Goal: Communication & Community: Ask a question

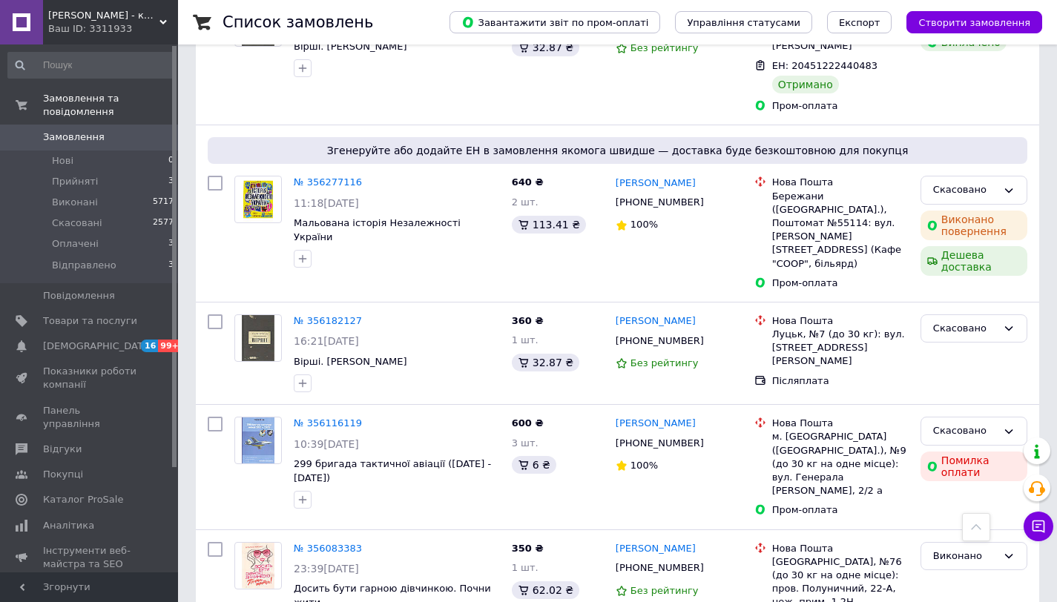
scroll to position [2395, 0]
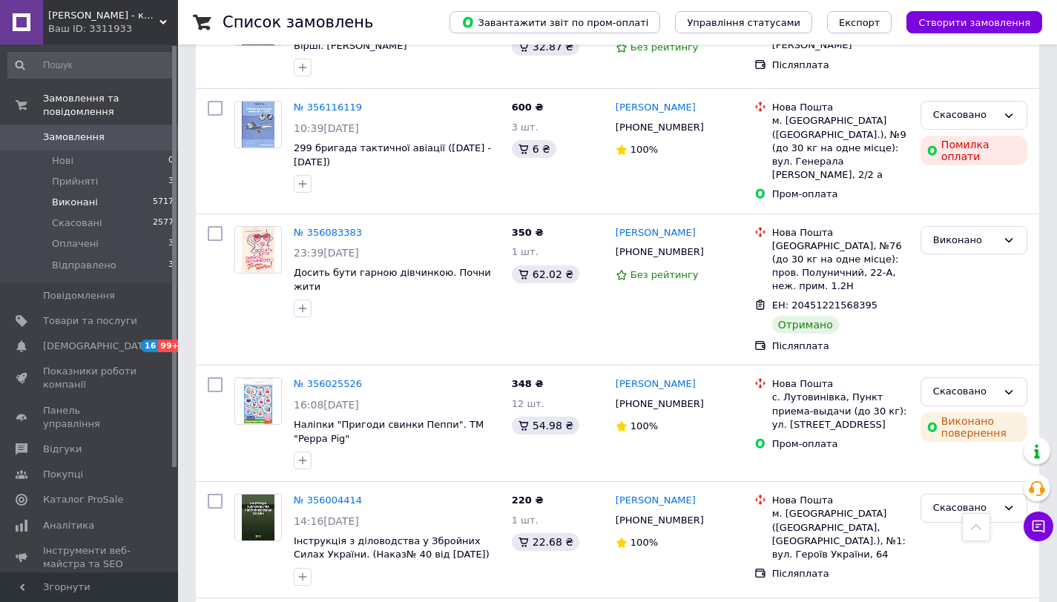
click at [126, 197] on li "Виконані 5717" at bounding box center [91, 202] width 182 height 21
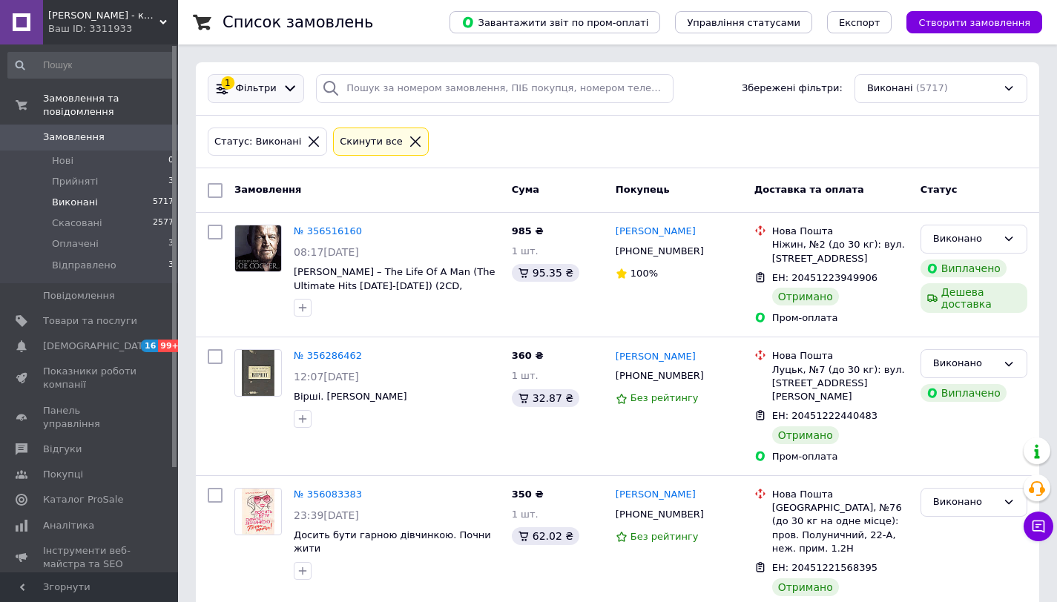
click at [283, 86] on icon at bounding box center [291, 89] width 16 height 16
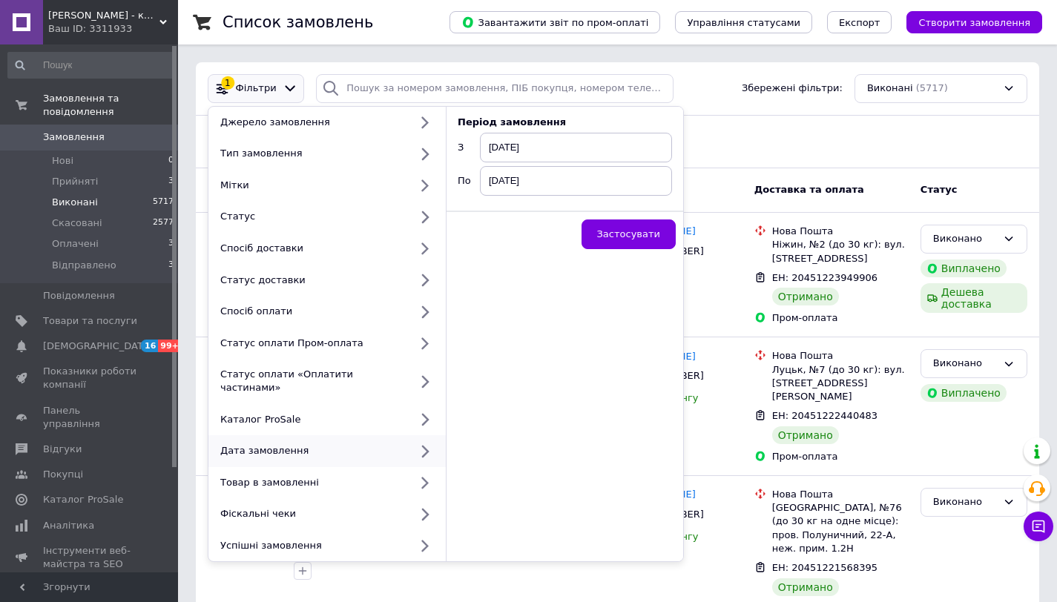
click at [334, 444] on div "Дата замовлення" at bounding box center [311, 450] width 195 height 13
click at [543, 148] on span "[DATE]" at bounding box center [576, 148] width 192 height 30
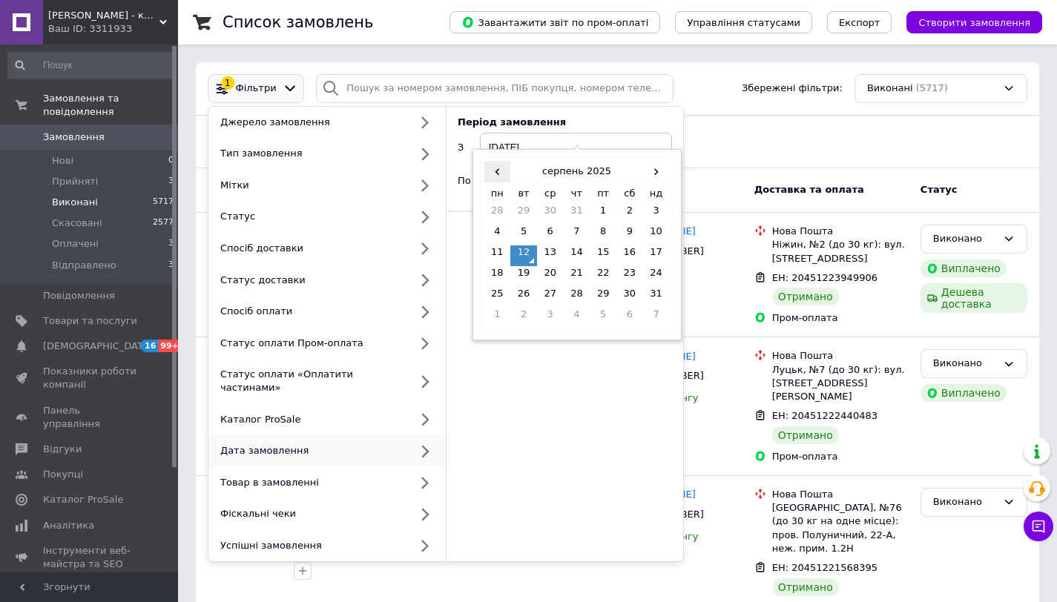
click at [490, 174] on span "‹" at bounding box center [497, 172] width 27 height 22
click at [524, 212] on td "1" at bounding box center [523, 214] width 27 height 21
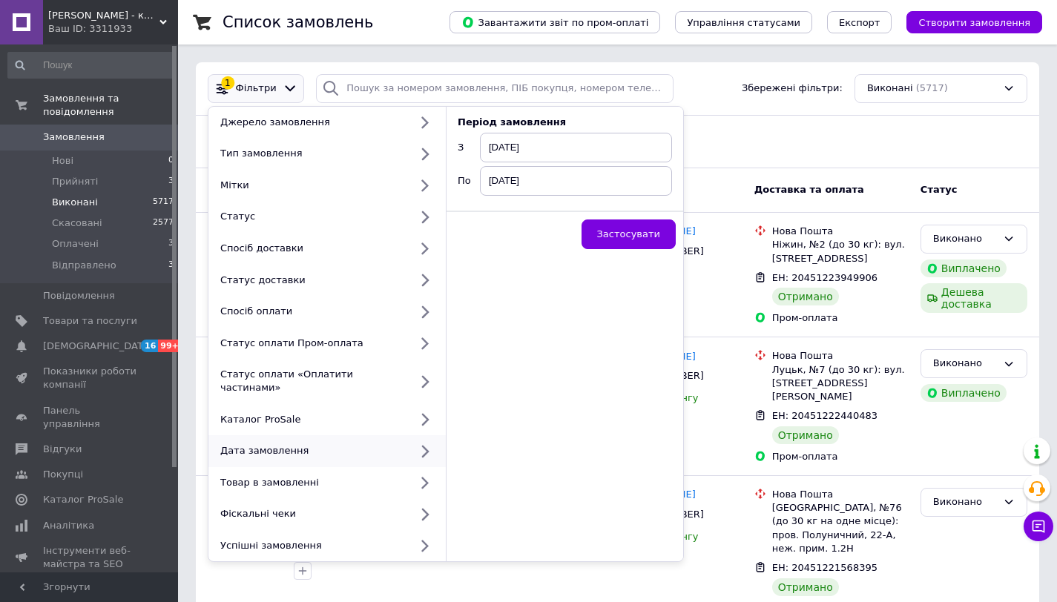
click at [536, 178] on span "[DATE]" at bounding box center [576, 181] width 192 height 30
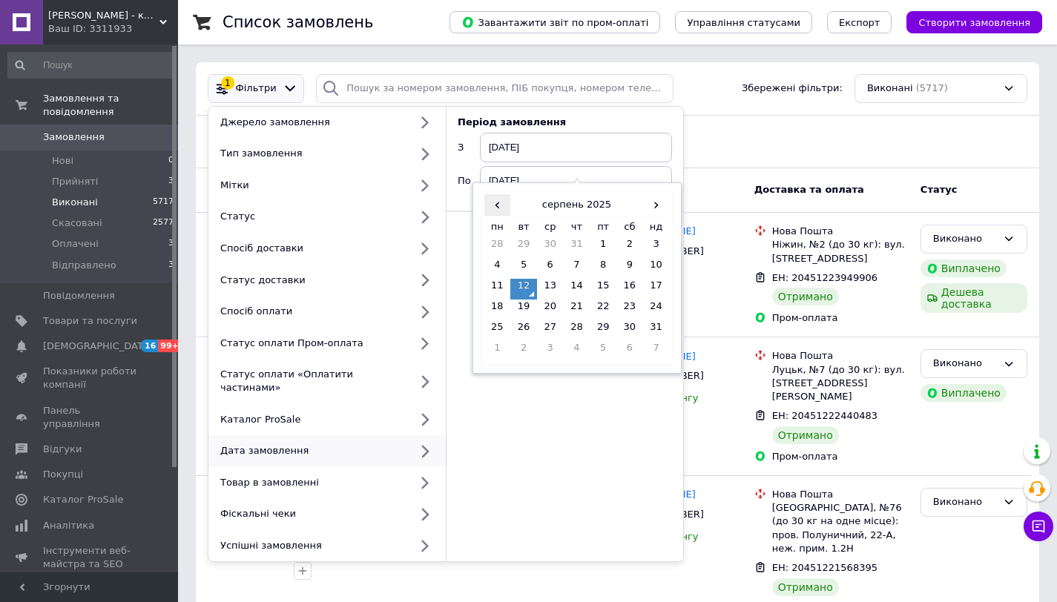
click at [493, 203] on span "‹" at bounding box center [497, 205] width 27 height 22
click at [570, 324] on td "31" at bounding box center [577, 330] width 27 height 21
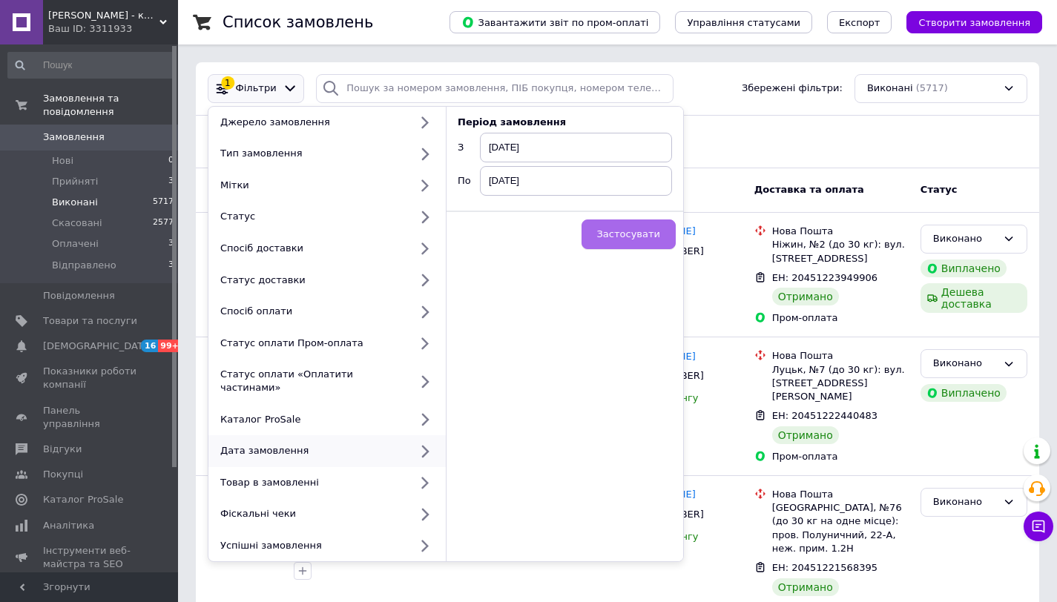
click at [618, 225] on button "Застосувати" at bounding box center [628, 235] width 94 height 30
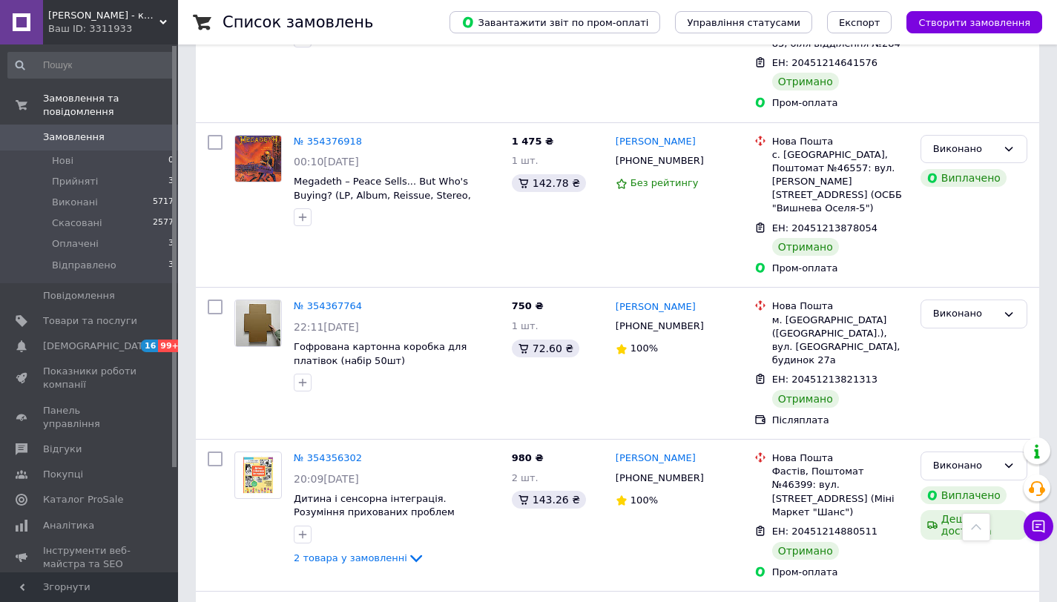
scroll to position [1731, 0]
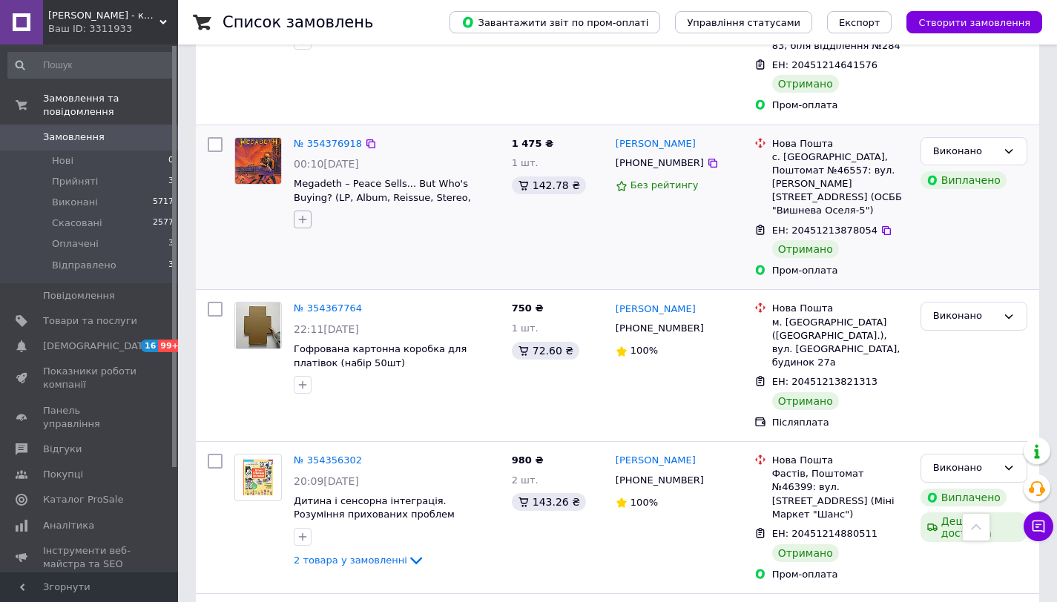
click at [302, 216] on icon "button" at bounding box center [303, 220] width 8 height 8
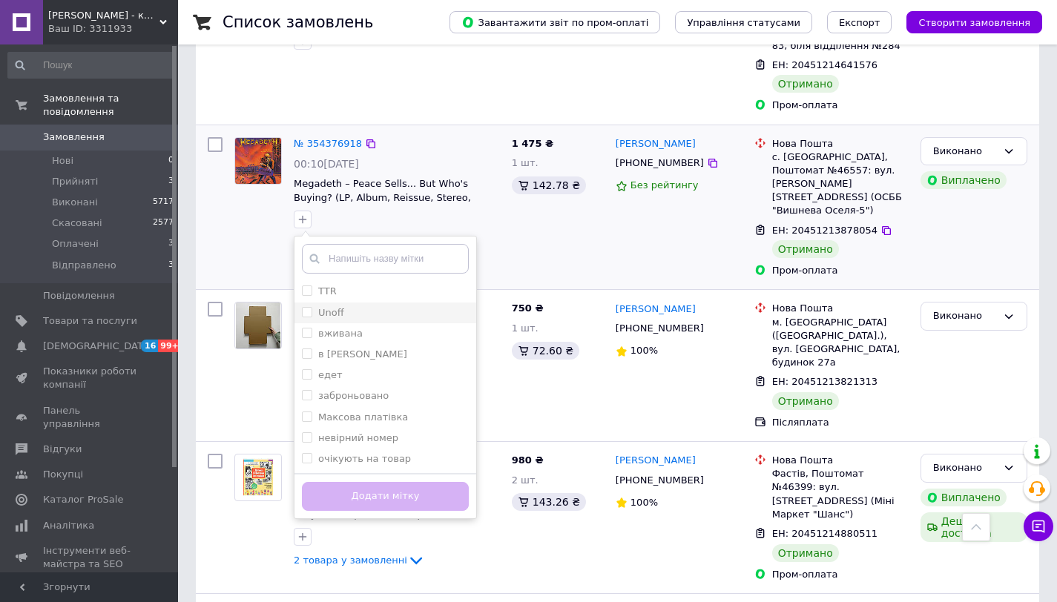
click at [307, 307] on input "Unoff" at bounding box center [307, 312] width 10 height 10
checkbox input "true"
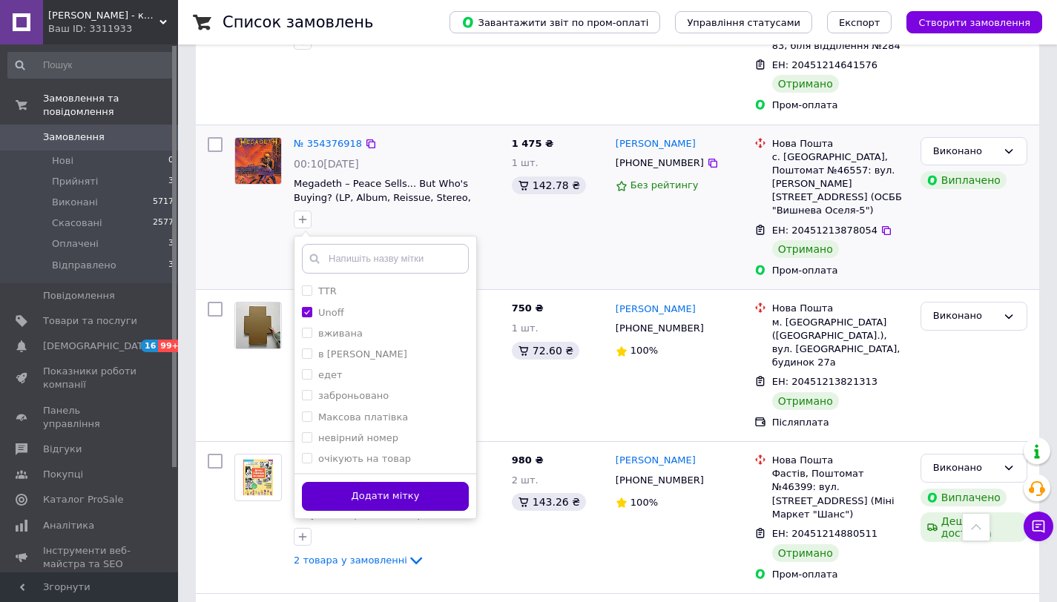
click at [361, 482] on button "Додати мітку" at bounding box center [385, 496] width 167 height 29
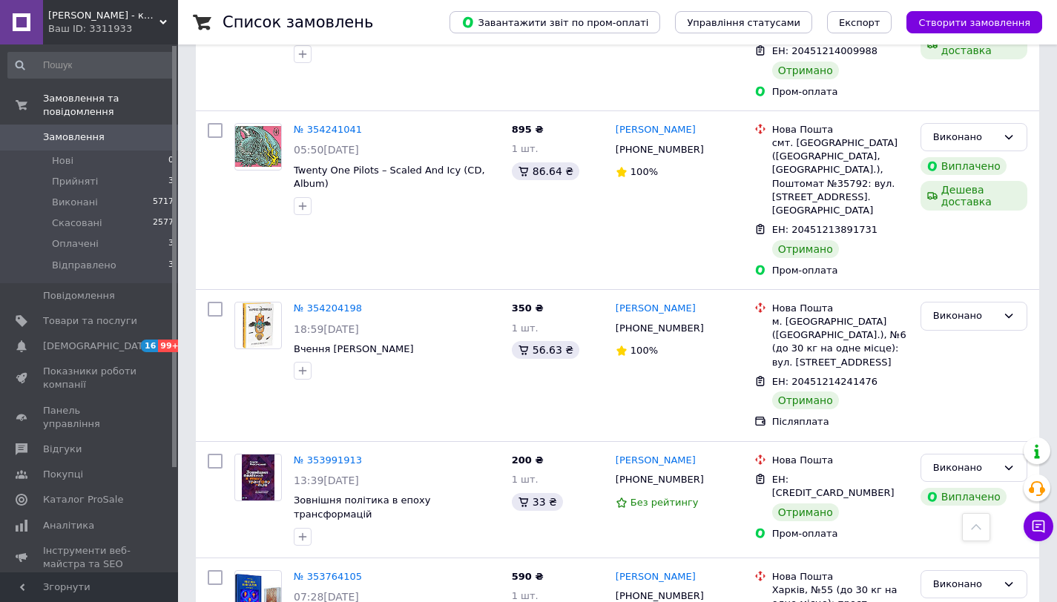
scroll to position [2502, 0]
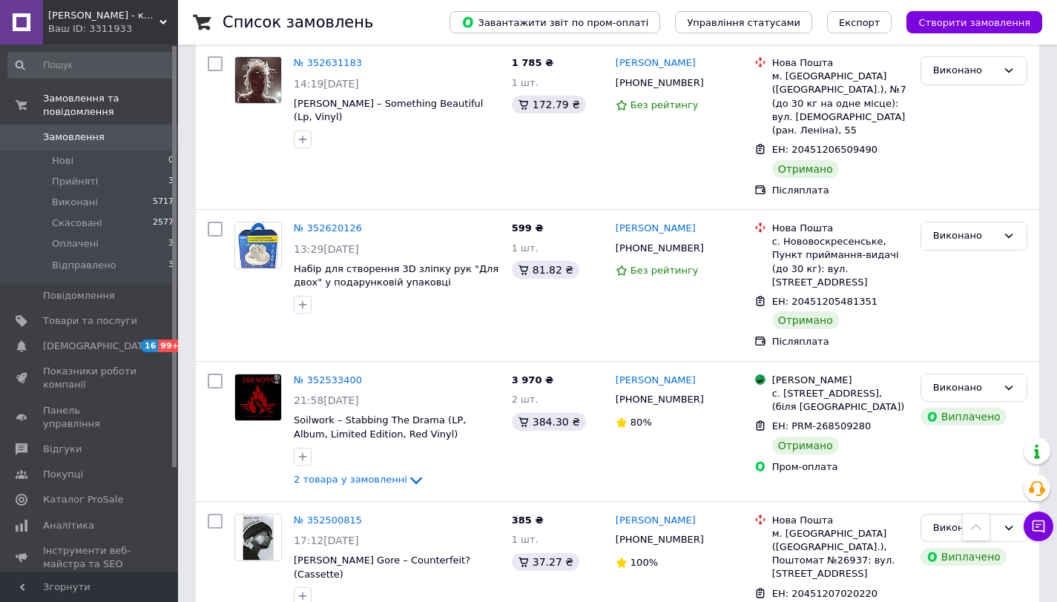
scroll to position [1822, 0]
click at [379, 473] on span "2 товара у замовленні" at bounding box center [350, 478] width 113 height 11
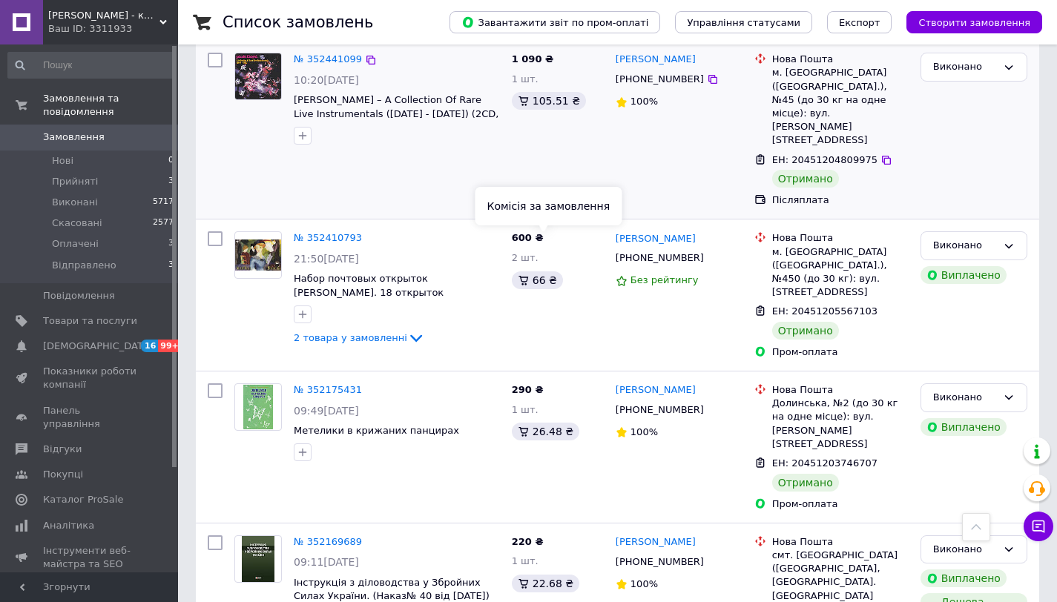
scroll to position [2552, 0]
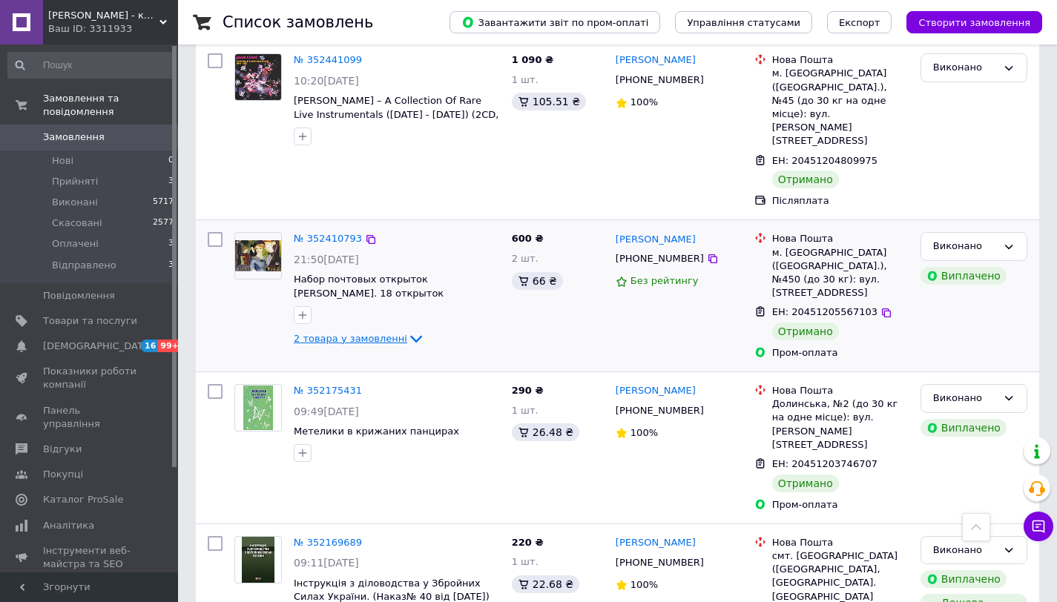
click at [389, 333] on span "2 товара у замовленні" at bounding box center [350, 338] width 113 height 11
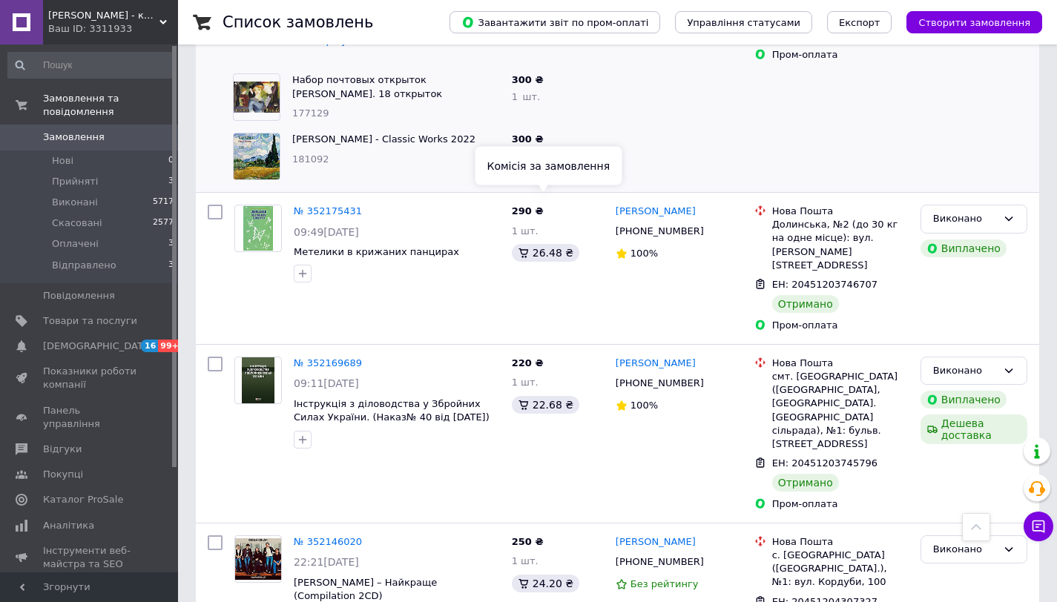
scroll to position [2883, 0]
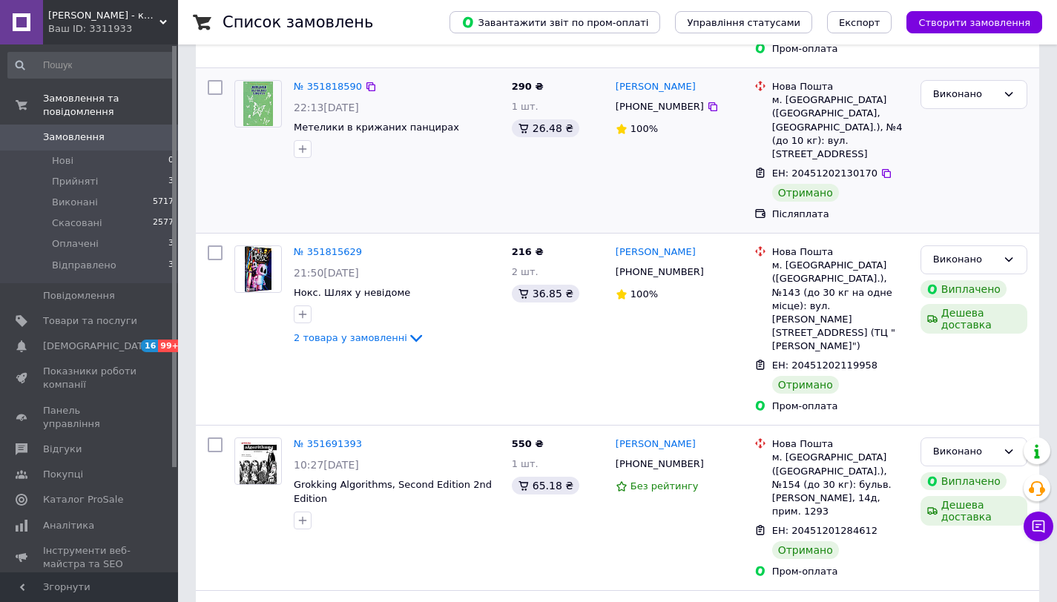
scroll to position [326, 0]
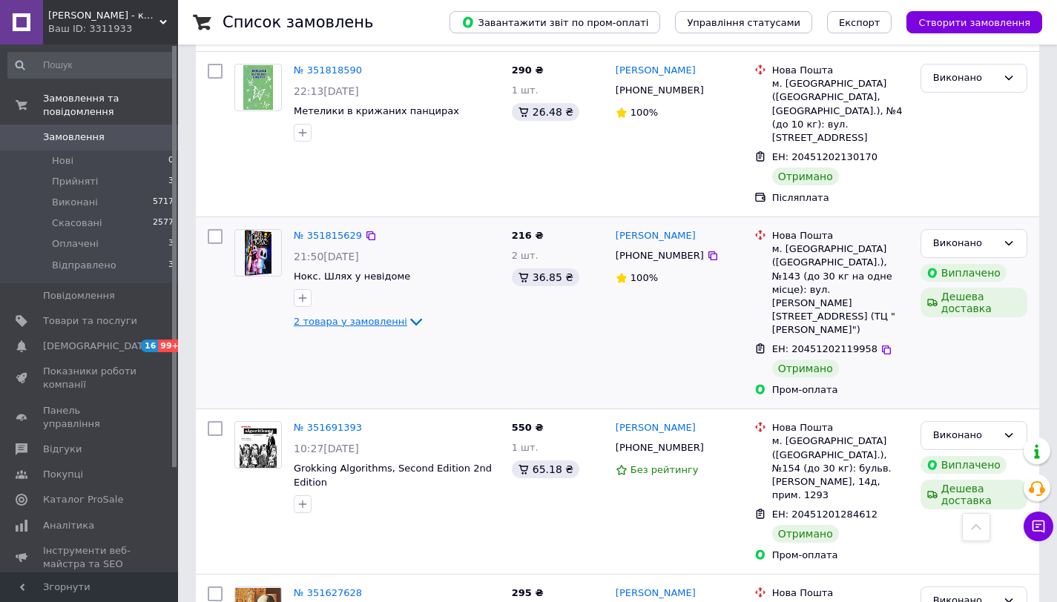
click at [381, 316] on link "2 товара у замовленні" at bounding box center [359, 321] width 131 height 11
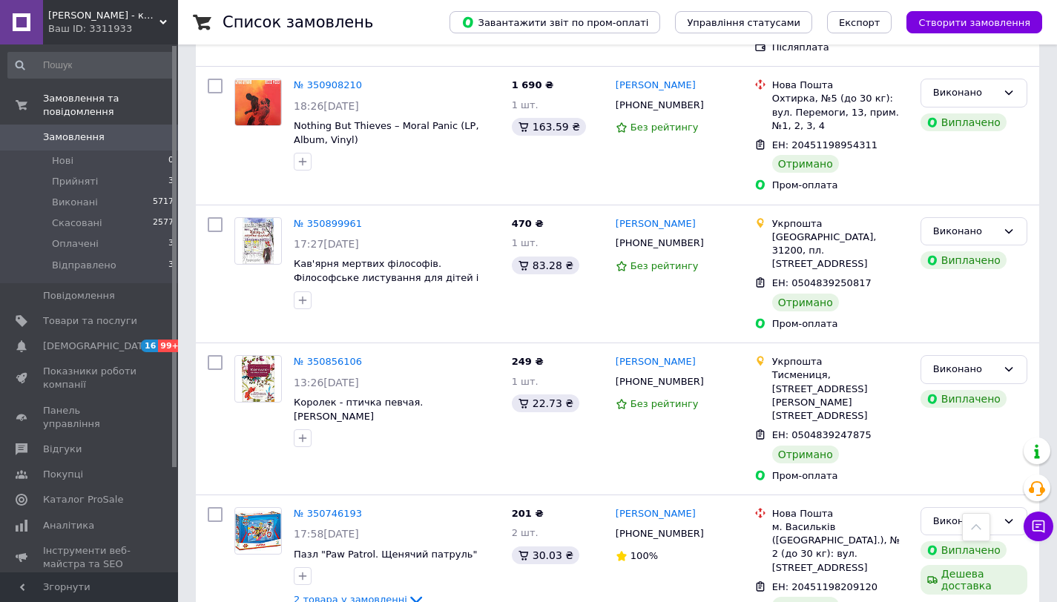
scroll to position [2497, 0]
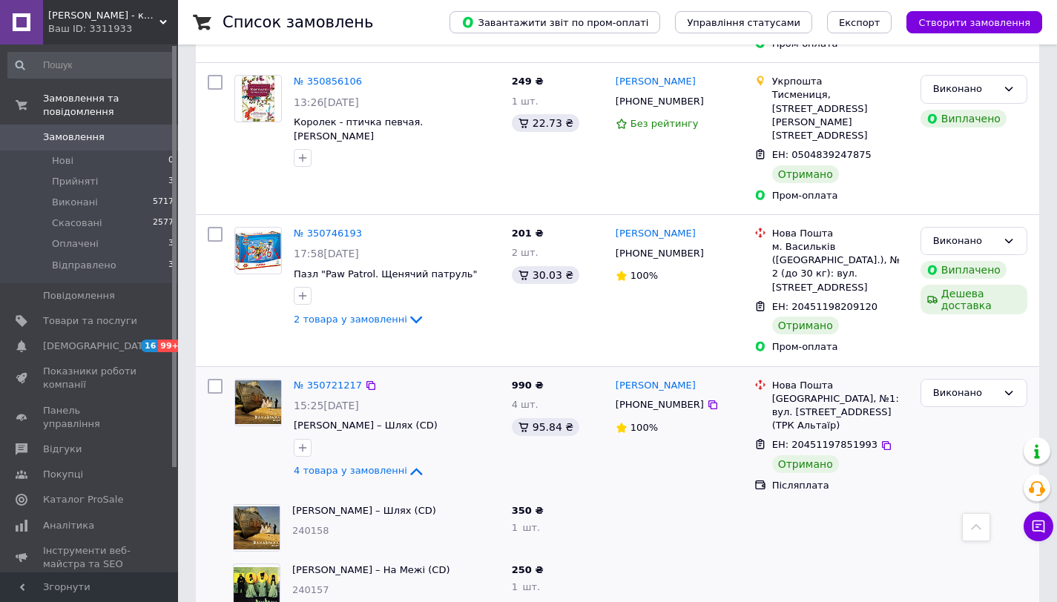
scroll to position [2735, 0]
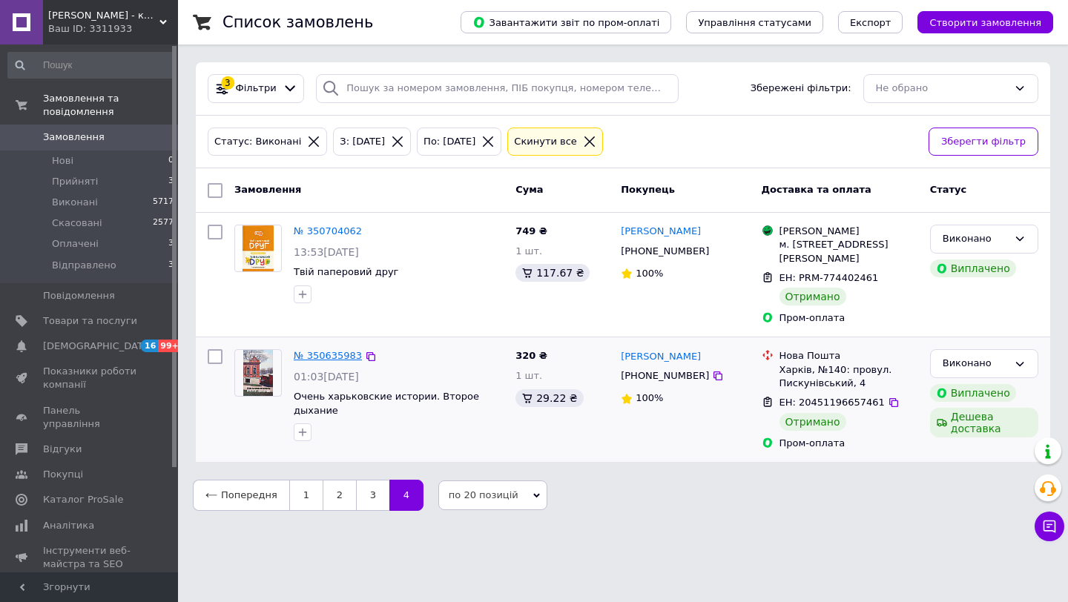
click at [340, 361] on link "№ 350635983" at bounding box center [328, 355] width 68 height 11
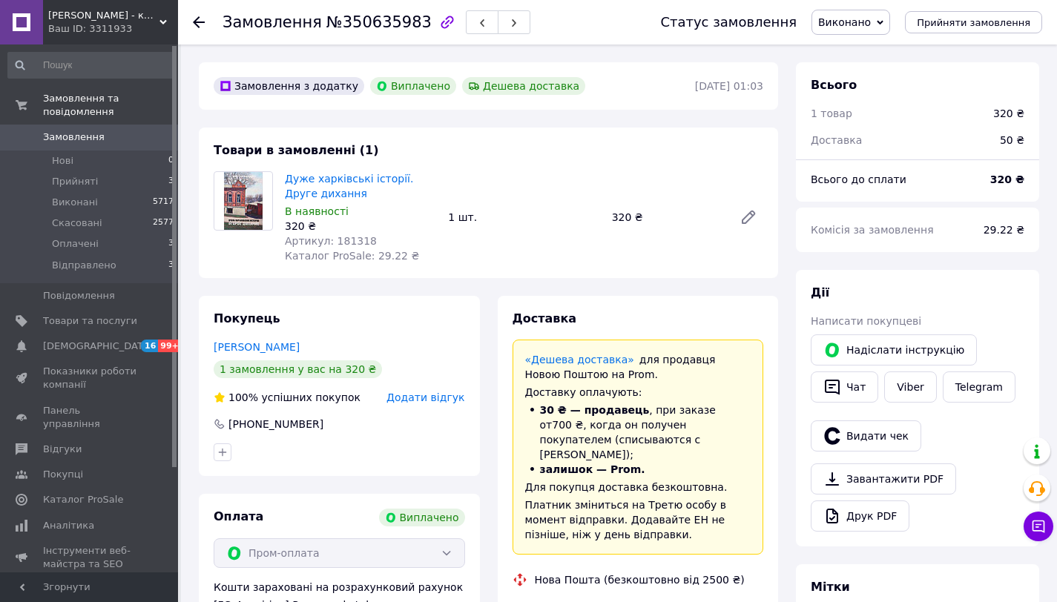
scroll to position [15, 0]
click at [194, 18] on icon at bounding box center [199, 22] width 12 height 12
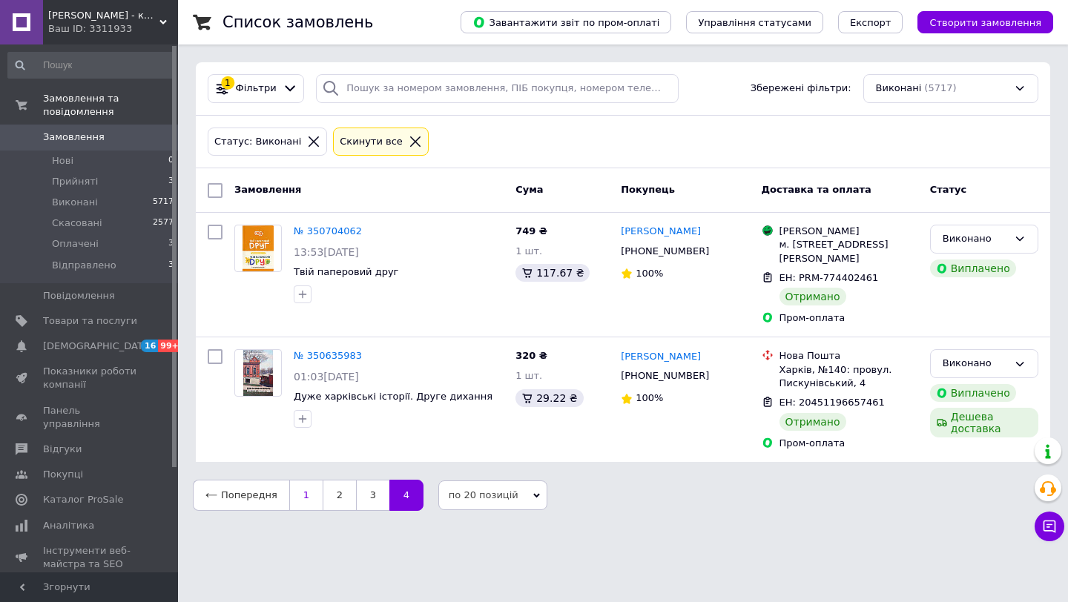
click at [312, 501] on link "1" at bounding box center [305, 495] width 33 height 31
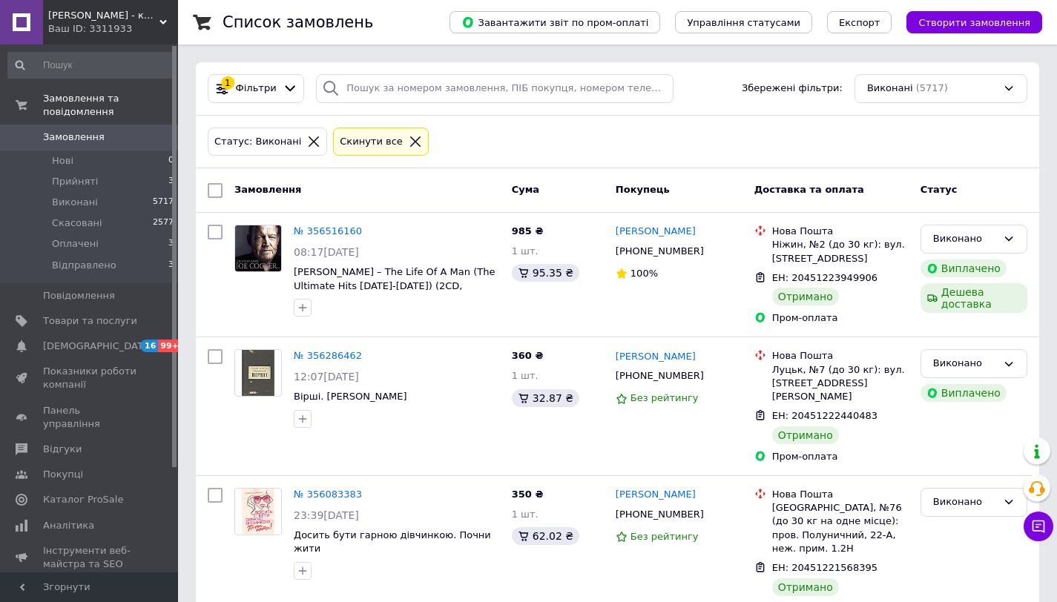
click at [312, 147] on icon at bounding box center [313, 141] width 13 height 13
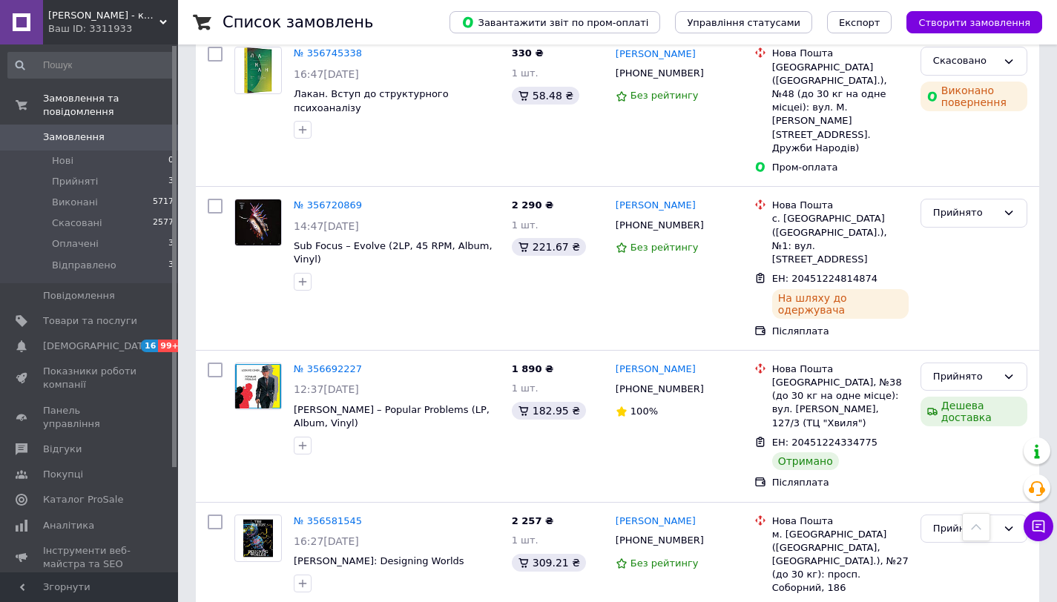
scroll to position [846, 0]
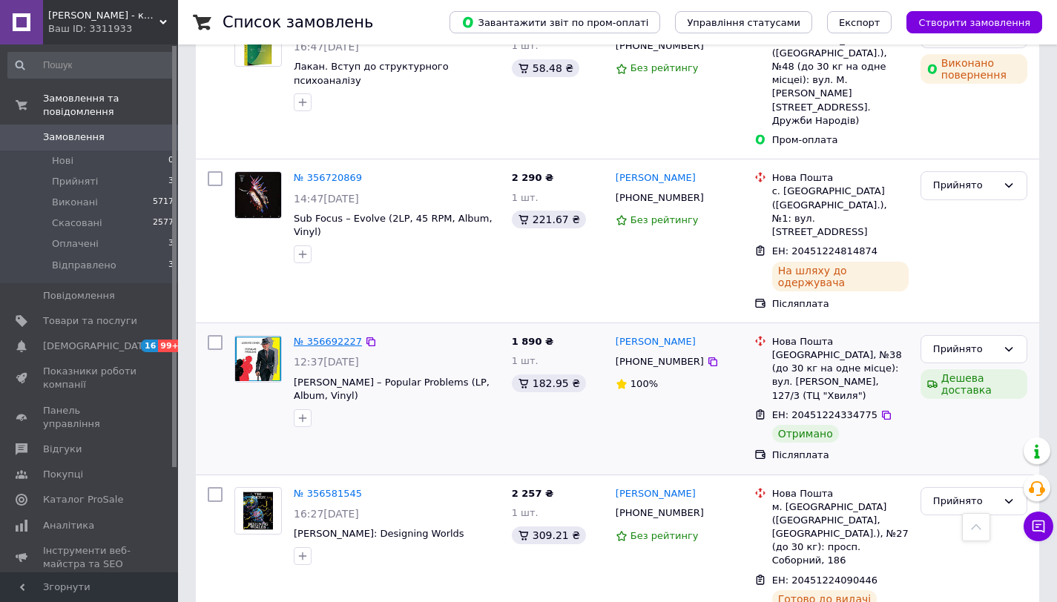
click at [343, 336] on link "№ 356692227" at bounding box center [328, 341] width 68 height 11
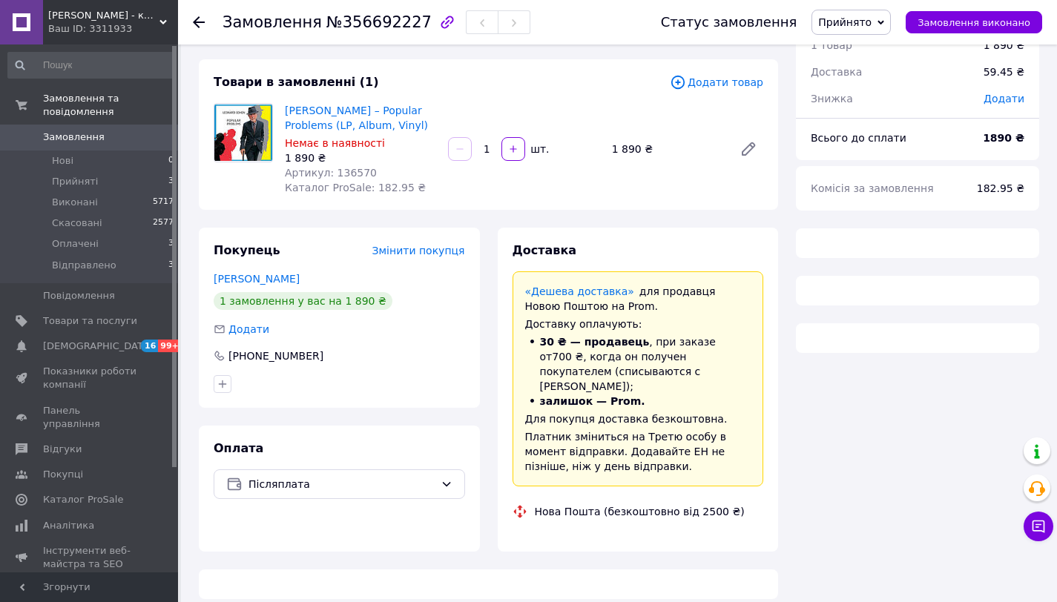
click at [196, 30] on div at bounding box center [208, 22] width 30 height 44
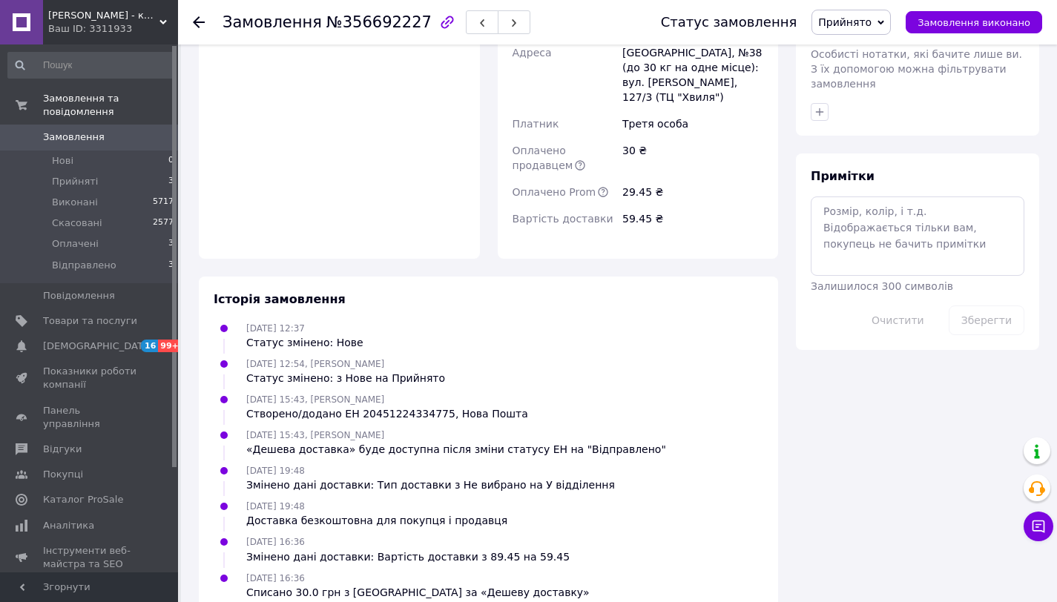
click at [198, 22] on use at bounding box center [199, 22] width 12 height 12
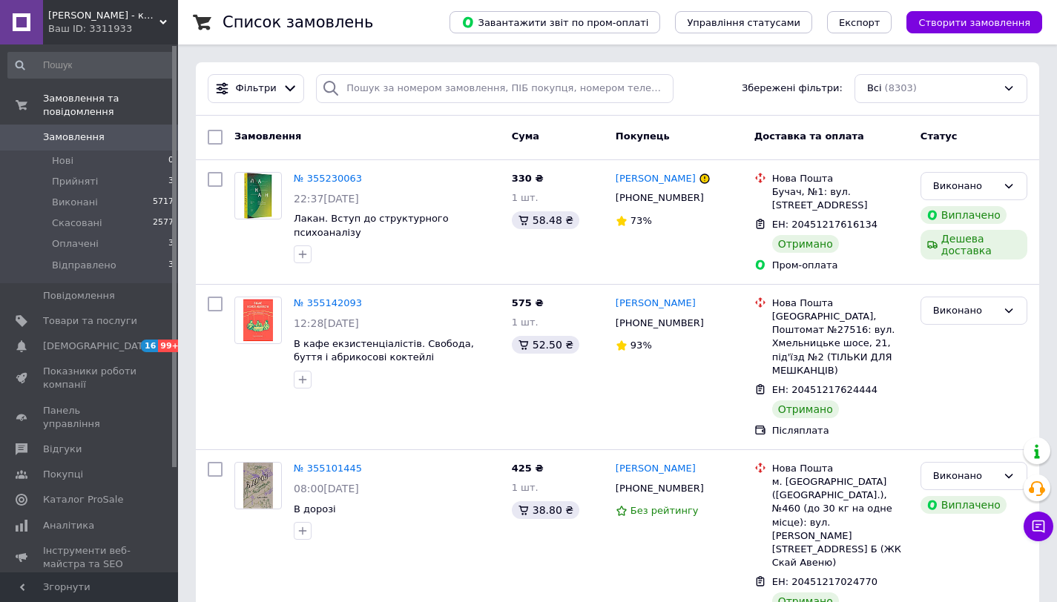
click at [117, 135] on span "Замовлення" at bounding box center [90, 137] width 94 height 13
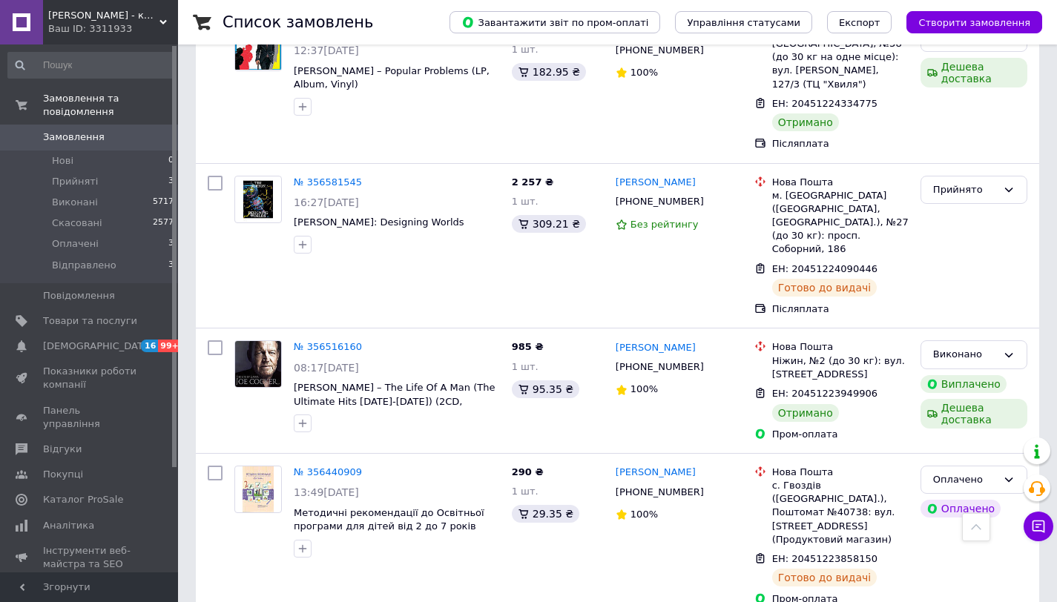
scroll to position [1161, 0]
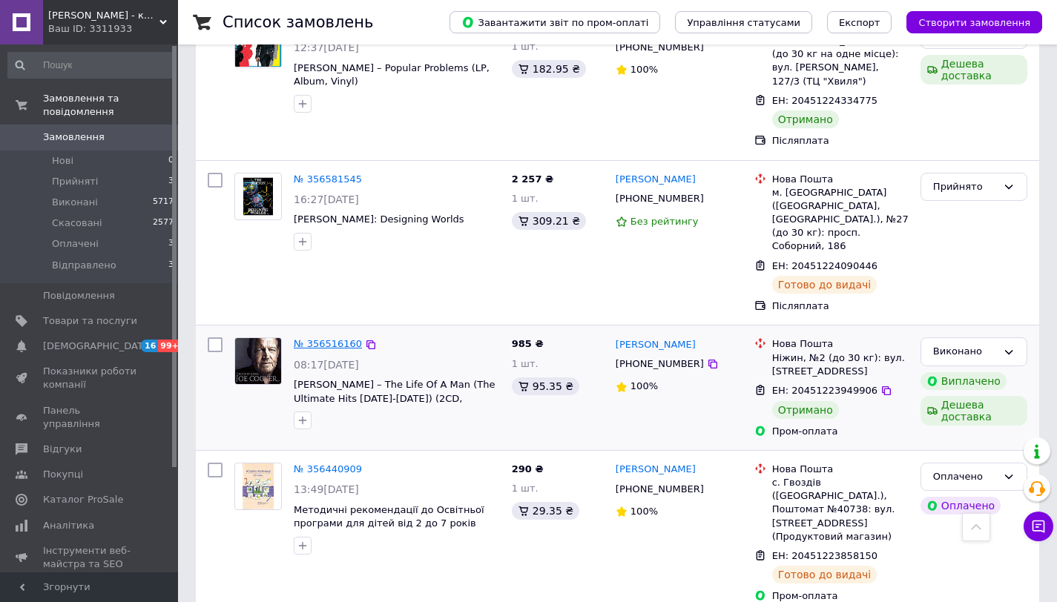
click at [326, 338] on link "№ 356516160" at bounding box center [328, 343] width 68 height 11
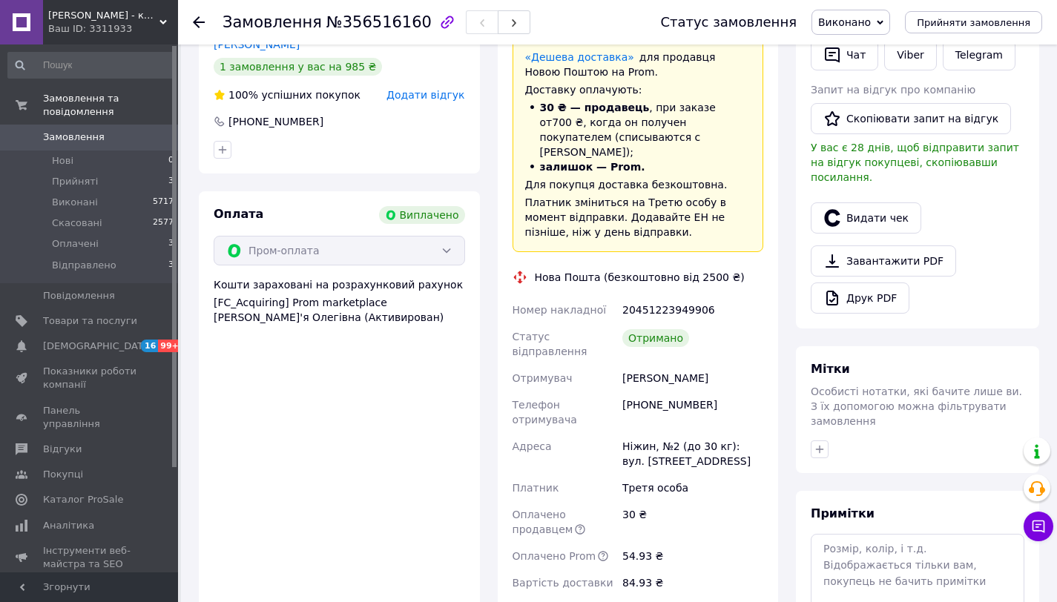
scroll to position [328, 0]
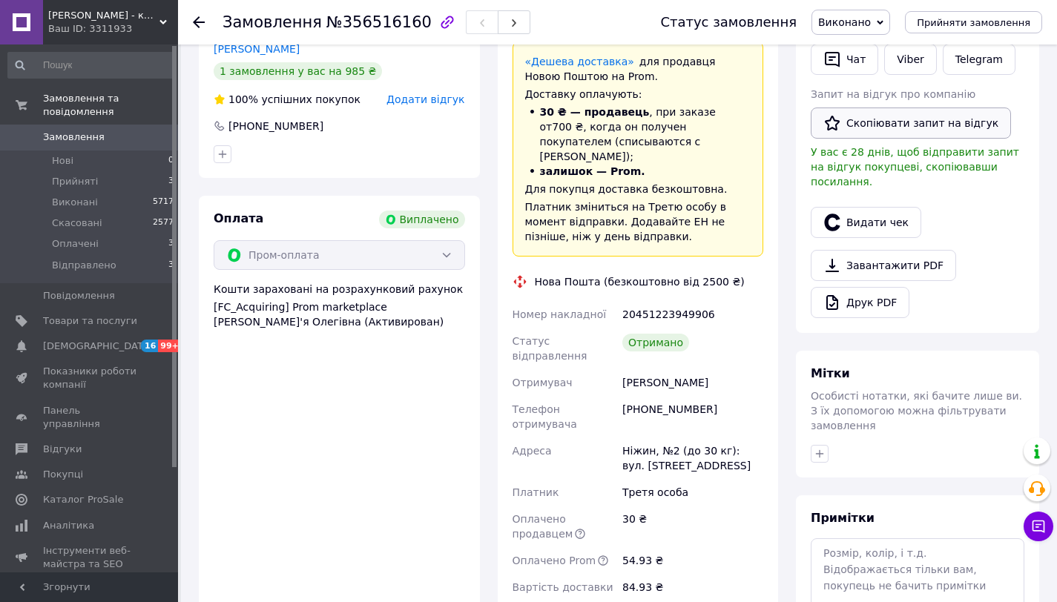
click at [873, 111] on button "Скопіювати запит на відгук" at bounding box center [911, 123] width 200 height 31
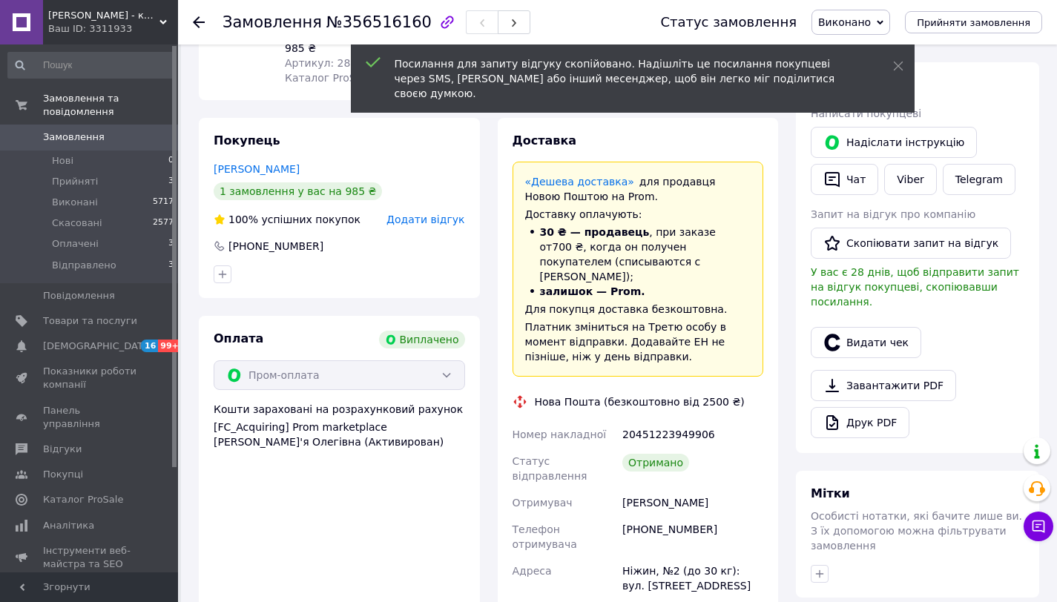
scroll to position [198, 0]
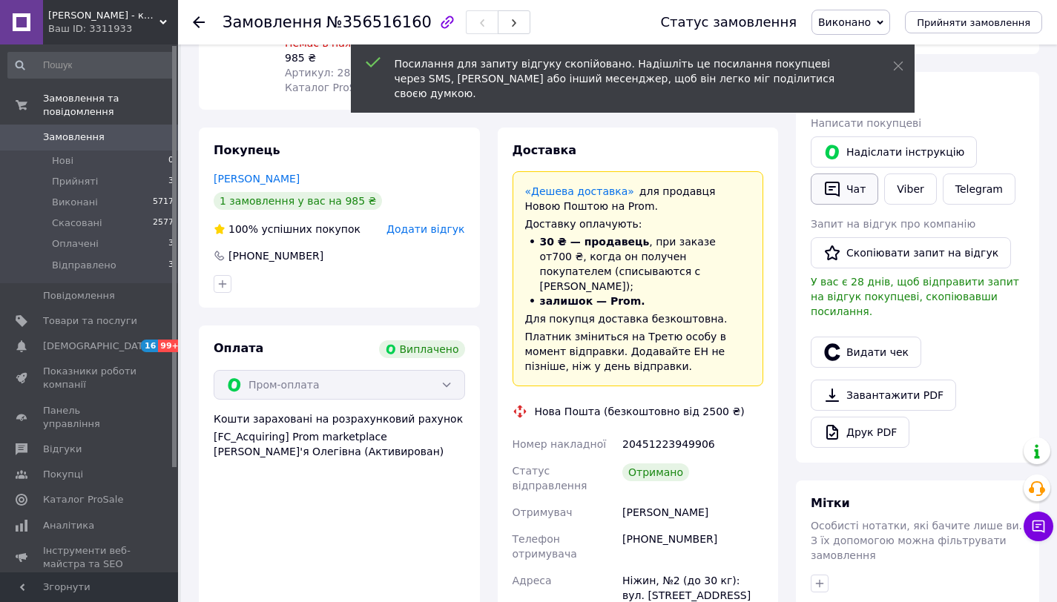
click at [848, 193] on button "Чат" at bounding box center [844, 189] width 67 height 31
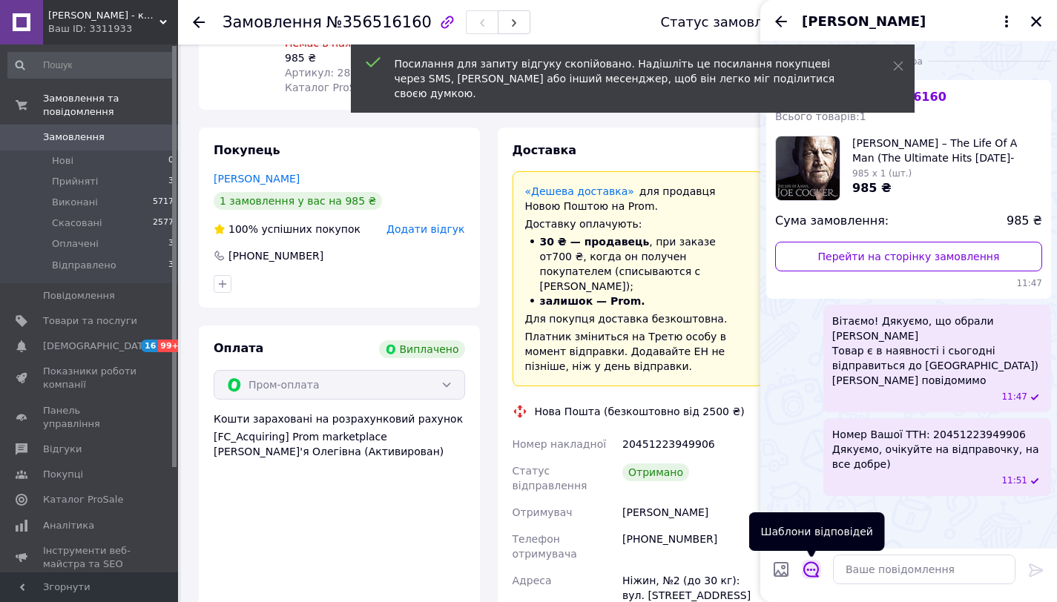
click at [814, 567] on icon "Відкрити шаблони відповідей" at bounding box center [811, 569] width 16 height 16
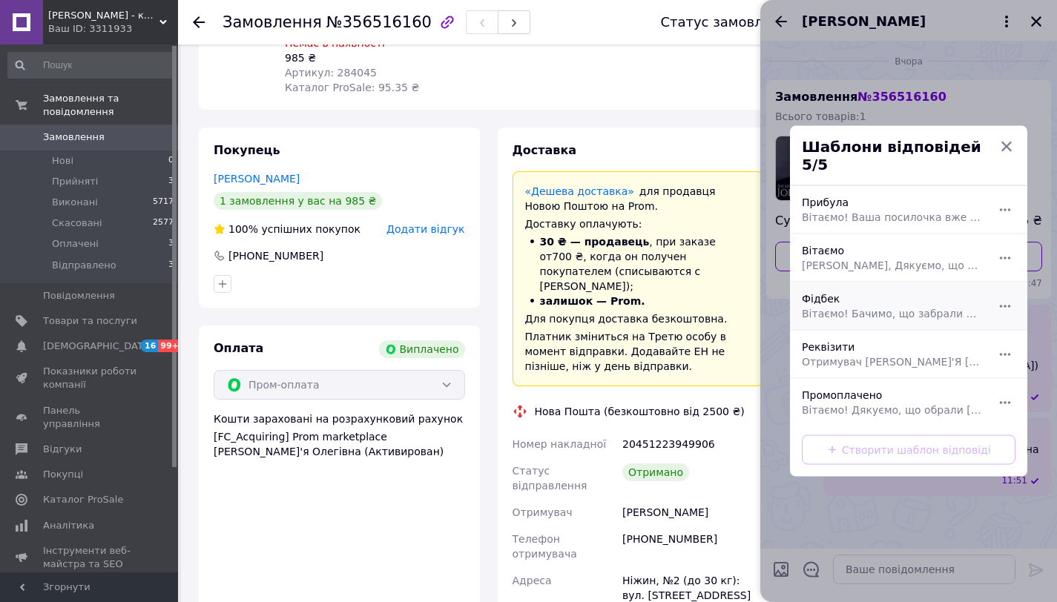
click at [861, 306] on span "Вітаємо! Бачимо, що забрали посилочку, підкажіть будь ласка, чи все гаразд? Якщ…" at bounding box center [892, 313] width 181 height 15
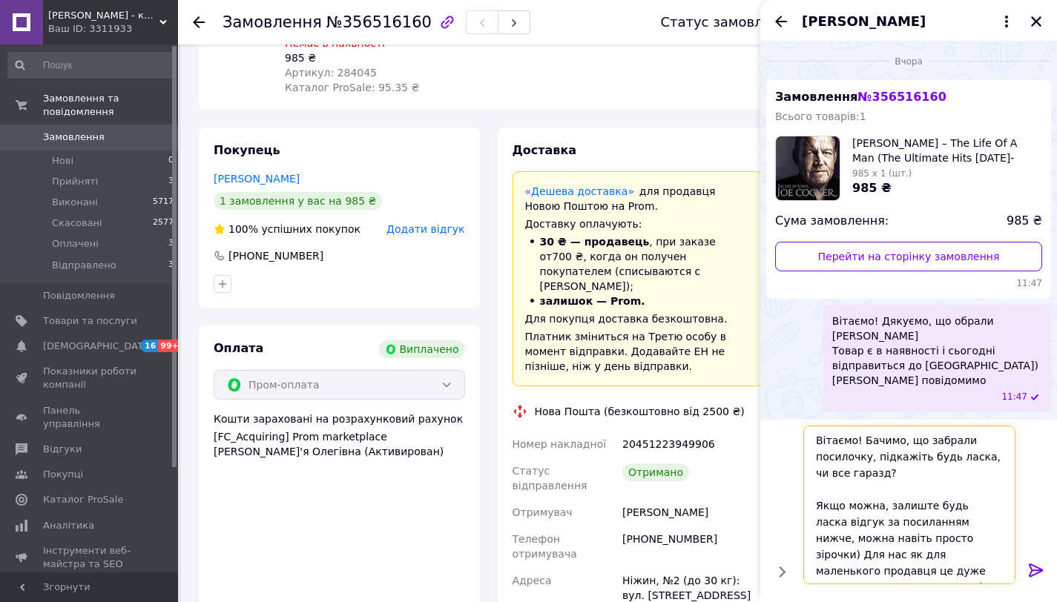
click at [986, 572] on textarea "Вітаємо! Бачимо, що забрали посилочку, підкажіть будь ласка, чи все гаразд? Якщ…" at bounding box center [909, 505] width 212 height 159
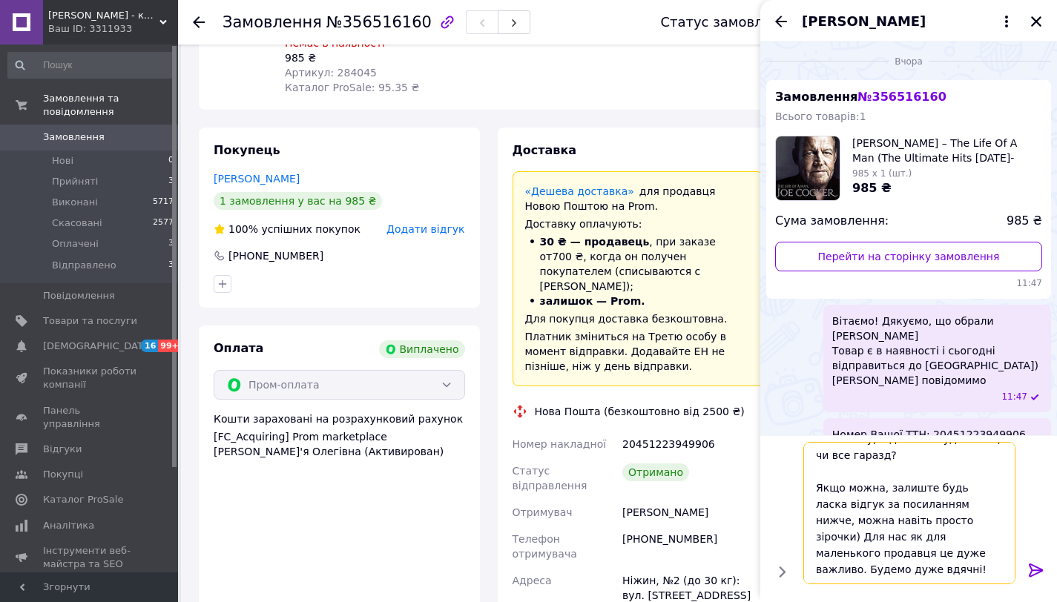
paste textarea "[URL][DOMAIN_NAME]"
type textarea "Вітаємо! Бачимо, що забрали посилочку, підкажіть будь ласка, чи все гаразд? Якщ…"
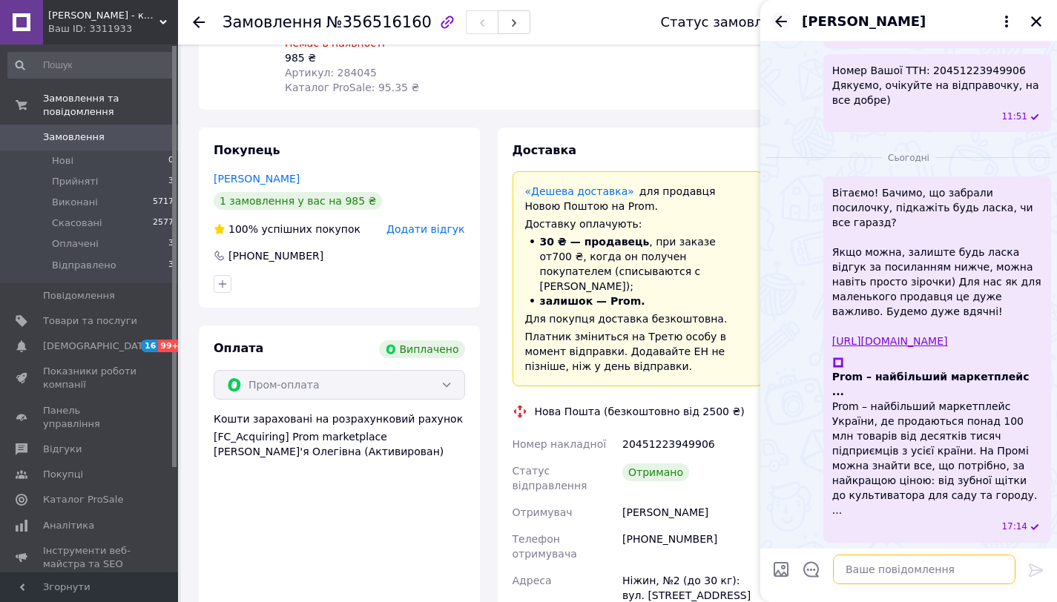
scroll to position [305, 0]
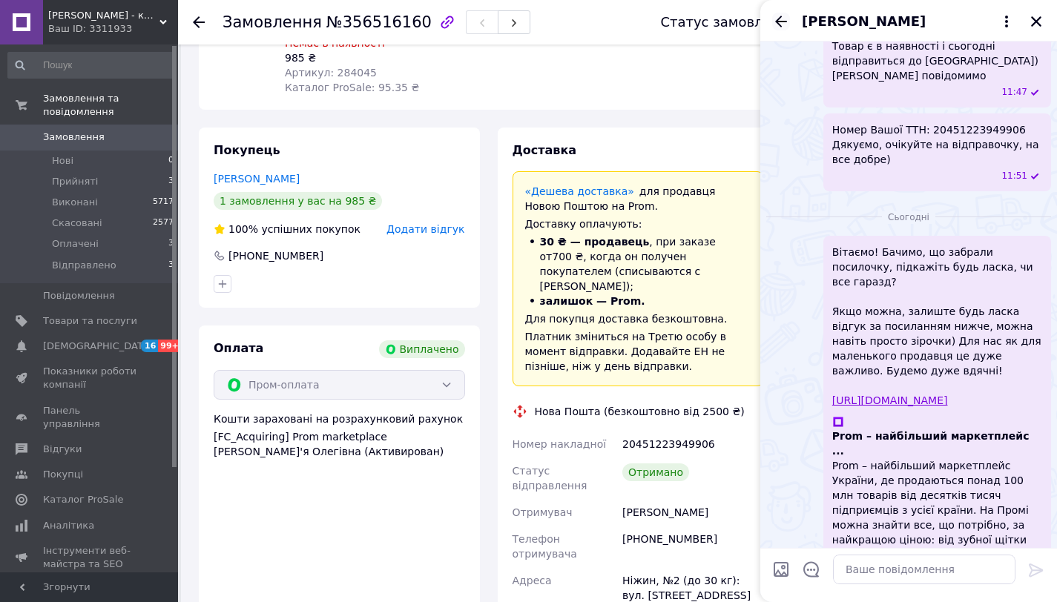
click at [782, 24] on icon "Назад" at bounding box center [781, 22] width 18 height 18
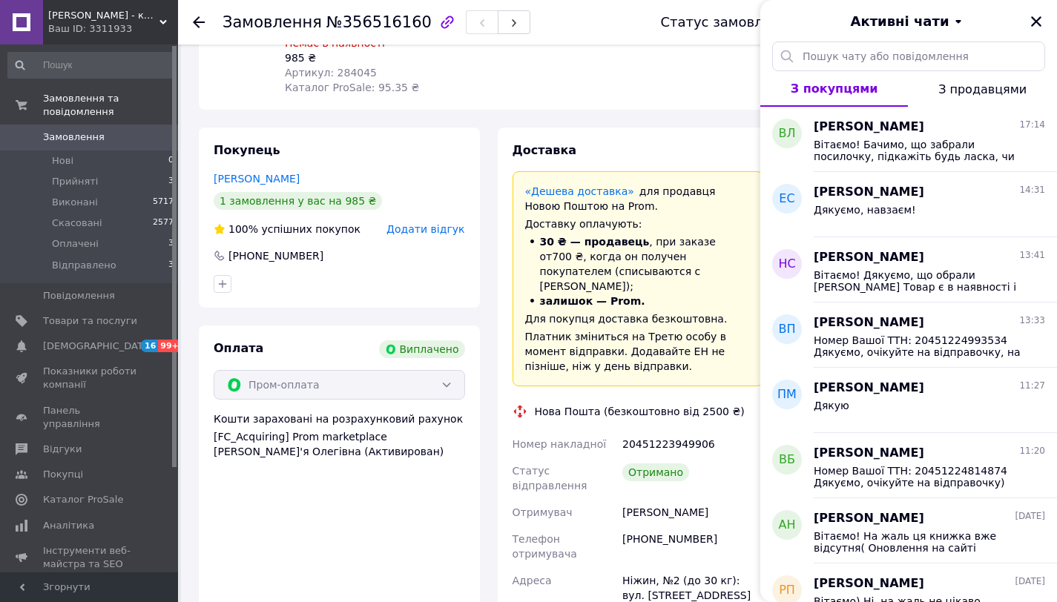
click at [196, 19] on use at bounding box center [199, 22] width 12 height 12
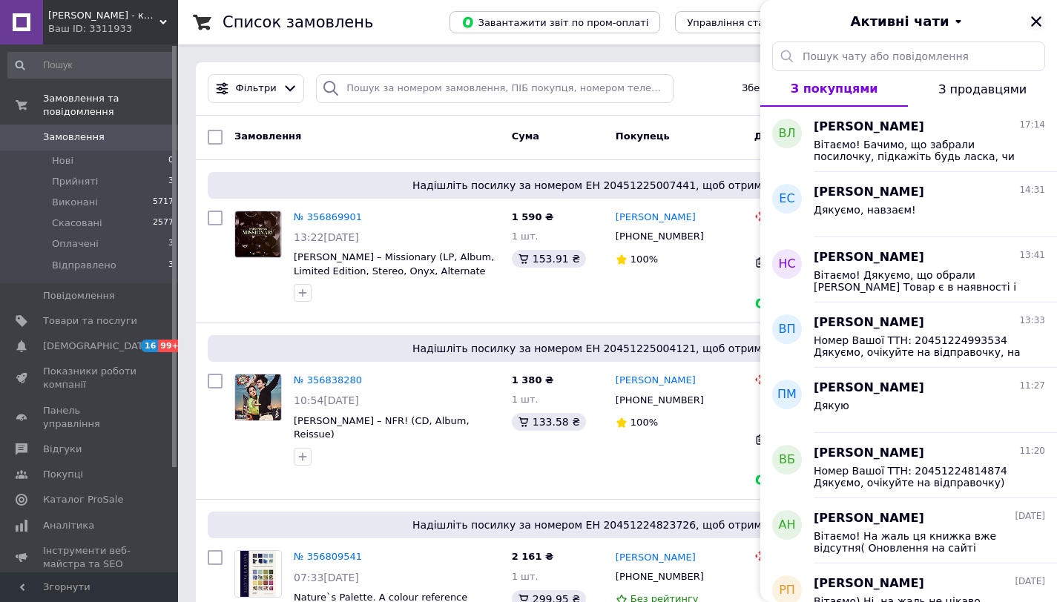
click at [1032, 22] on icon "Закрити" at bounding box center [1035, 21] width 13 height 13
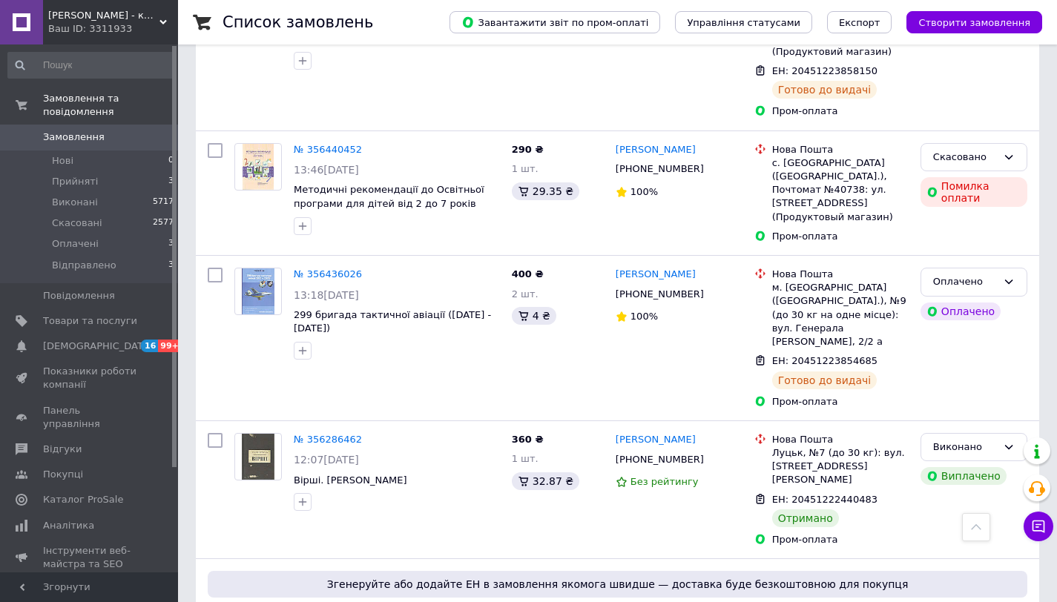
scroll to position [1649, 0]
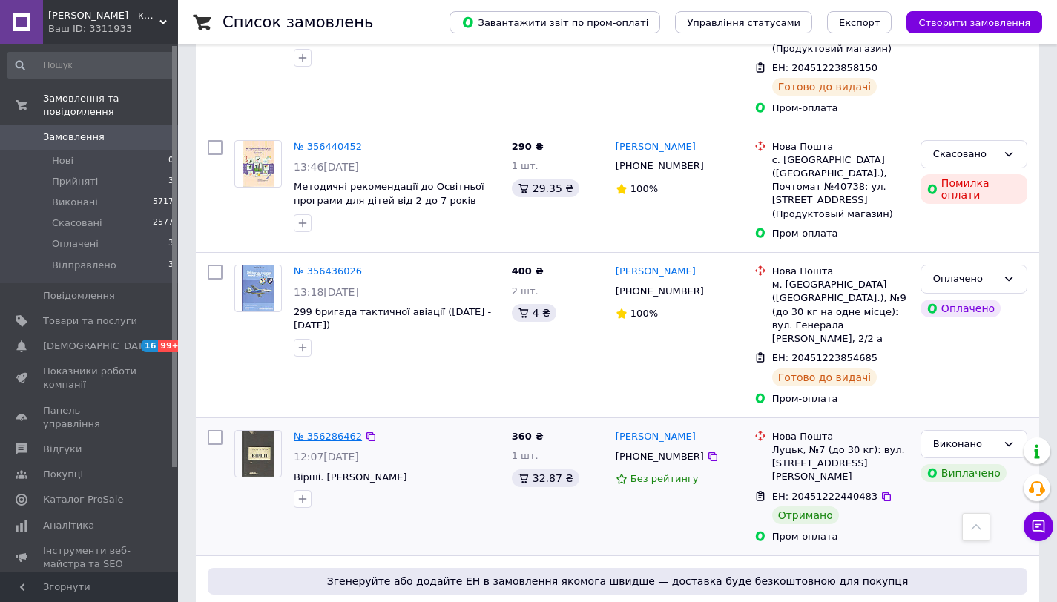
click at [327, 431] on link "№ 356286462" at bounding box center [328, 436] width 68 height 11
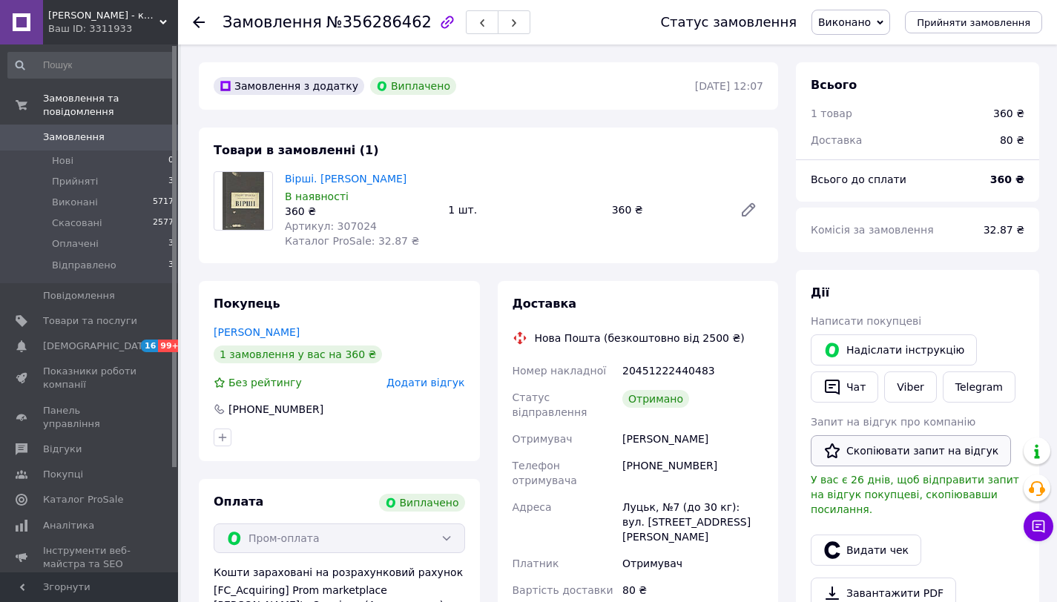
click at [854, 448] on button "Скопіювати запит на відгук" at bounding box center [911, 450] width 200 height 31
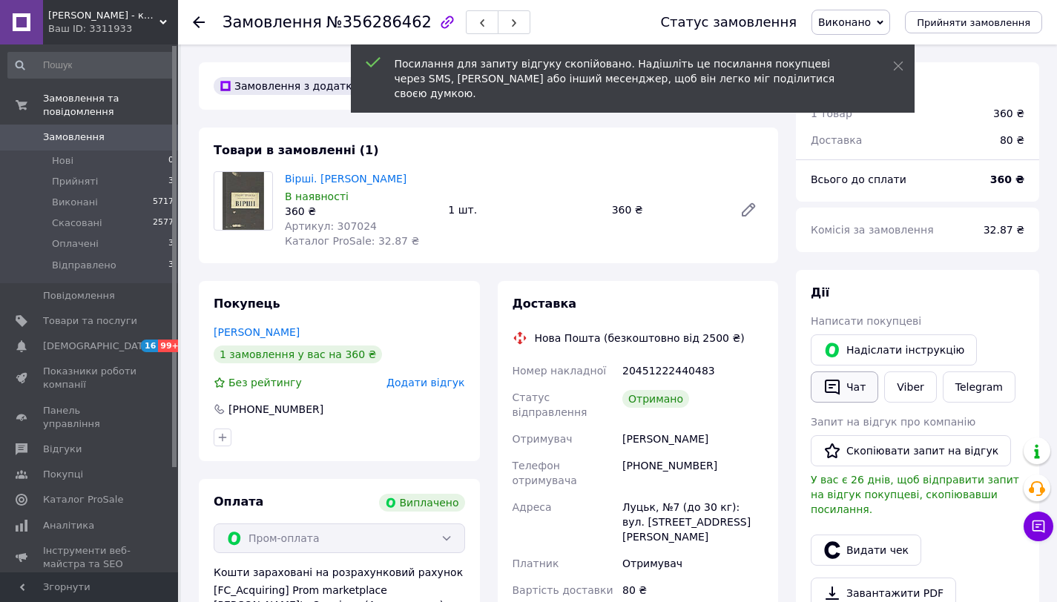
click at [840, 387] on icon "button" at bounding box center [832, 387] width 18 height 18
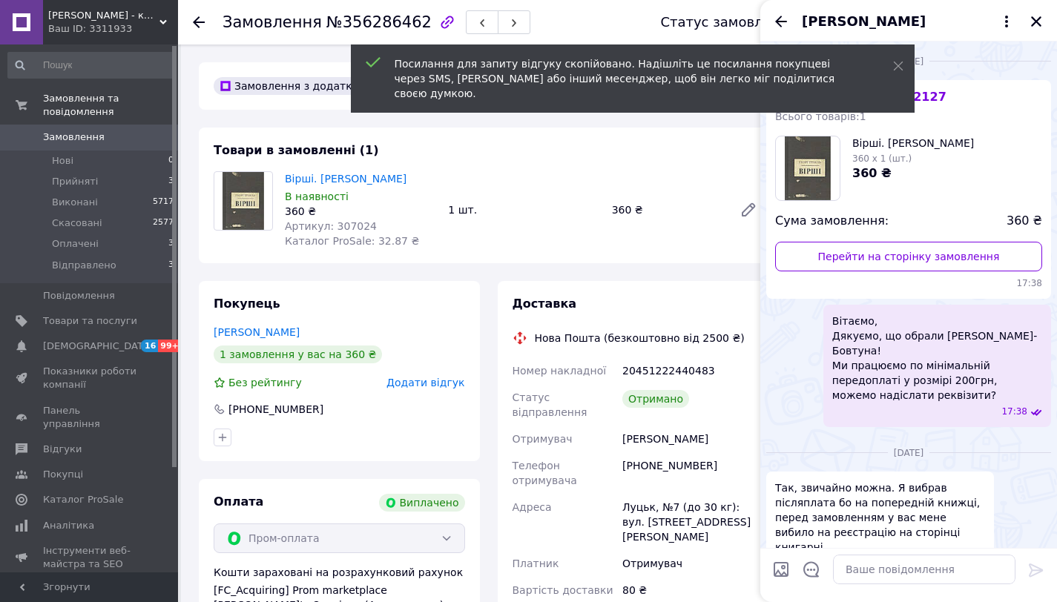
scroll to position [1012, 0]
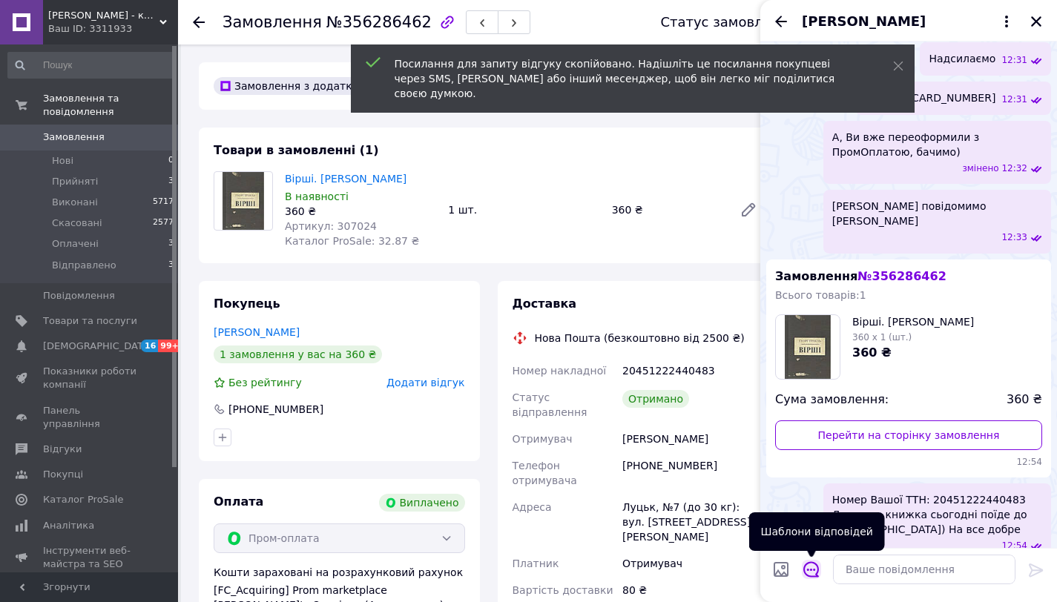
click at [814, 567] on icon "Відкрити шаблони відповідей" at bounding box center [811, 569] width 16 height 16
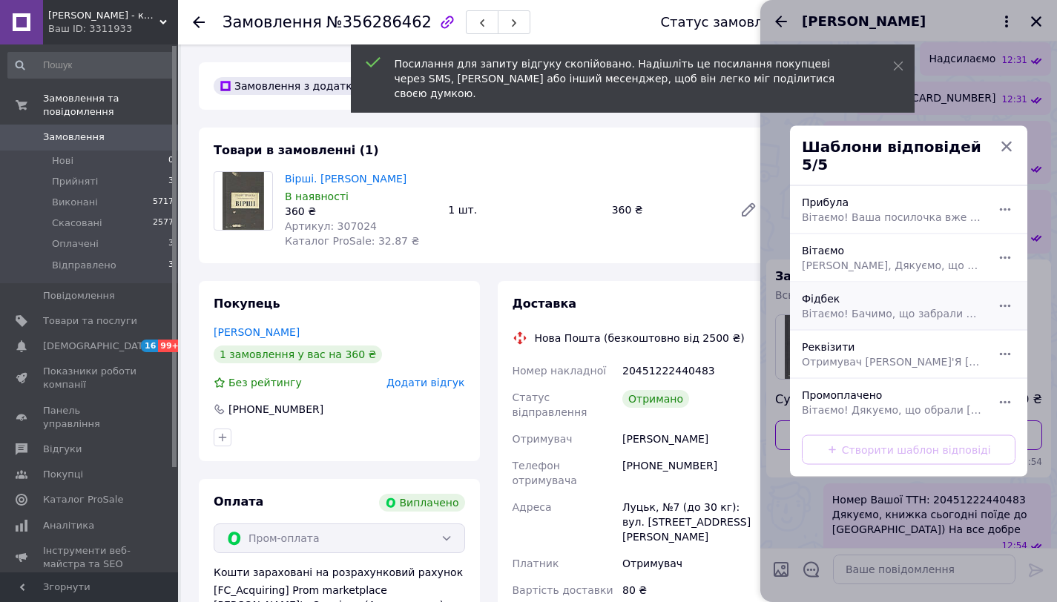
click at [854, 286] on div "[PERSON_NAME]! Бачимо, що забрали посилочку, підкажіть будь ласка, чи все гараз…" at bounding box center [892, 307] width 193 height 42
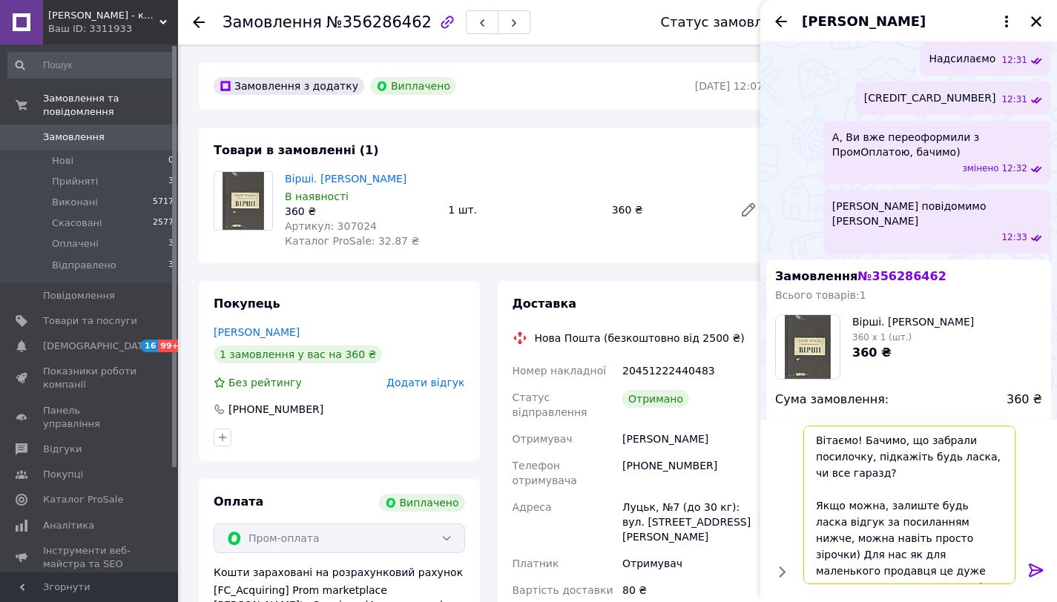
click at [970, 578] on textarea "Вітаємо! Бачимо, що забрали посилочку, підкажіть будь ласка, чи все гаразд? Якщ…" at bounding box center [909, 505] width 212 height 159
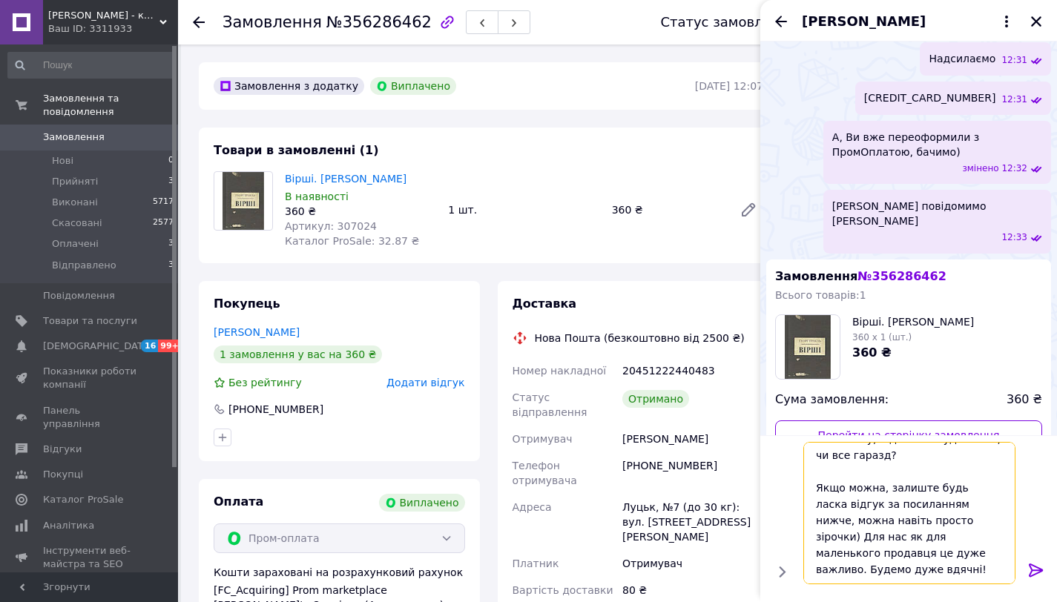
paste textarea "[URL][DOMAIN_NAME]"
type textarea "Вітаємо! Бачимо, що забрали посилочку, підкажіть будь ласка, чи все гаразд? Якщ…"
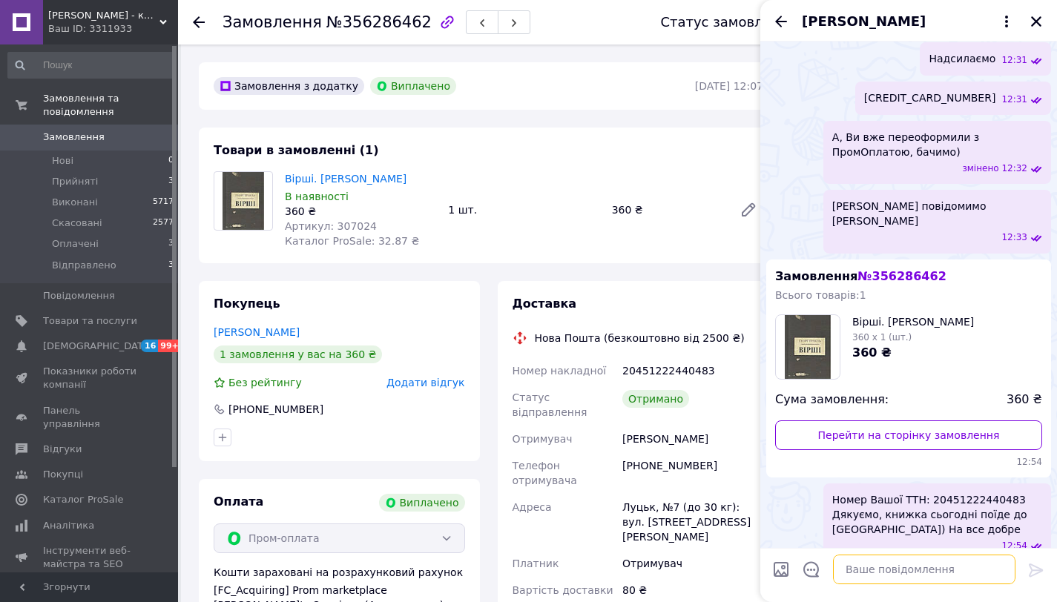
scroll to position [1422, 0]
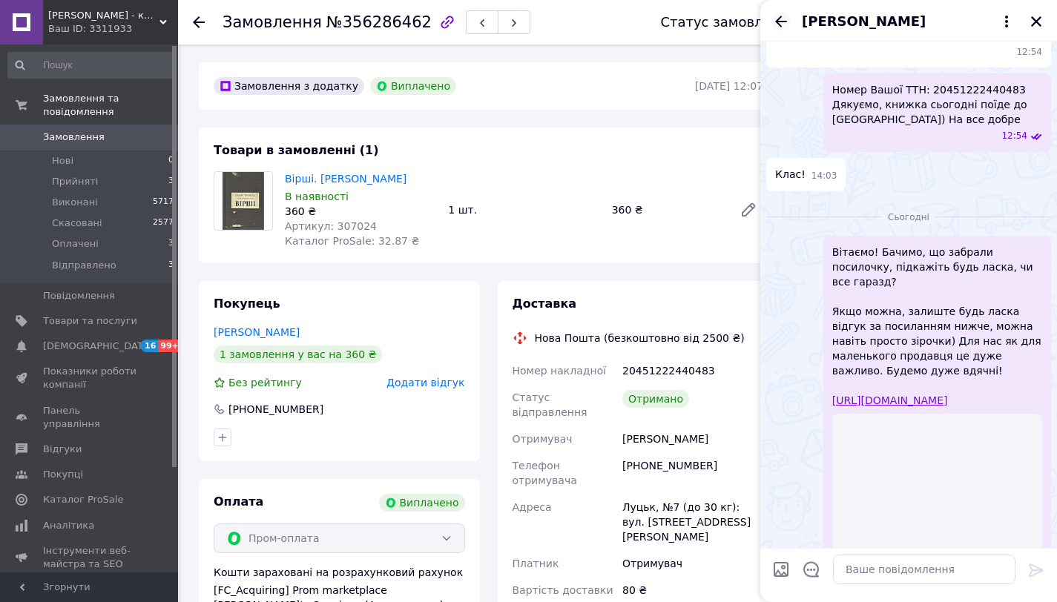
click at [777, 26] on icon "Назад" at bounding box center [781, 22] width 18 height 18
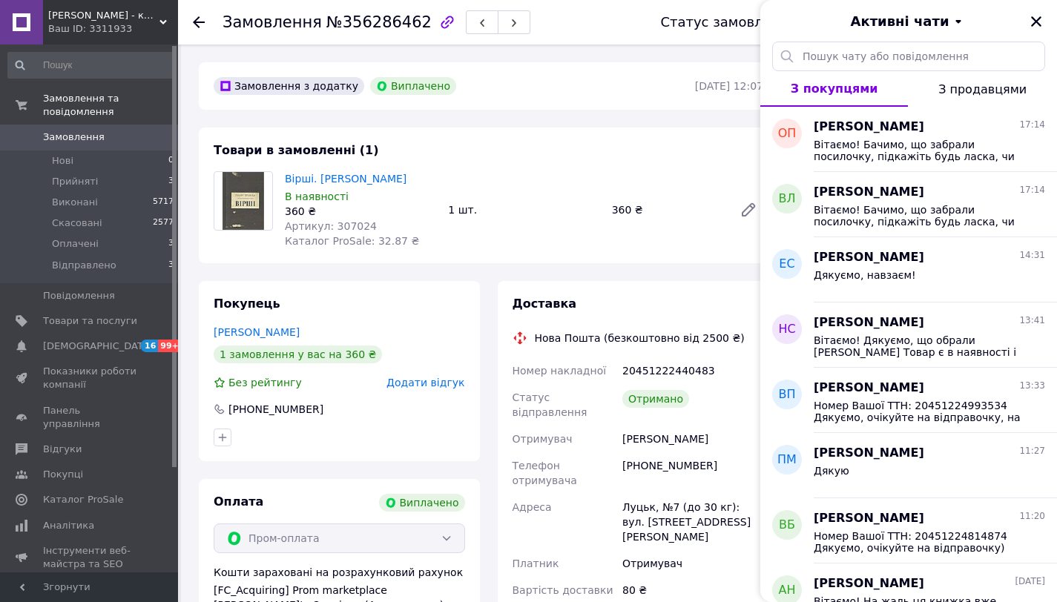
click at [197, 21] on icon at bounding box center [199, 22] width 12 height 12
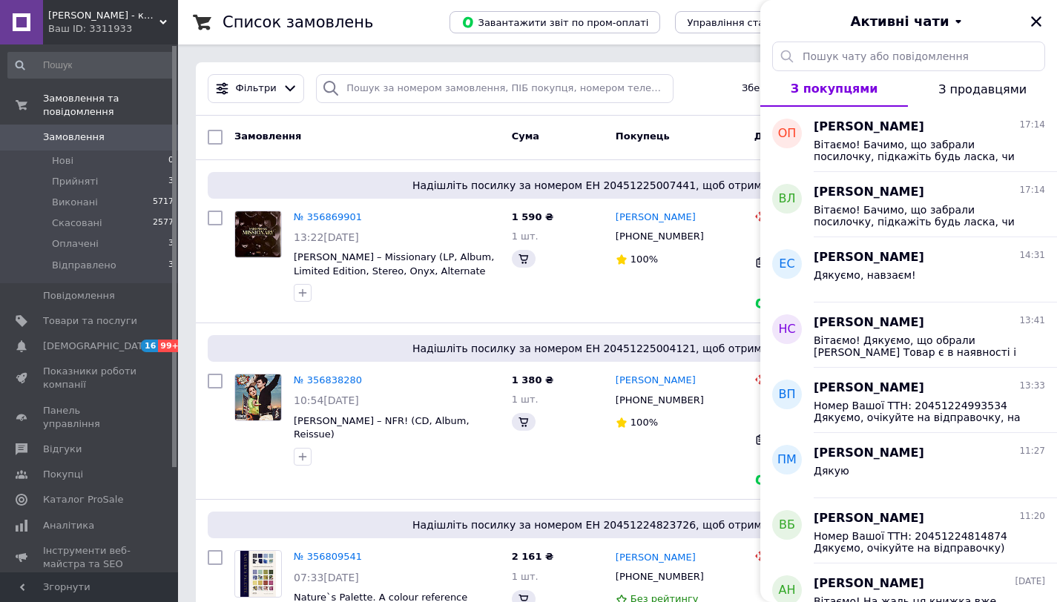
click at [1046, 20] on div "Активні чати" at bounding box center [908, 21] width 297 height 42
click at [1046, 27] on div "Активні чати" at bounding box center [908, 21] width 297 height 42
click at [1039, 24] on icon "Закрити" at bounding box center [1036, 21] width 10 height 10
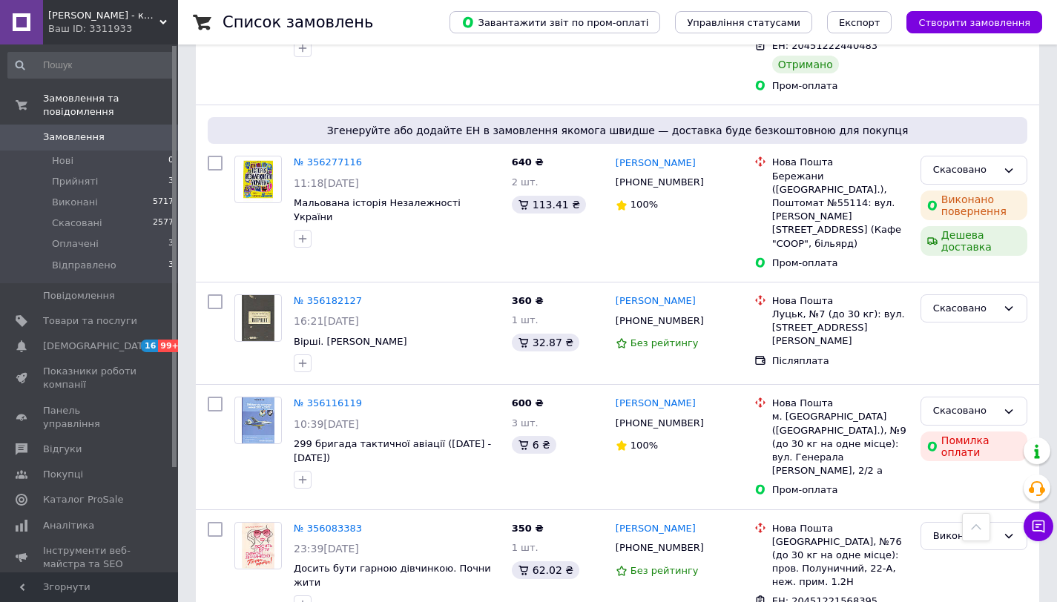
scroll to position [2151, 0]
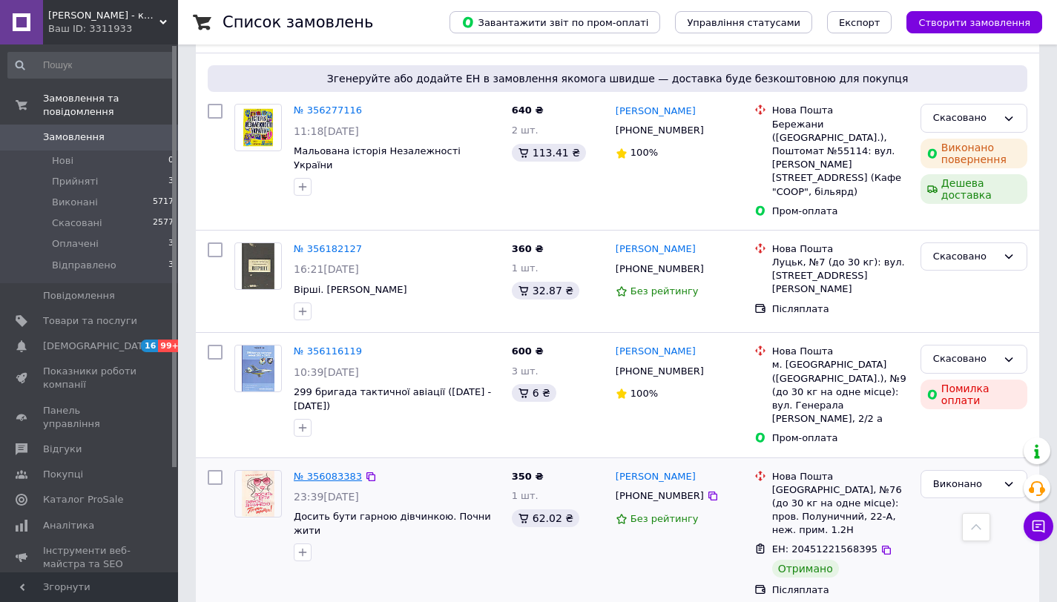
click at [346, 471] on link "№ 356083383" at bounding box center [328, 476] width 68 height 11
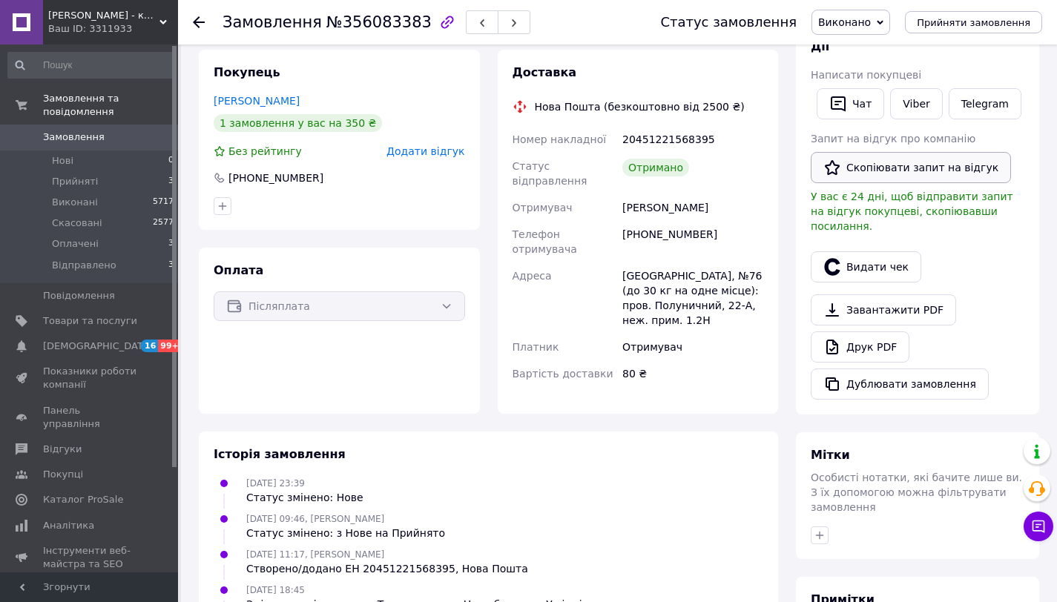
scroll to position [242, 0]
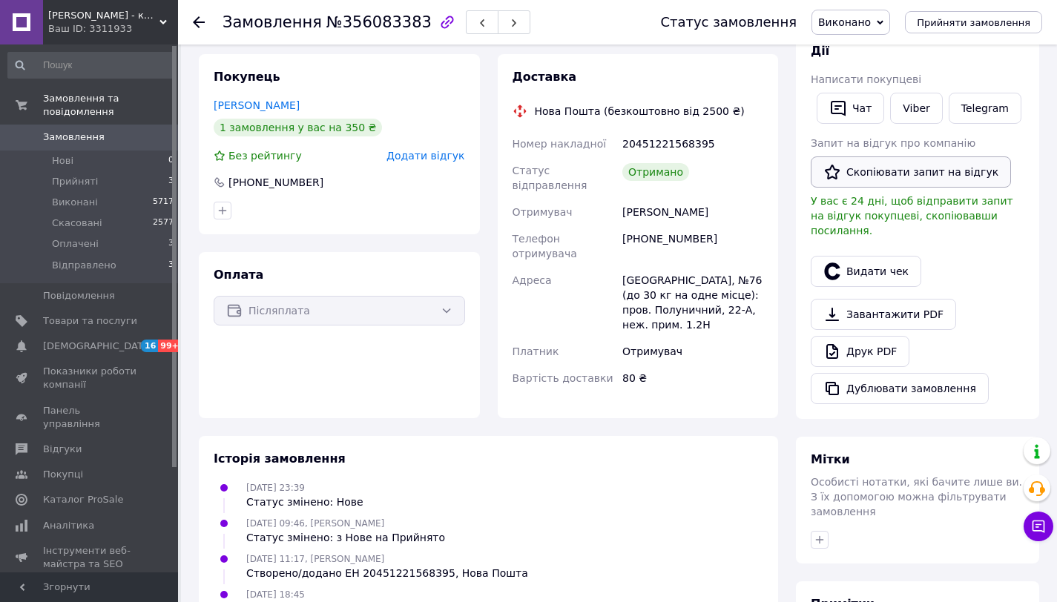
click at [865, 171] on button "Скопіювати запит на відгук" at bounding box center [911, 171] width 200 height 31
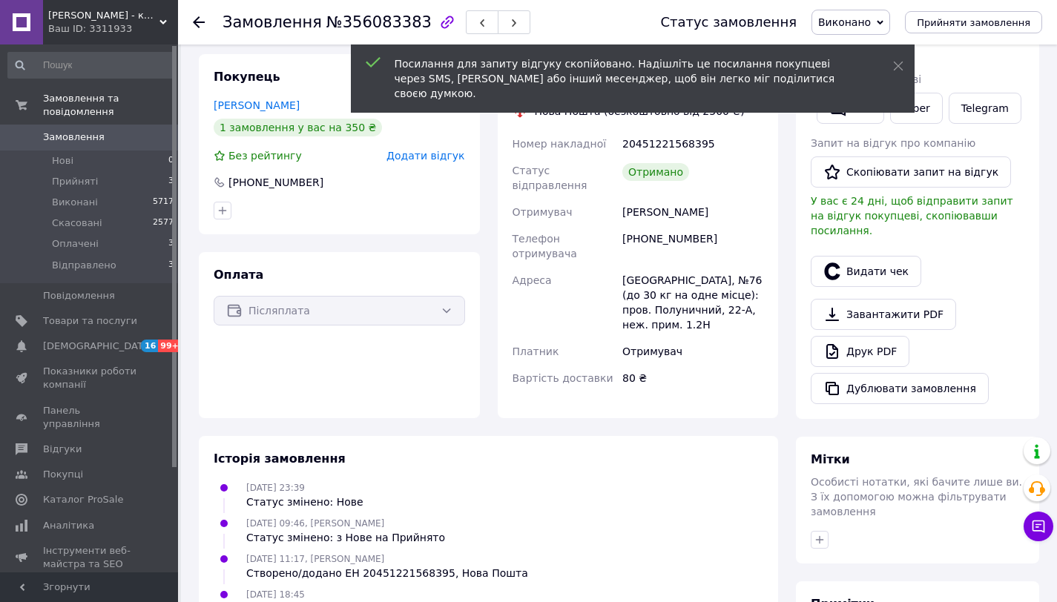
click at [843, 124] on div "Чат" at bounding box center [850, 108] width 73 height 37
click at [837, 103] on icon "button" at bounding box center [838, 108] width 18 height 18
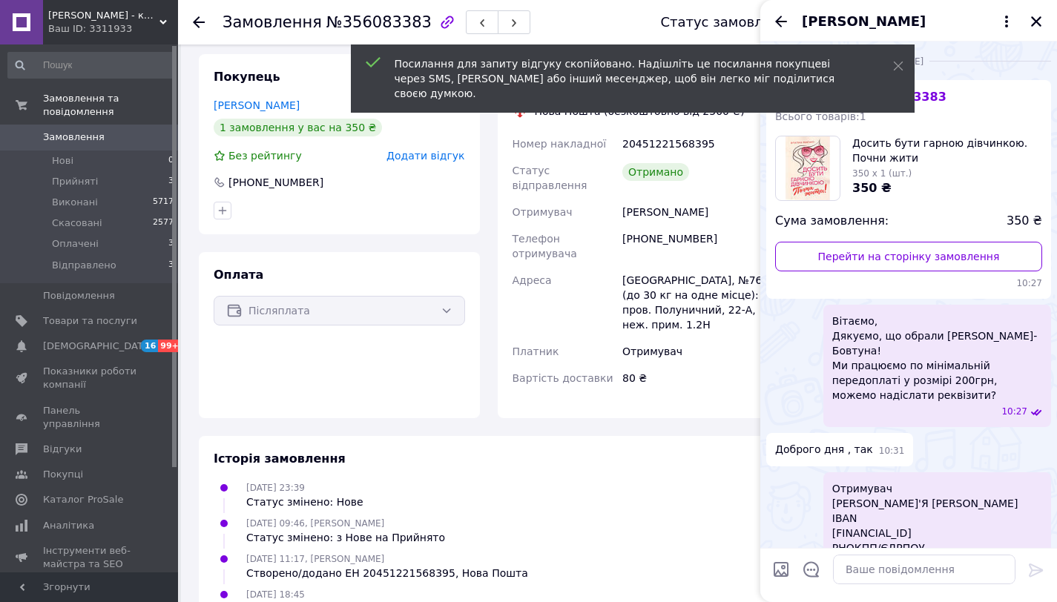
scroll to position [539, 0]
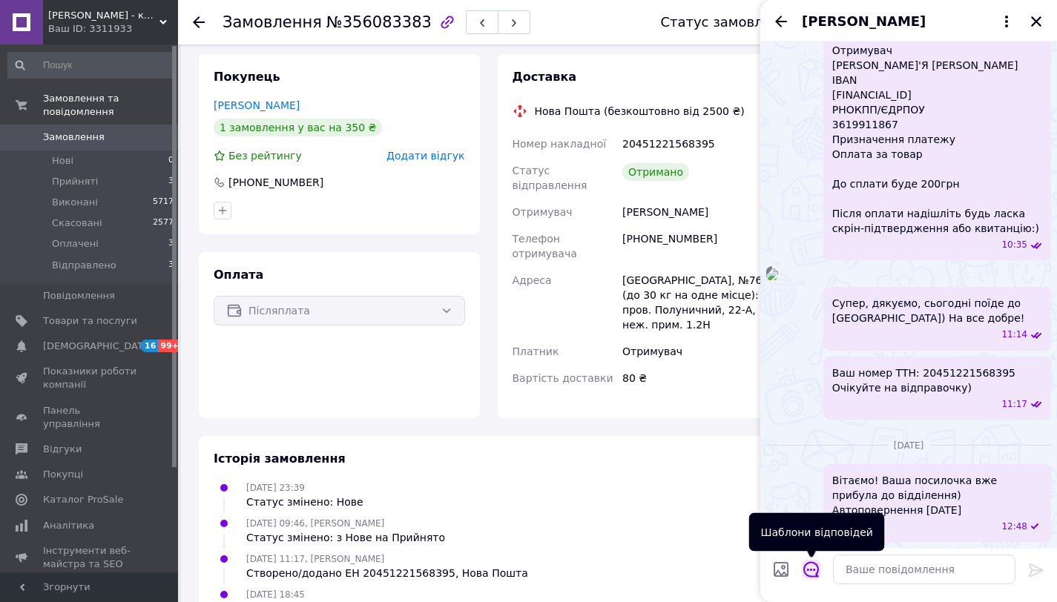
click at [811, 574] on icon "Відкрити шаблони відповідей" at bounding box center [811, 569] width 16 height 16
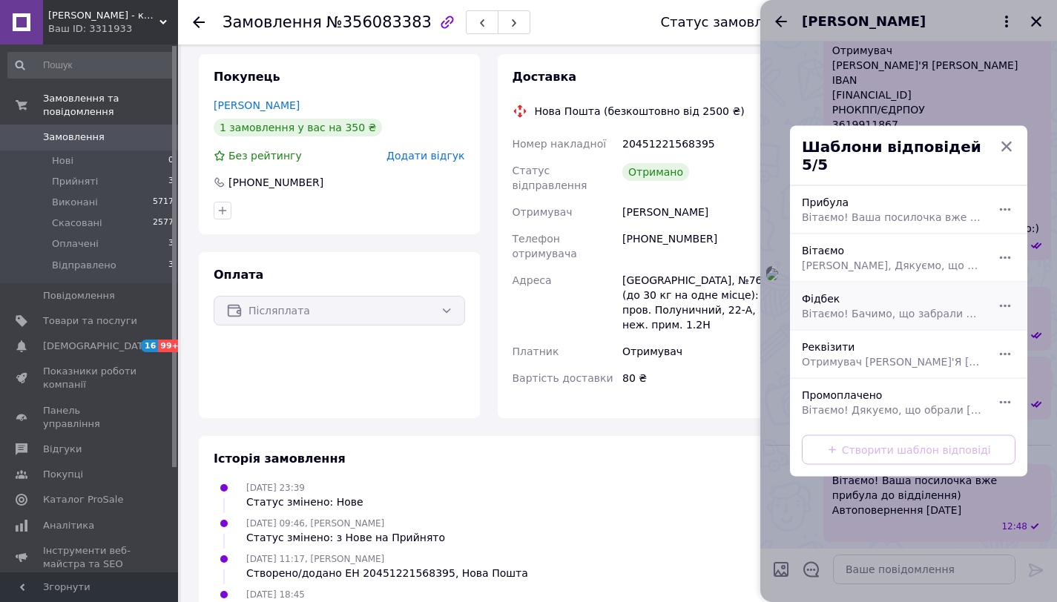
click at [883, 293] on div "[PERSON_NAME]! Бачимо, що забрали посилочку, підкажіть будь ласка, чи все гараз…" at bounding box center [892, 307] width 193 height 42
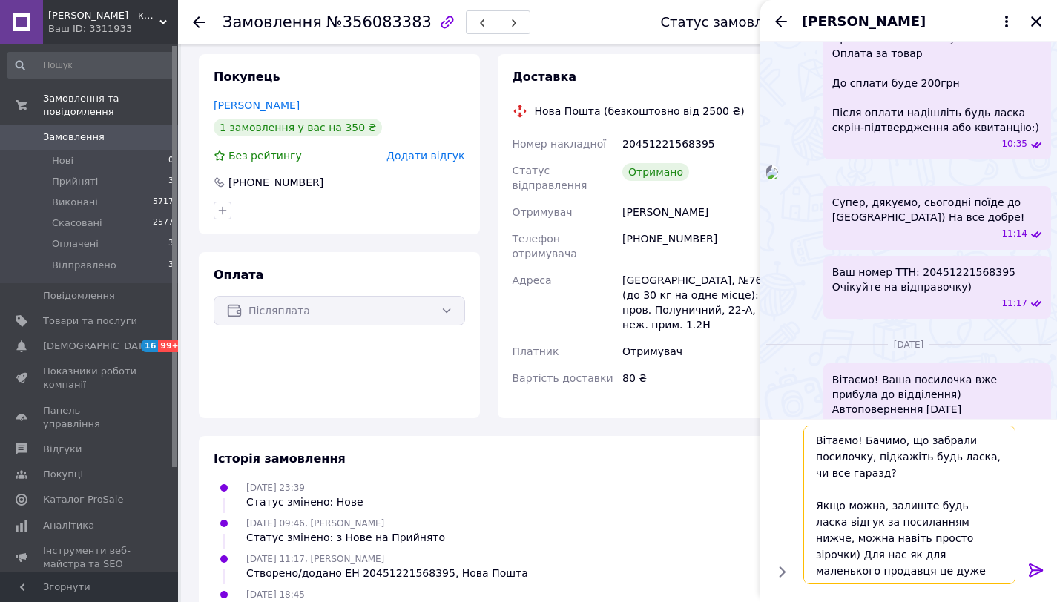
click at [986, 573] on textarea "Вітаємо! Бачимо, що забрали посилочку, підкажіть будь ласка, чи все гаразд? Якщ…" at bounding box center [909, 505] width 212 height 159
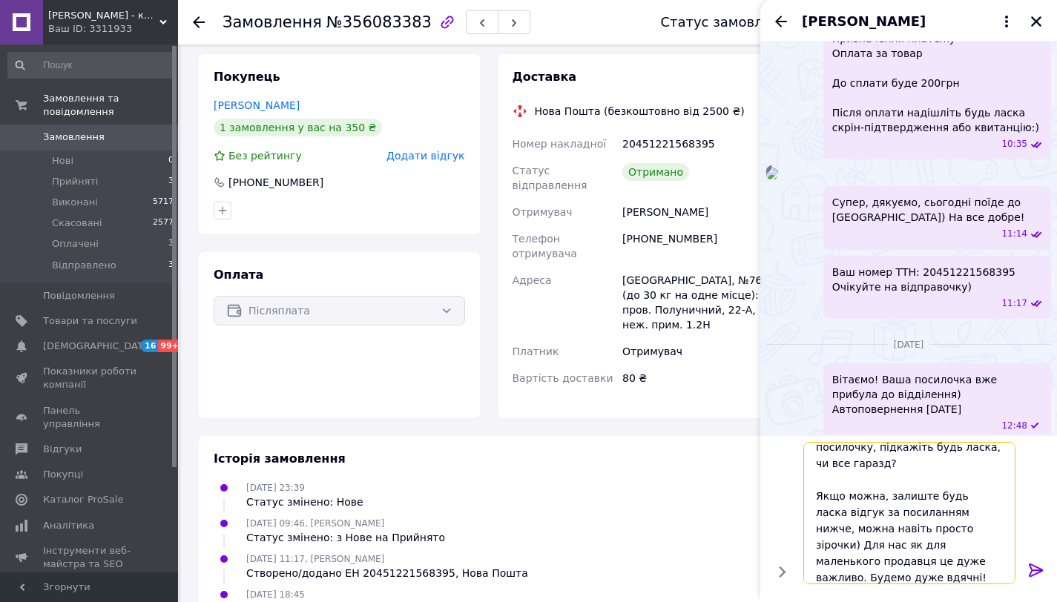
scroll to position [42, 0]
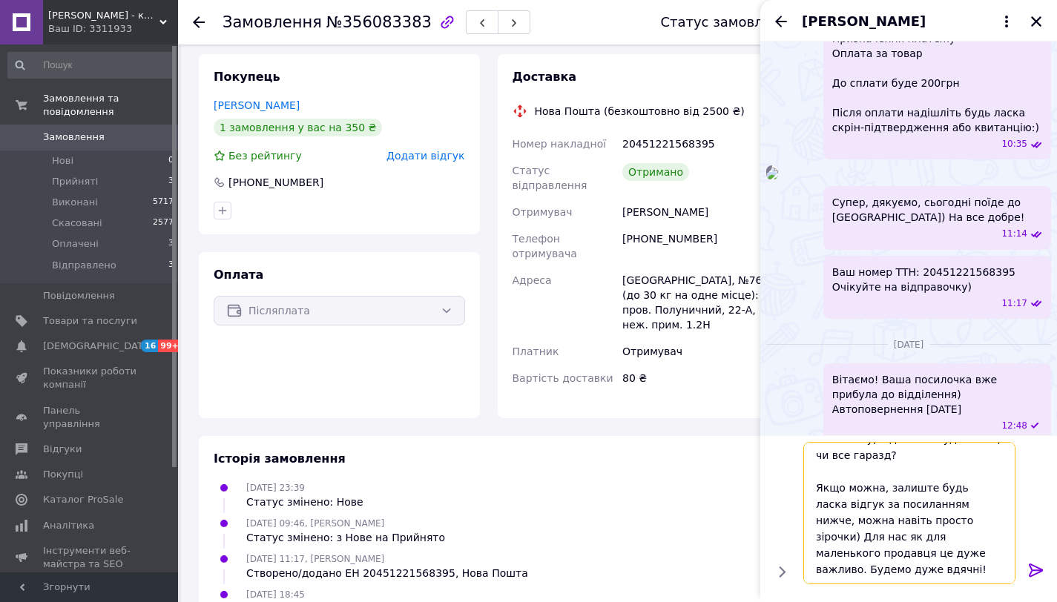
paste textarea "[URL][DOMAIN_NAME]"
type textarea "Вітаємо! Бачимо, що забрали посилочку, підкажіть будь ласка, чи все гаразд? Якщ…"
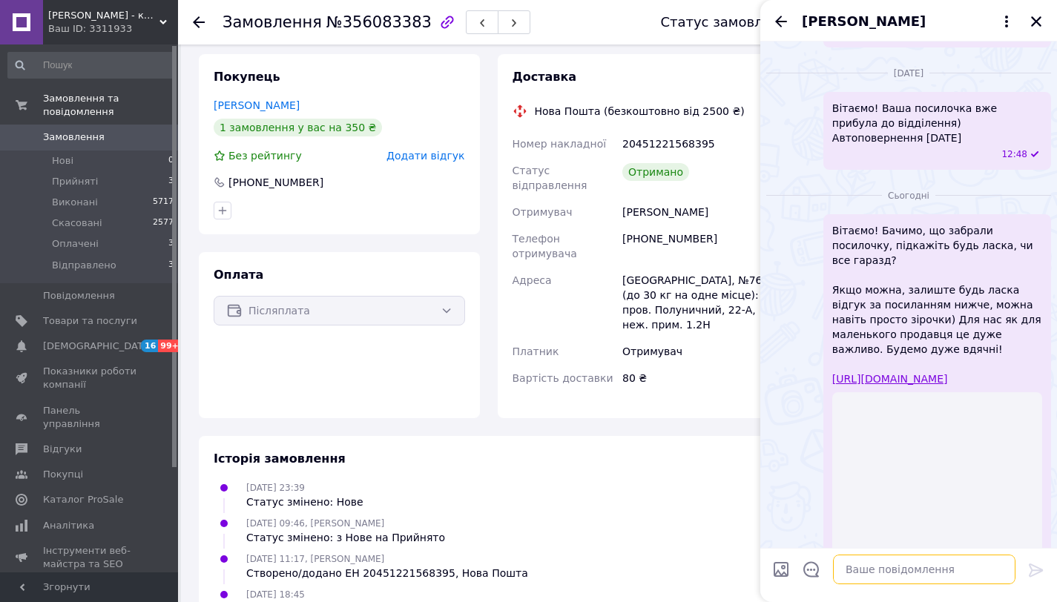
scroll to position [1041, 0]
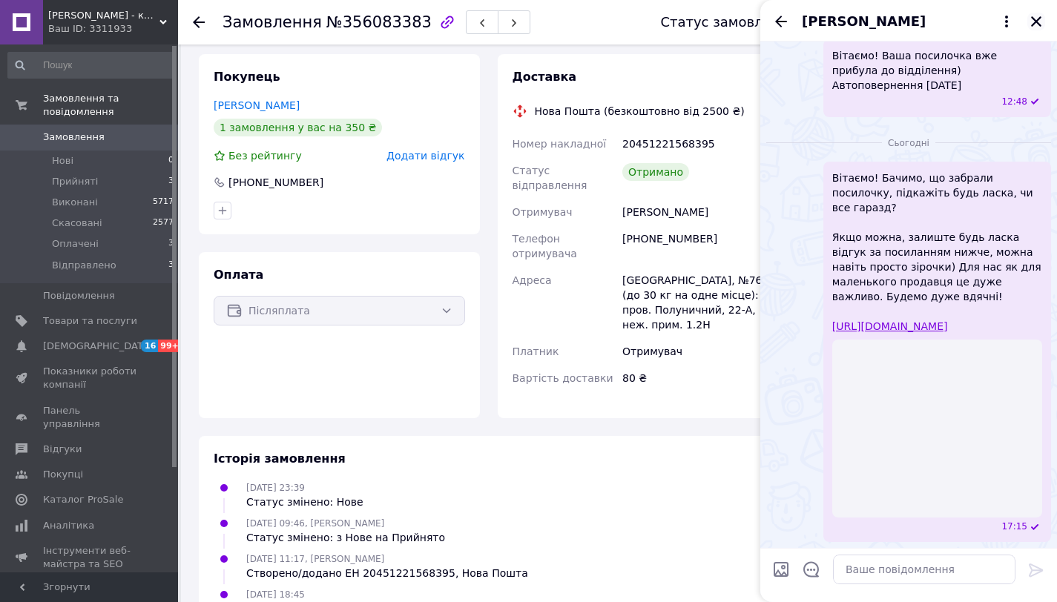
click at [1033, 16] on icon "Закрити" at bounding box center [1035, 21] width 13 height 13
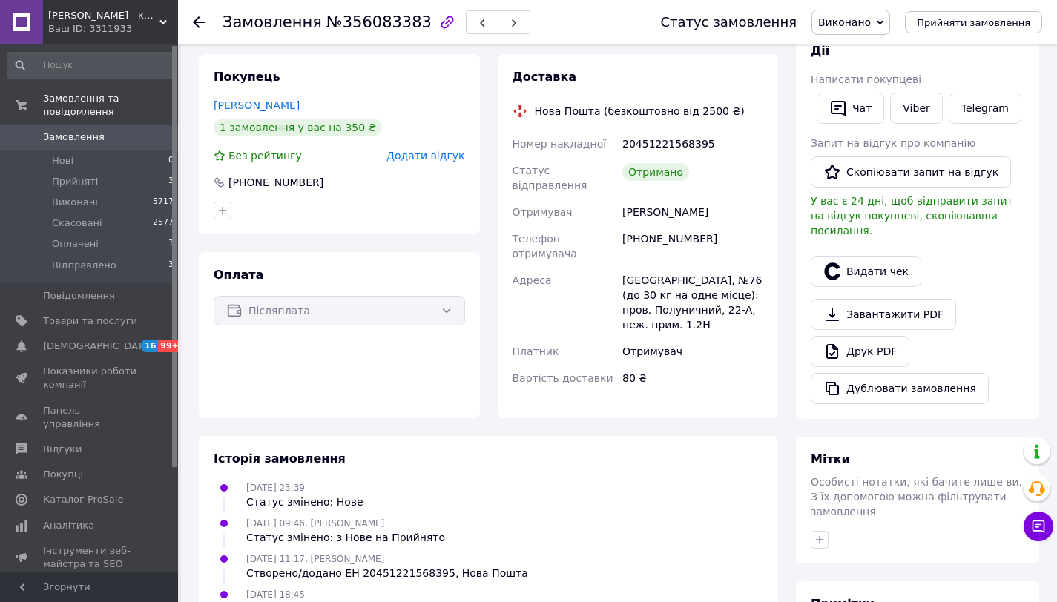
click at [190, 35] on div "Замовлення №356083383 Статус замовлення Виконано Прийнято Скасовано Оплачено Ві…" at bounding box center [617, 22] width 879 height 44
click at [195, 27] on icon at bounding box center [199, 22] width 12 height 12
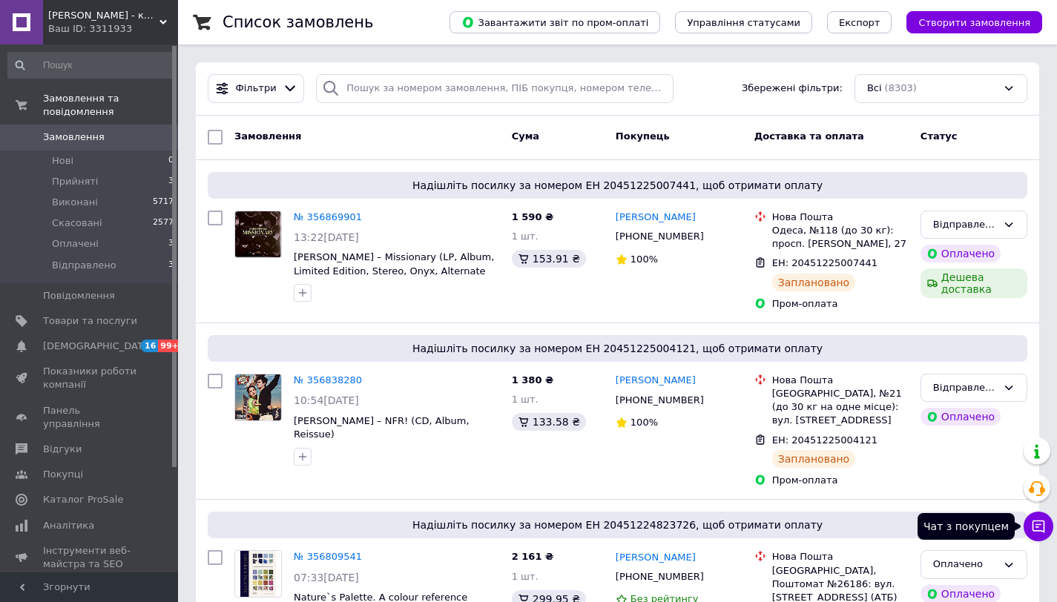
click at [1041, 522] on icon at bounding box center [1038, 526] width 15 height 15
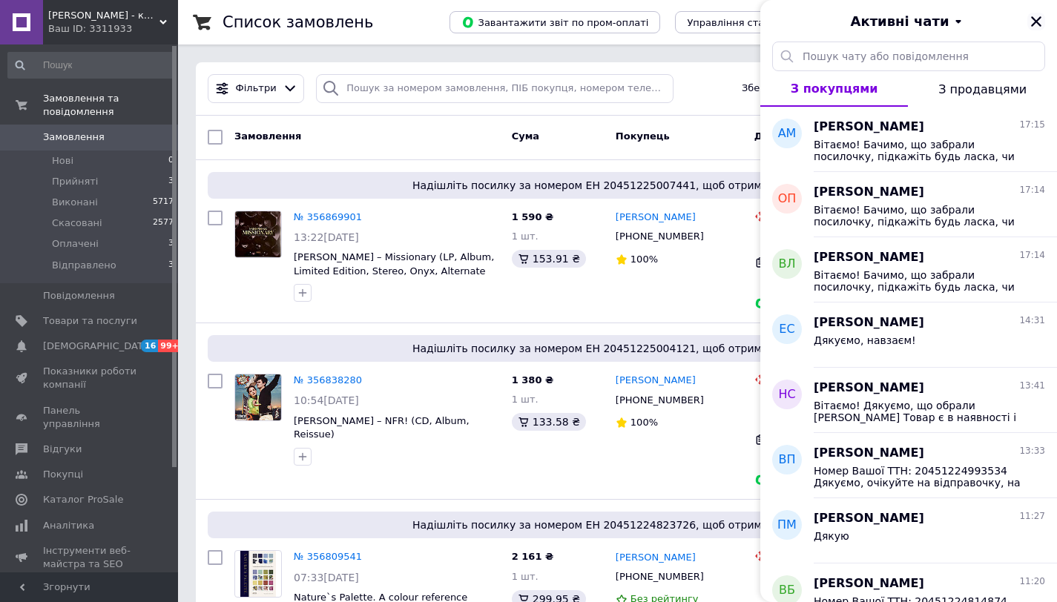
click at [1035, 19] on icon "Закрити" at bounding box center [1036, 21] width 10 height 10
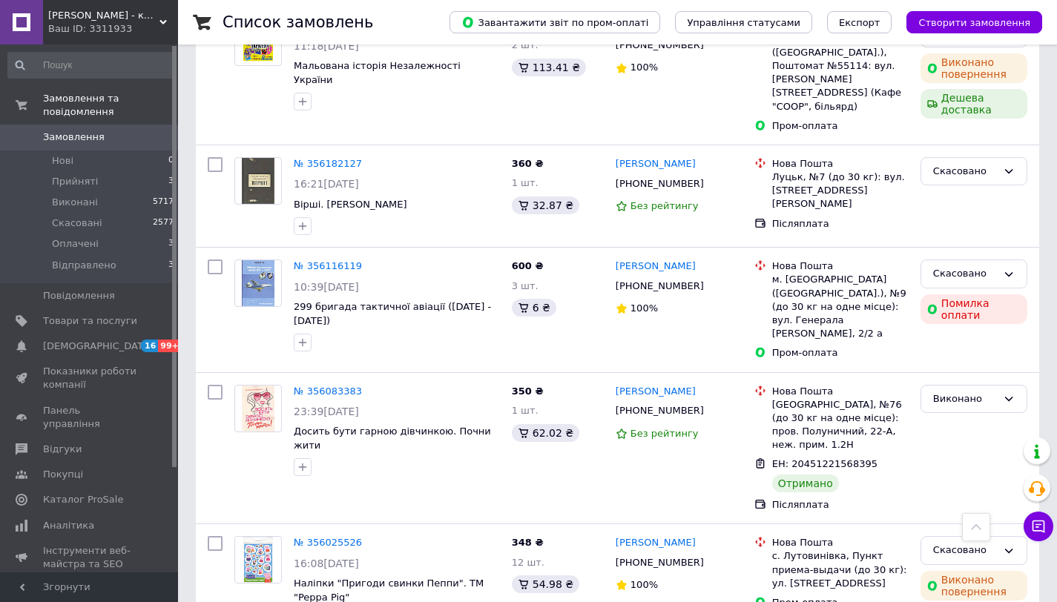
scroll to position [2395, 0]
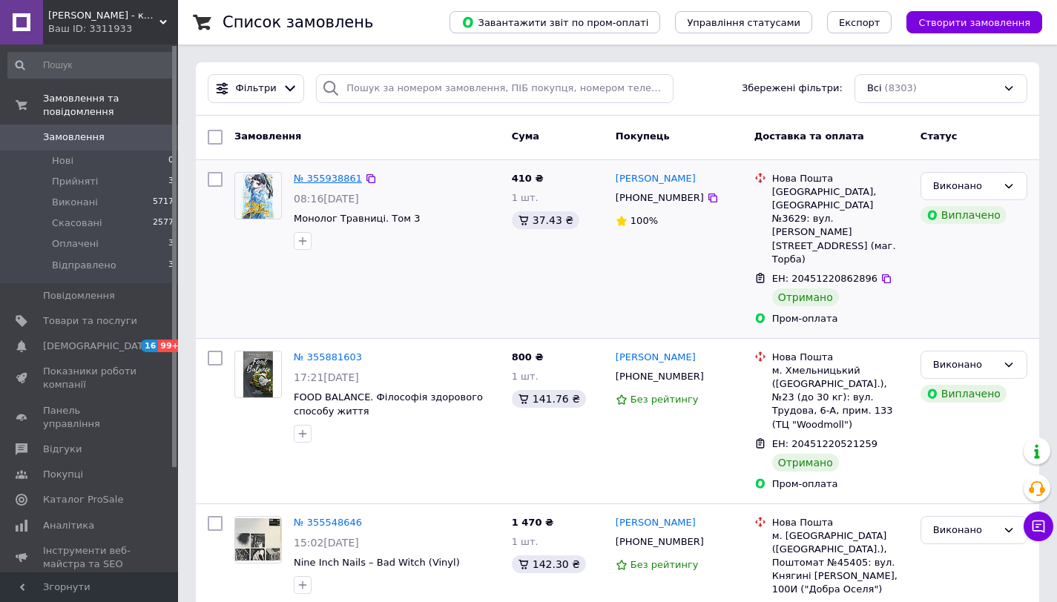
click at [323, 183] on link "№ 355938861" at bounding box center [328, 178] width 68 height 11
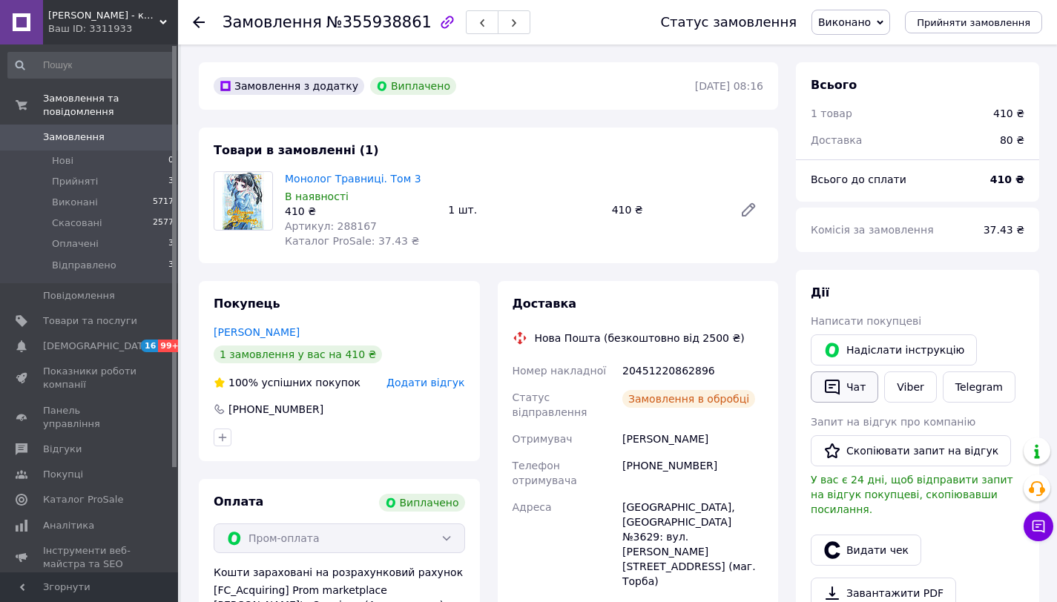
scroll to position [12, 0]
click at [863, 452] on button "Скопіювати запит на відгук" at bounding box center [911, 450] width 200 height 31
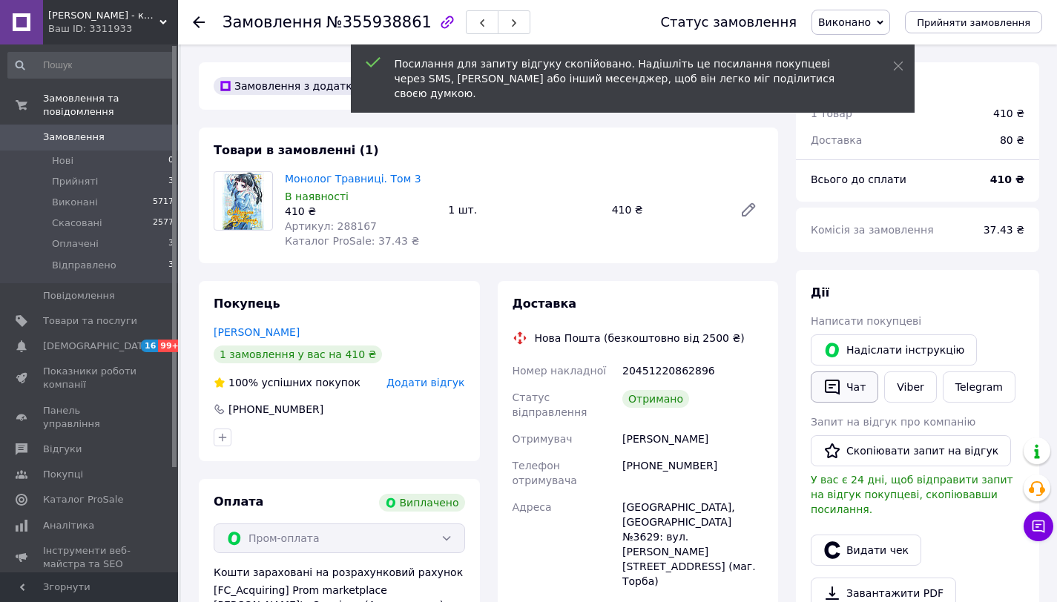
click at [840, 386] on icon "button" at bounding box center [832, 387] width 18 height 18
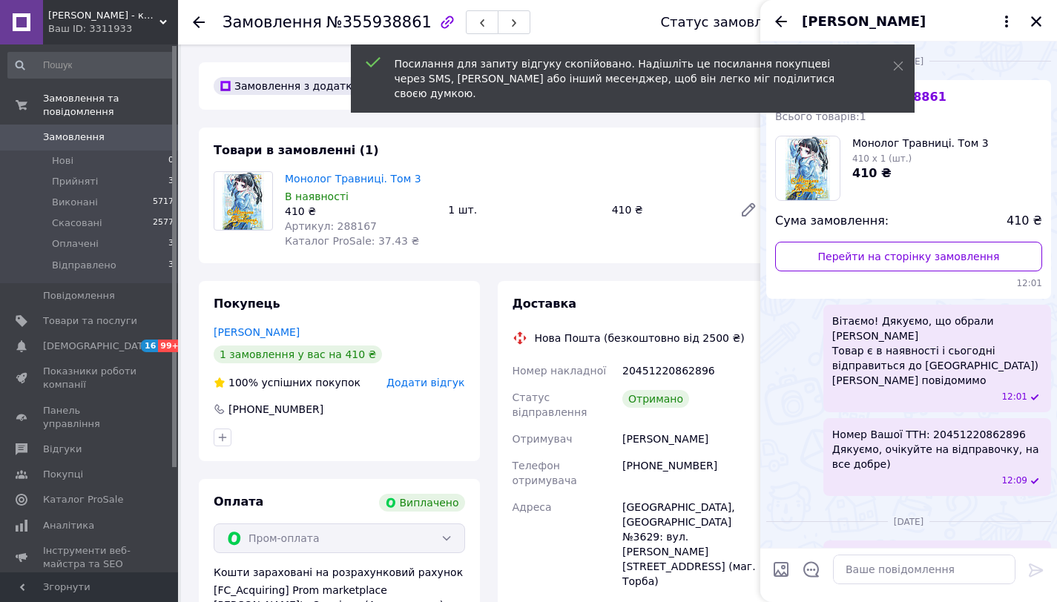
scroll to position [76, 0]
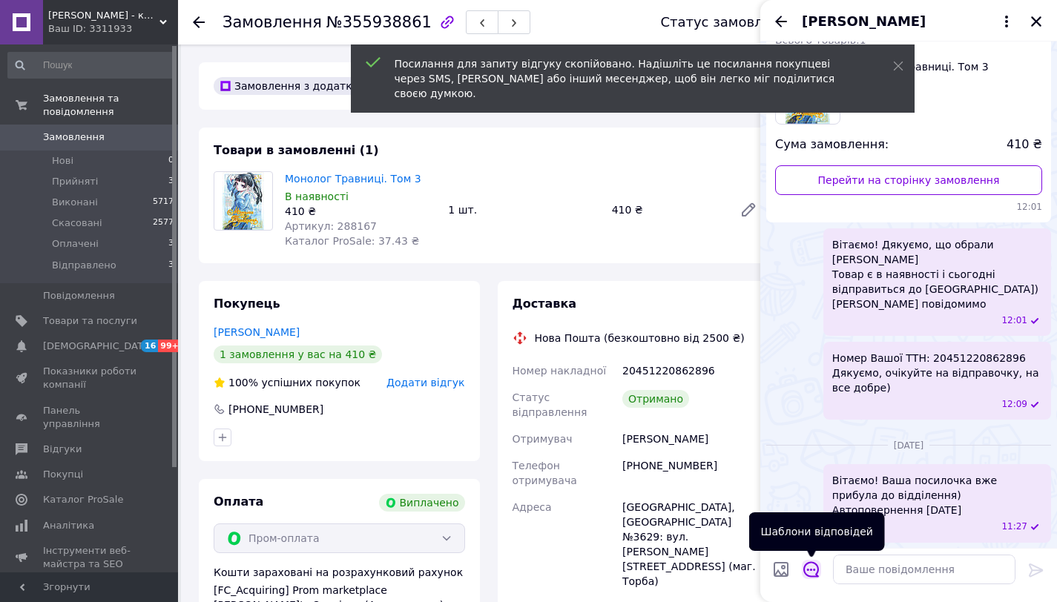
click at [808, 572] on icon "Відкрити шаблони відповідей" at bounding box center [811, 569] width 16 height 16
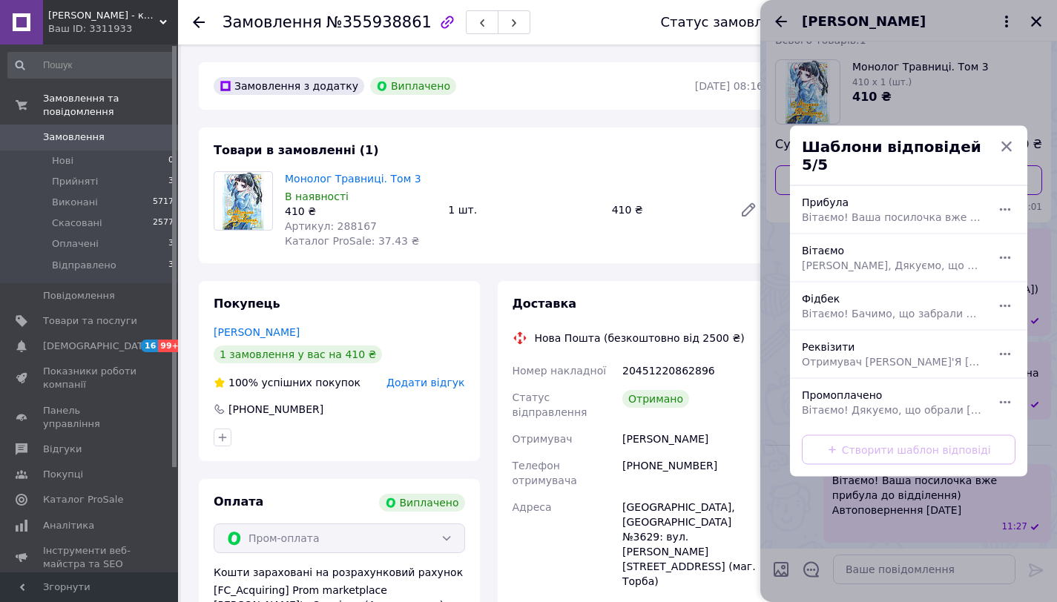
click at [890, 306] on span "Вітаємо! Бачимо, що забрали посилочку, підкажіть будь ласка, чи все гаразд? Якщ…" at bounding box center [892, 313] width 181 height 15
type textarea "Вітаємо! Бачимо, що забрали посилочку, підкажіть будь ласка, чи все гаразд? Якщ…"
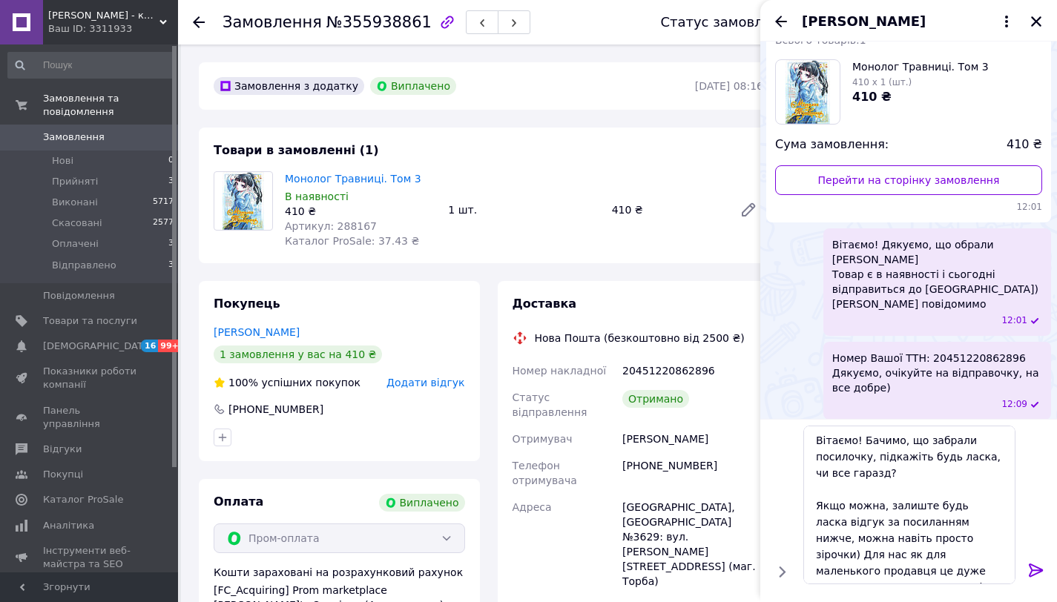
click at [1035, 560] on div at bounding box center [1036, 572] width 30 height 35
click at [1035, 576] on icon at bounding box center [1036, 570] width 18 height 18
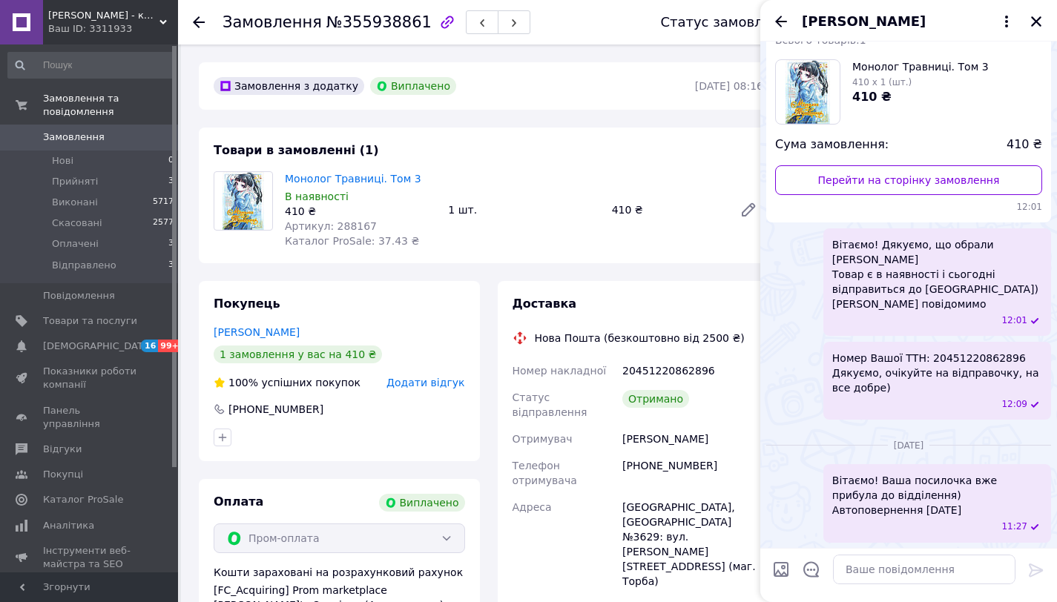
scroll to position [273, 0]
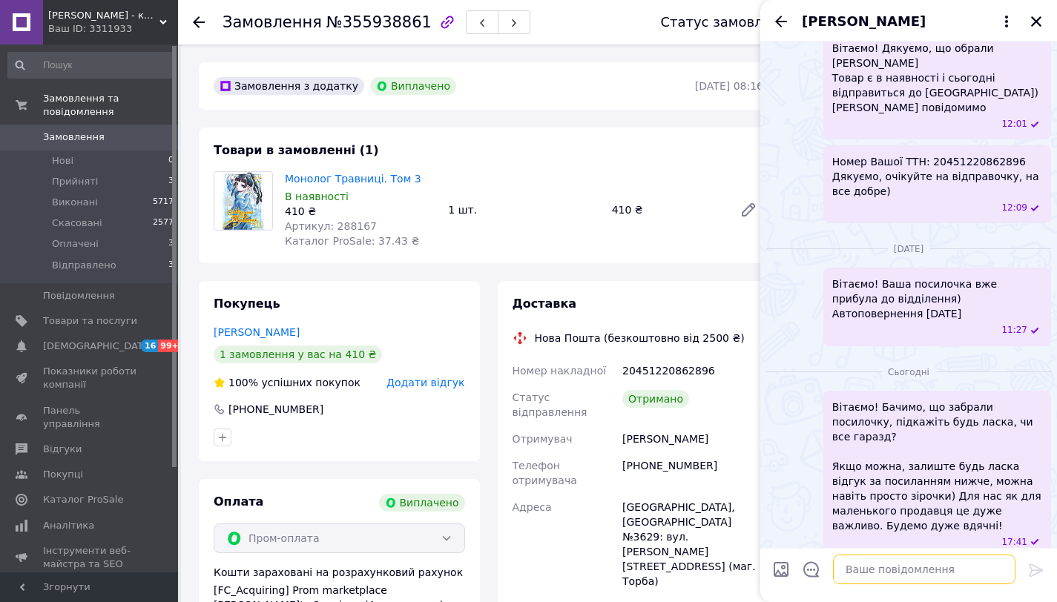
click at [947, 574] on textarea at bounding box center [924, 570] width 182 height 30
paste textarea "[URL][DOMAIN_NAME]"
type textarea "[URL][DOMAIN_NAME]"
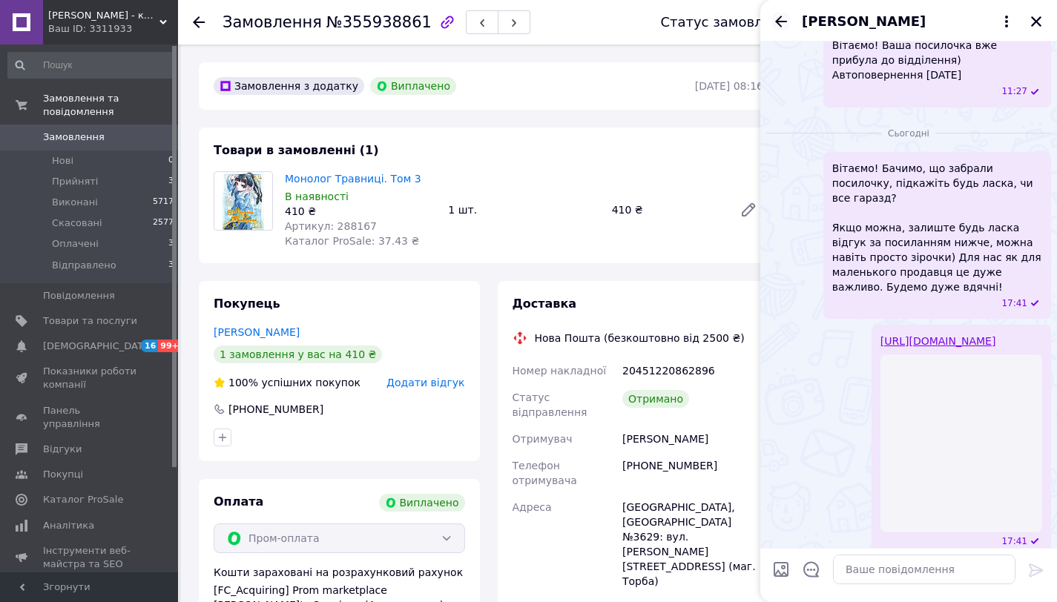
click at [775, 16] on icon "Назад" at bounding box center [781, 22] width 18 height 18
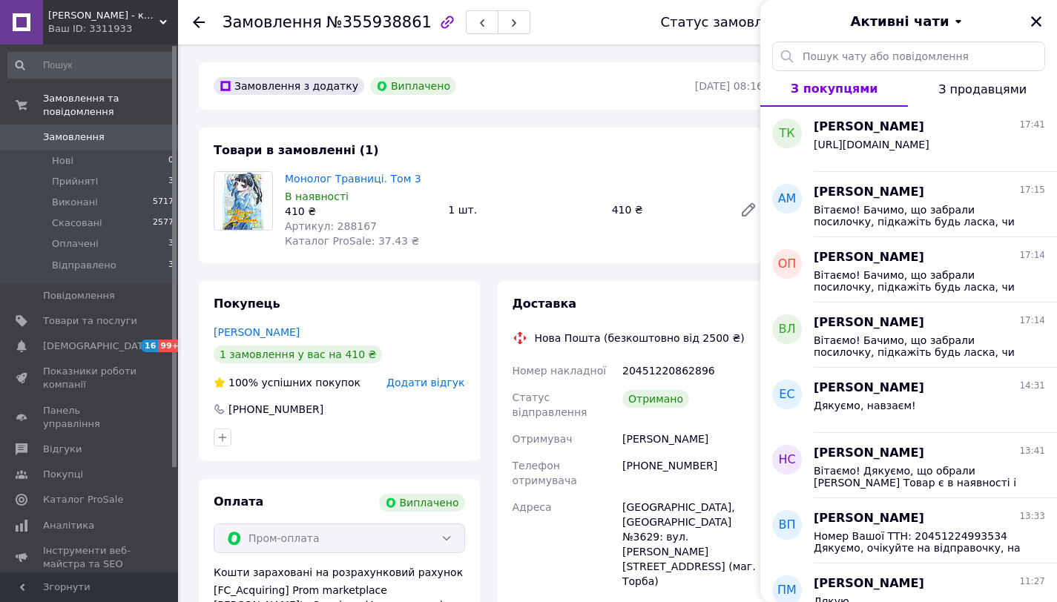
click at [202, 23] on icon at bounding box center [199, 22] width 12 height 12
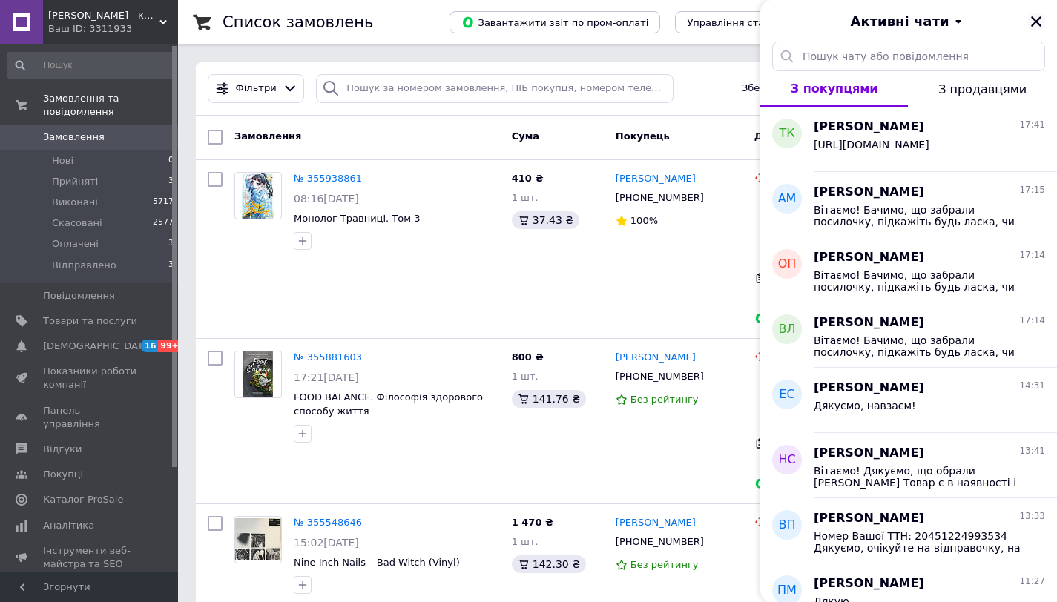
click at [1038, 27] on icon "Закрити" at bounding box center [1035, 21] width 13 height 13
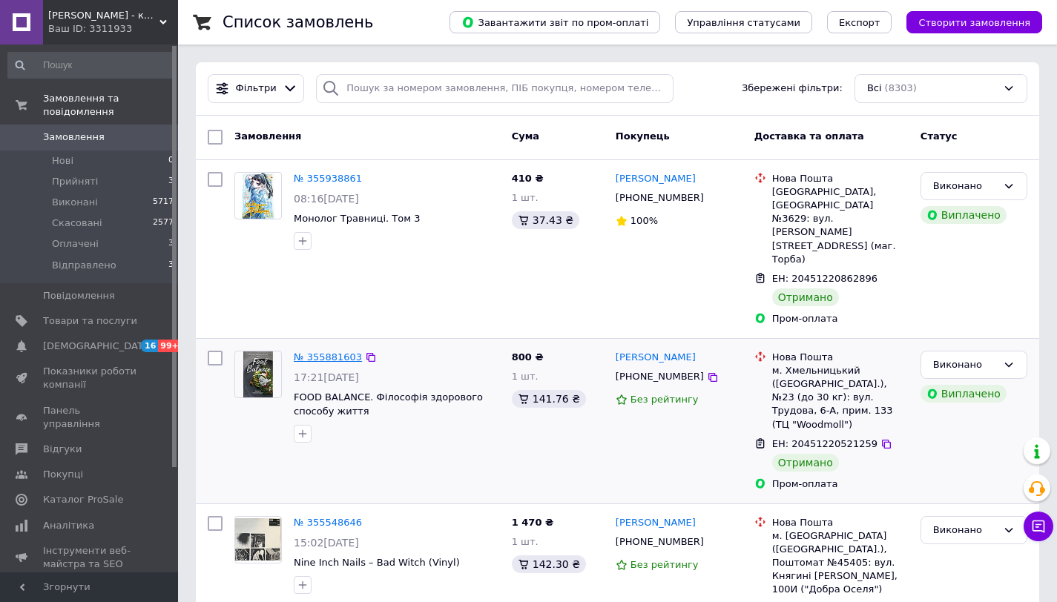
click at [343, 352] on link "№ 355881603" at bounding box center [328, 357] width 68 height 11
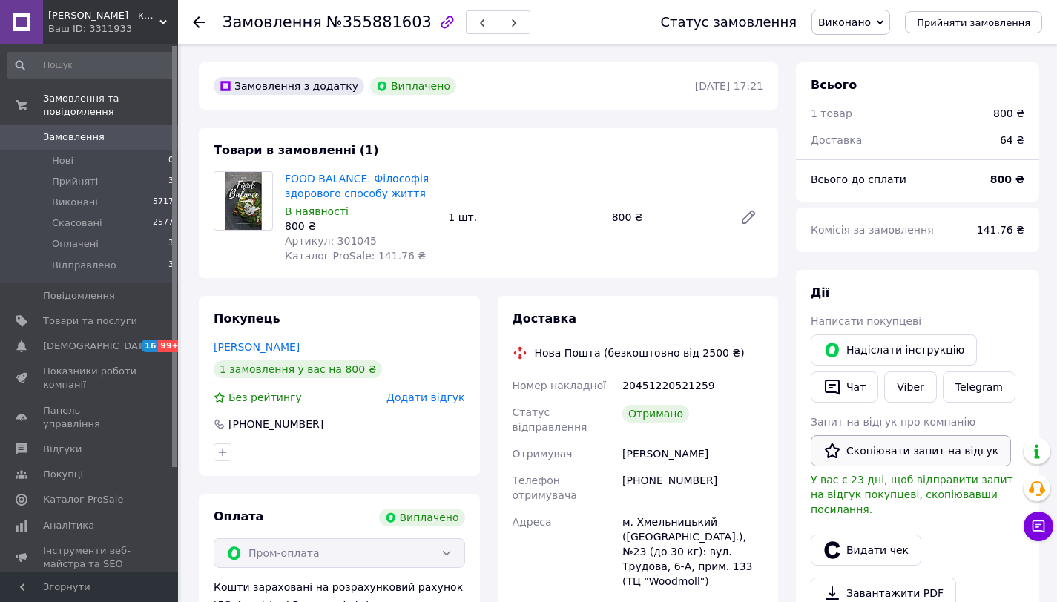
click at [854, 445] on button "Скопіювати запит на відгук" at bounding box center [911, 450] width 200 height 31
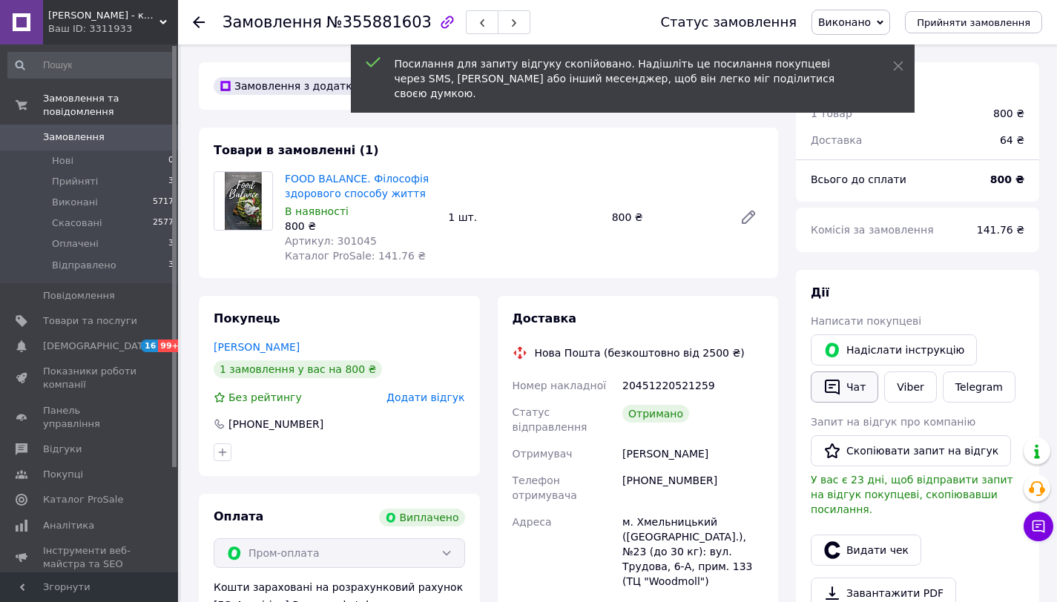
click at [843, 391] on button "Чат" at bounding box center [844, 387] width 67 height 31
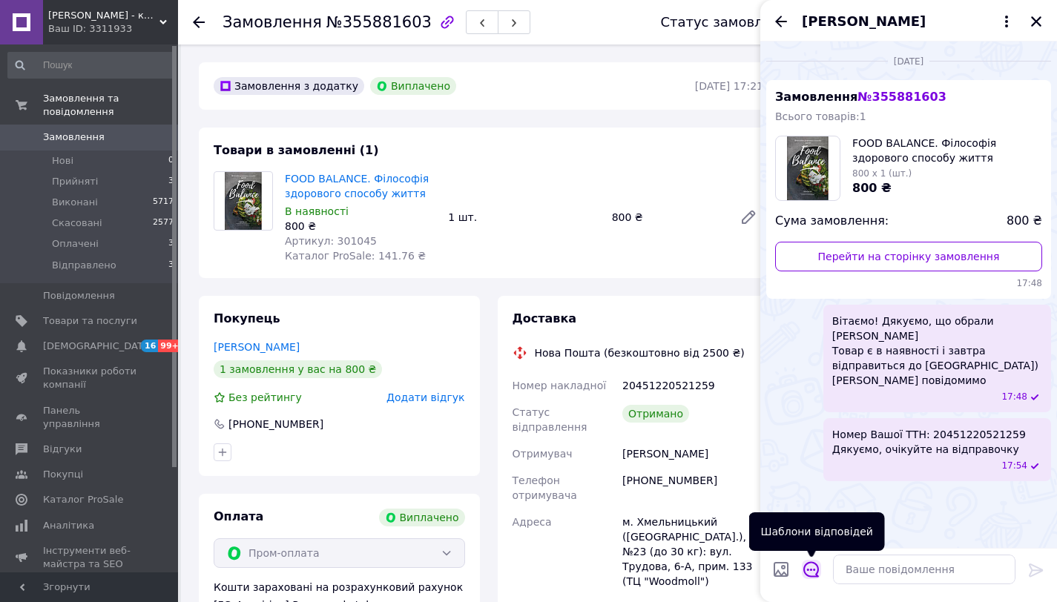
click at [807, 573] on icon "Відкрити шаблони відповідей" at bounding box center [811, 569] width 16 height 16
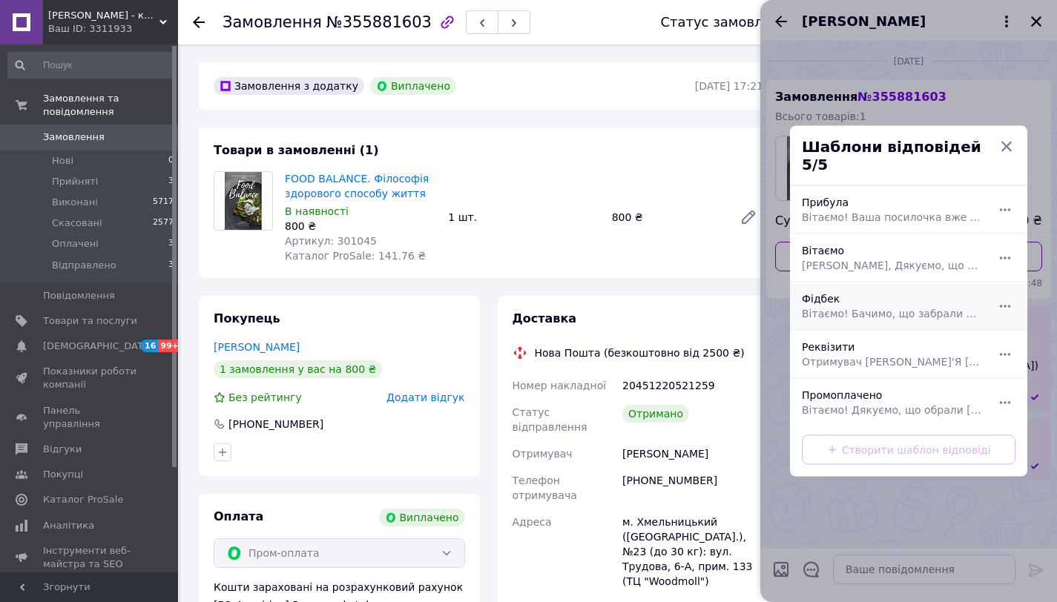
click at [869, 290] on div "[PERSON_NAME]! Бачимо, що забрали посилочку, підкажіть будь ласка, чи все гараз…" at bounding box center [892, 307] width 193 height 42
type textarea "Вітаємо! Бачимо, що забрали посилочку, підкажіть будь ласка, чи все гаразд? Якщ…"
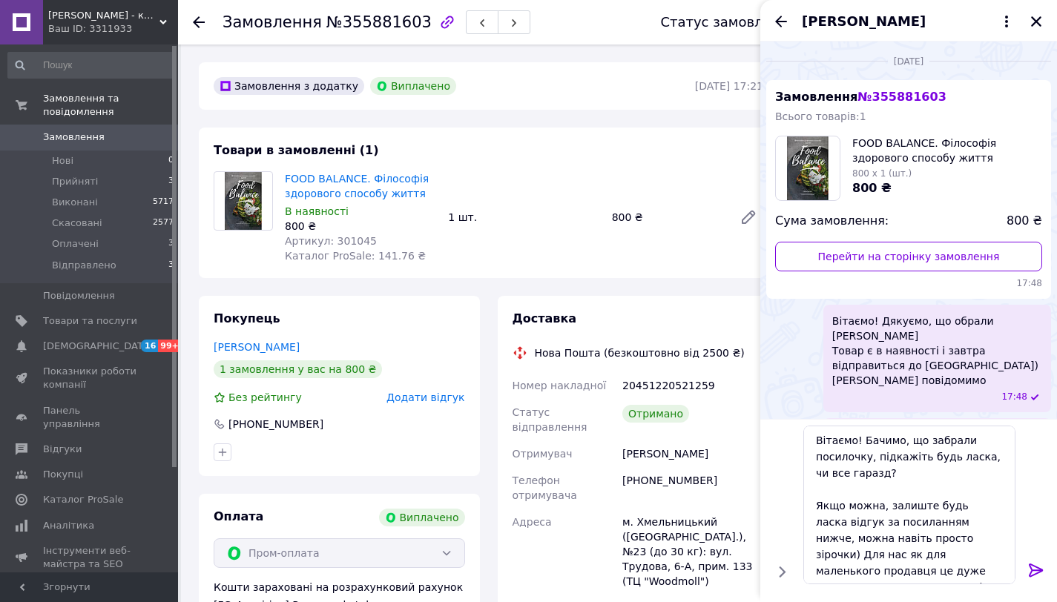
click at [1029, 568] on icon at bounding box center [1036, 570] width 18 height 18
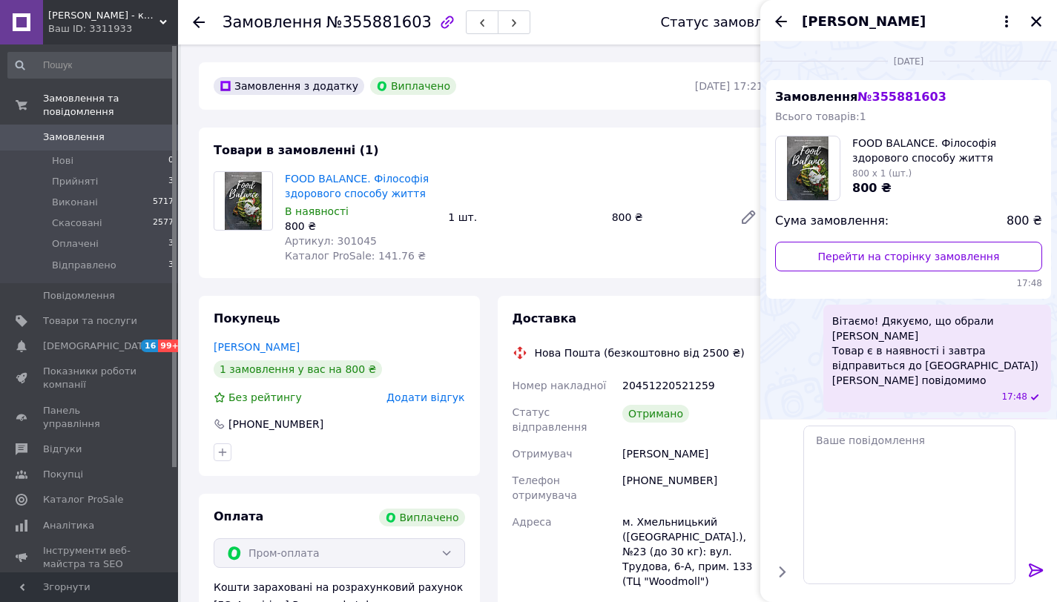
scroll to position [136, 0]
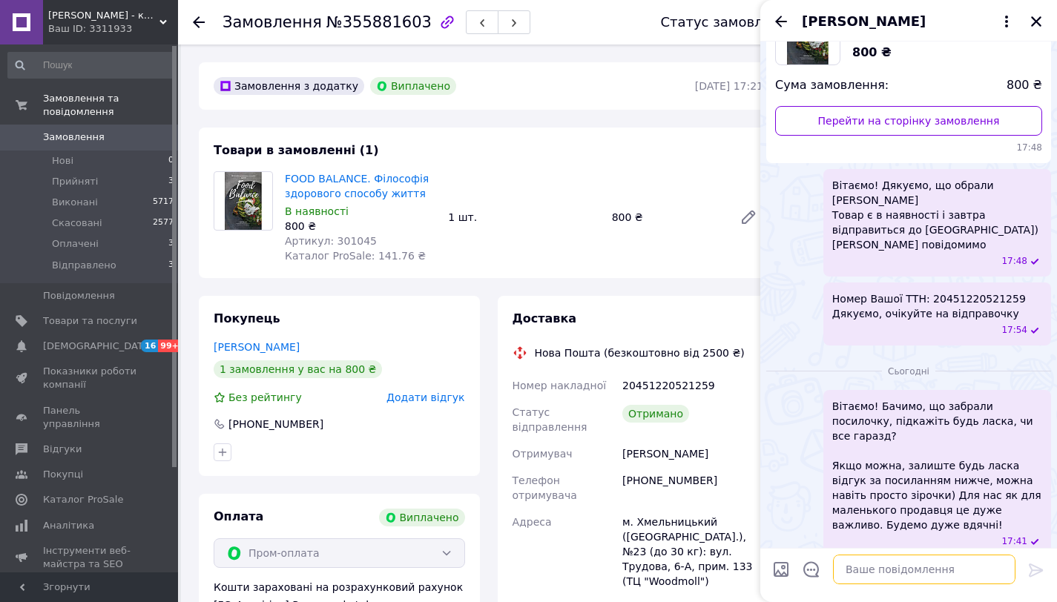
click at [941, 555] on textarea at bounding box center [924, 570] width 182 height 30
paste textarea "[URL][DOMAIN_NAME]"
type textarea "[URL][DOMAIN_NAME]"
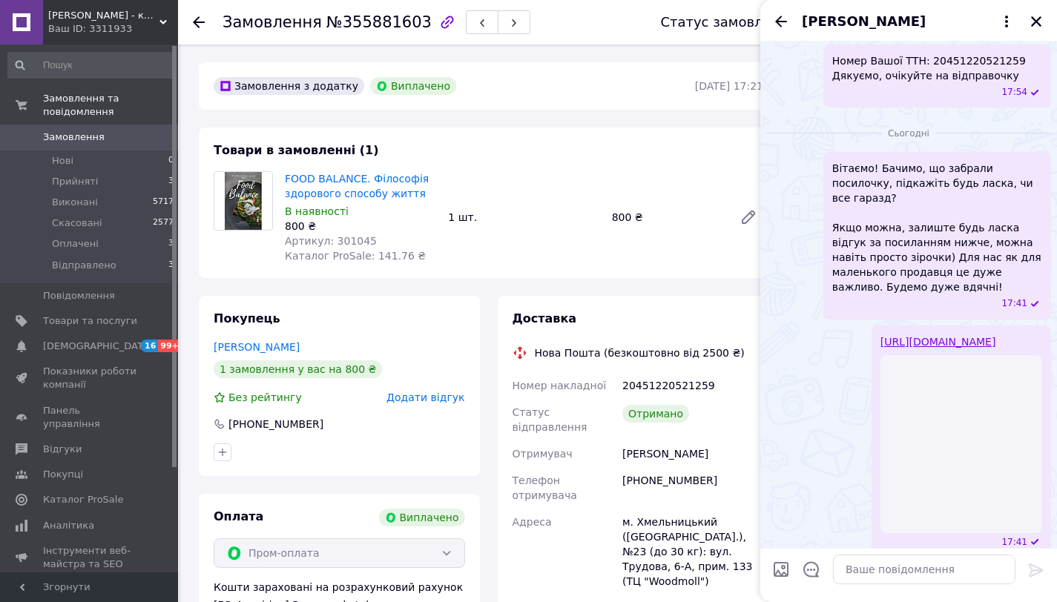
click at [1039, 3] on div "[PERSON_NAME]" at bounding box center [908, 21] width 297 height 42
click at [1037, 13] on button "Закрити" at bounding box center [1036, 22] width 18 height 18
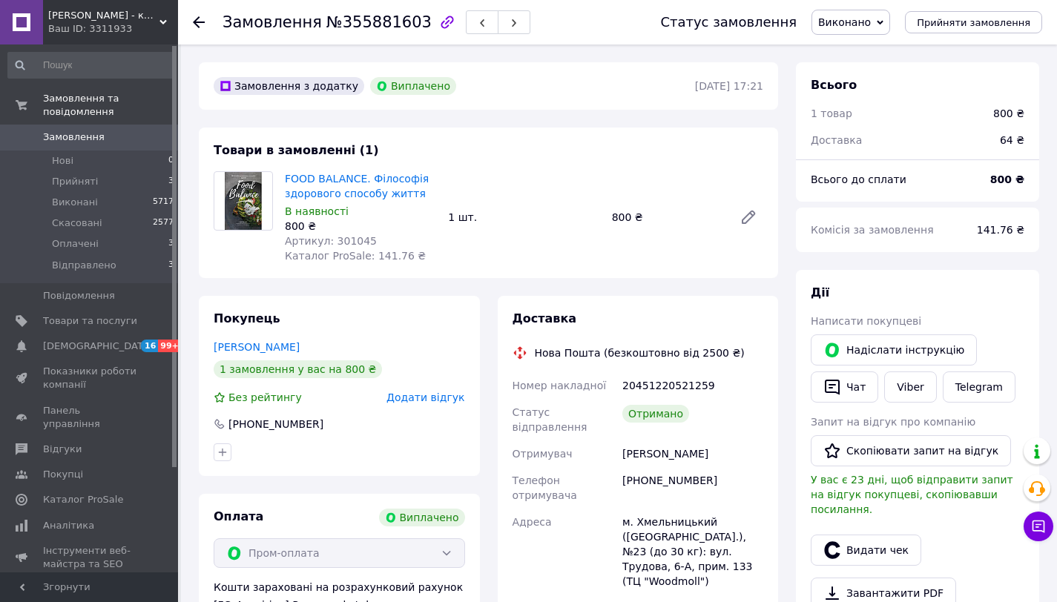
click at [197, 22] on icon at bounding box center [199, 22] width 12 height 12
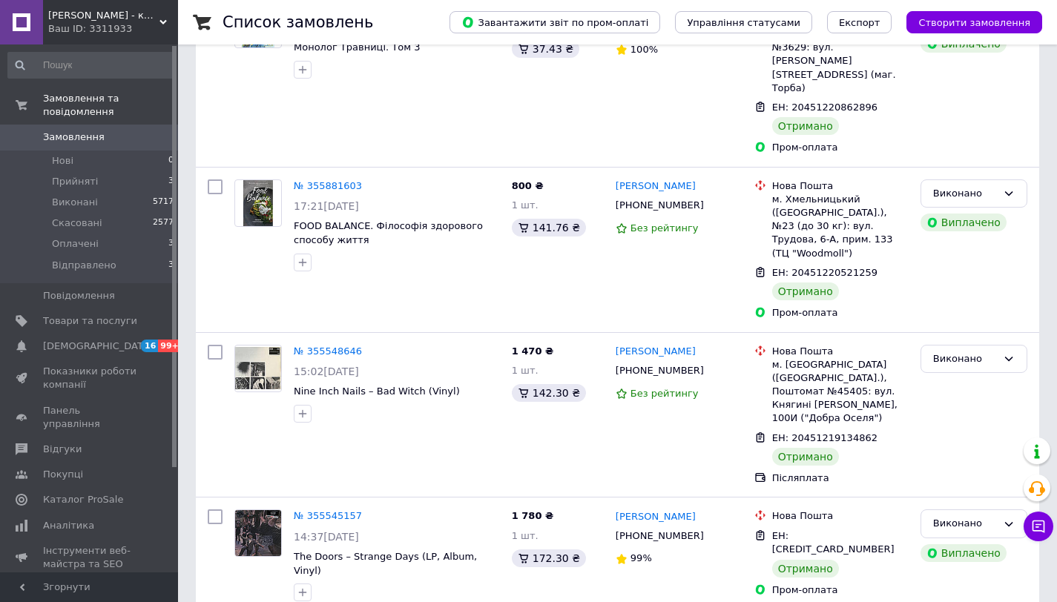
scroll to position [183, 0]
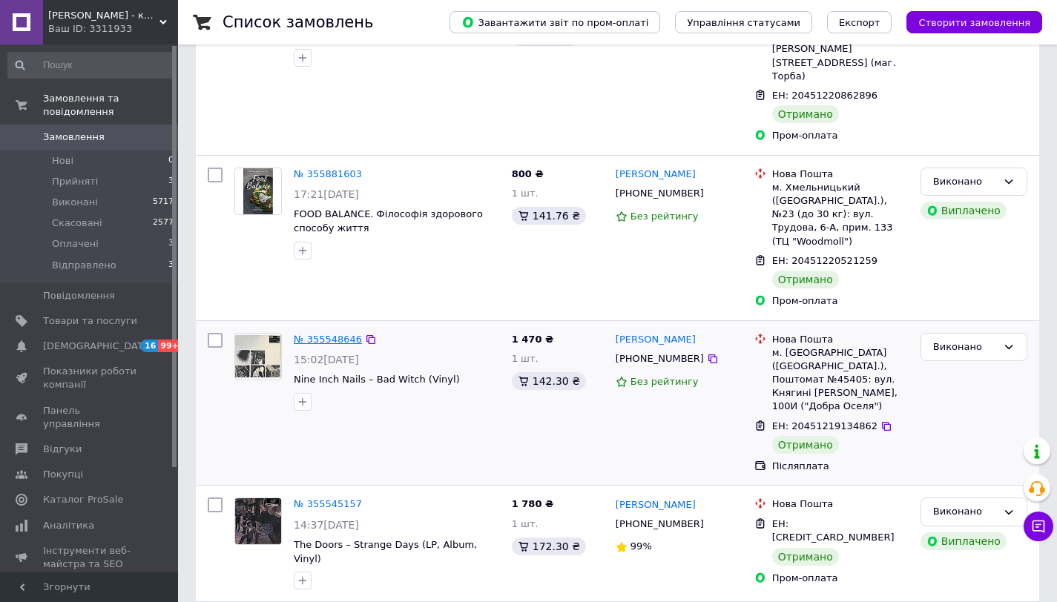
click at [352, 334] on link "№ 355548646" at bounding box center [328, 339] width 68 height 11
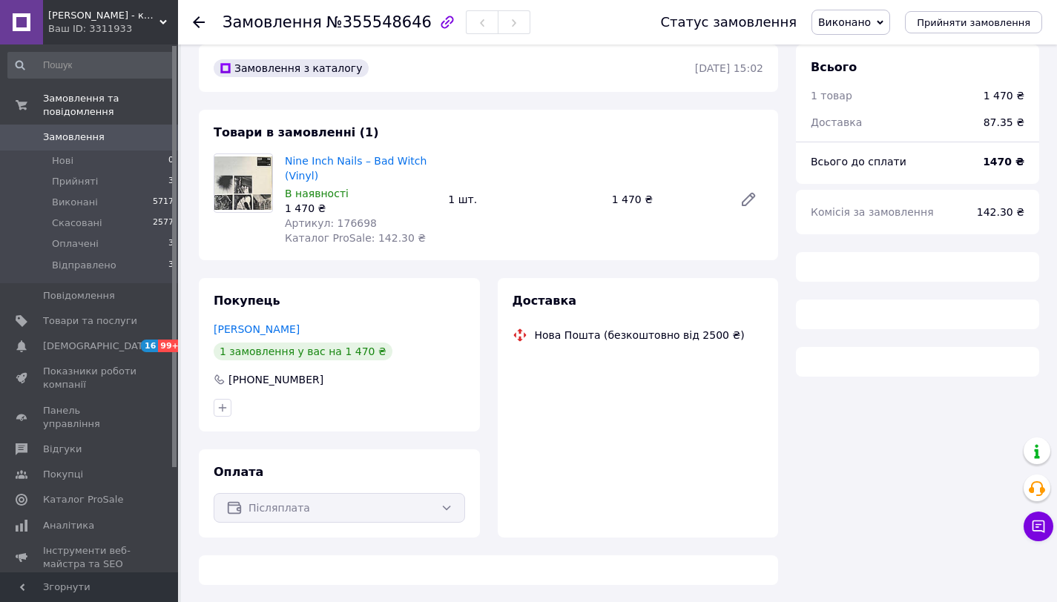
scroll to position [183, 0]
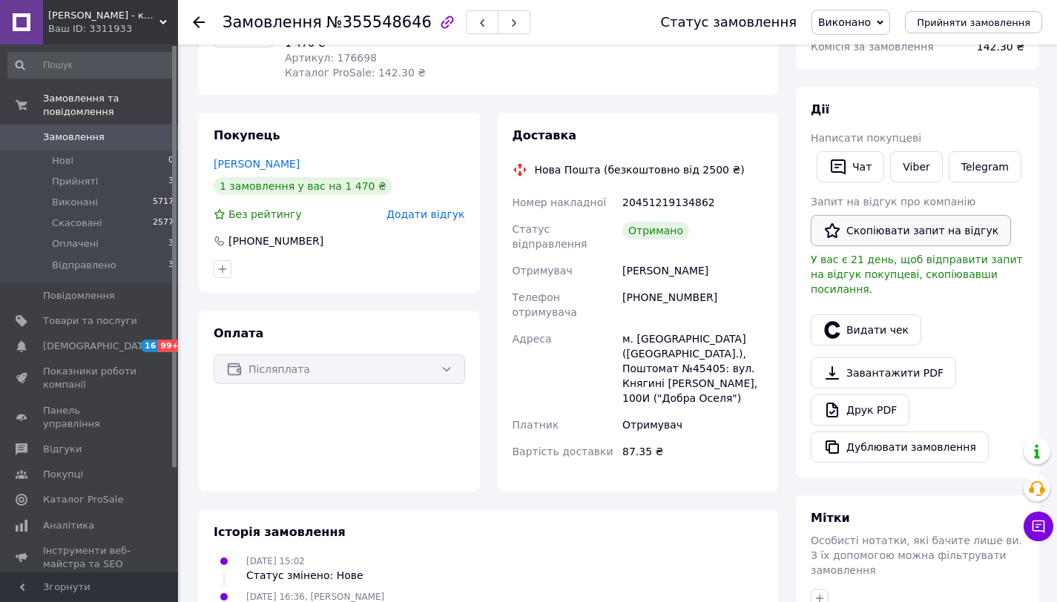
click at [855, 243] on button "Скопіювати запит на відгук" at bounding box center [911, 230] width 200 height 31
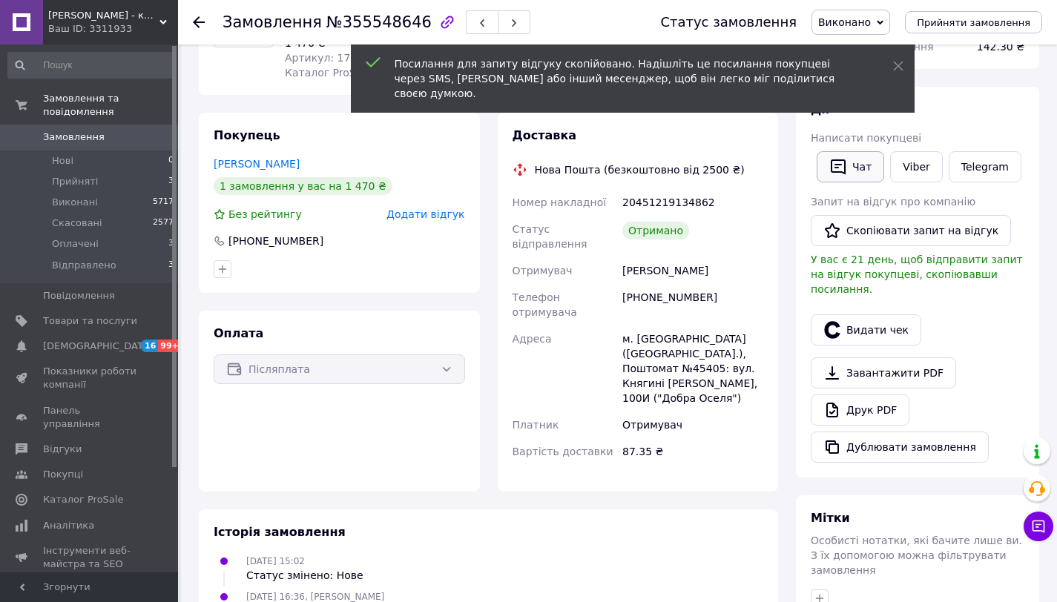
click at [834, 174] on icon "button" at bounding box center [838, 167] width 18 height 18
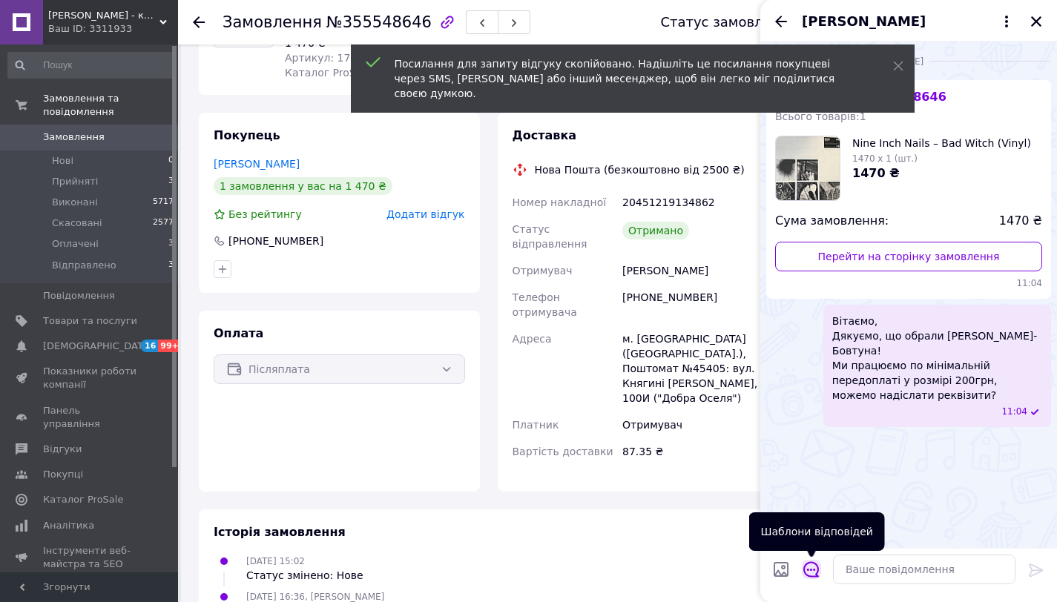
click at [814, 575] on icon "Відкрити шаблони відповідей" at bounding box center [811, 569] width 16 height 16
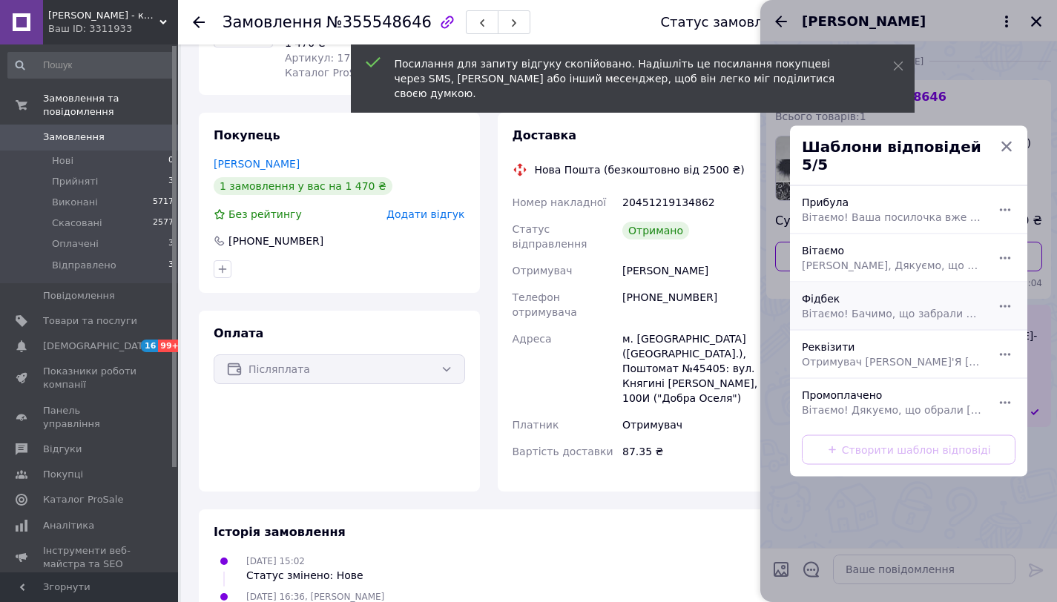
click at [851, 306] on span "Вітаємо! Бачимо, що забрали посилочку, підкажіть будь ласка, чи все гаразд? Якщ…" at bounding box center [892, 313] width 181 height 15
type textarea "Вітаємо! Бачимо, що забрали посилочку, підкажіть будь ласка, чи все гаразд? Якщ…"
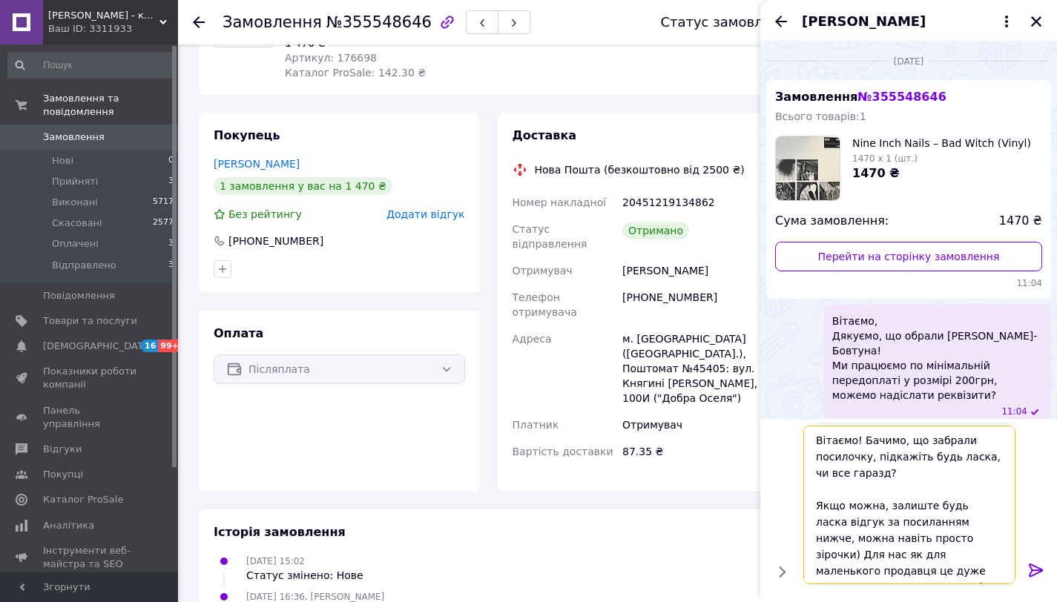
click at [982, 564] on textarea "Вітаємо! Бачимо, що забрали посилочку, підкажіть будь ласка, чи все гаразд? Якщ…" at bounding box center [909, 505] width 212 height 159
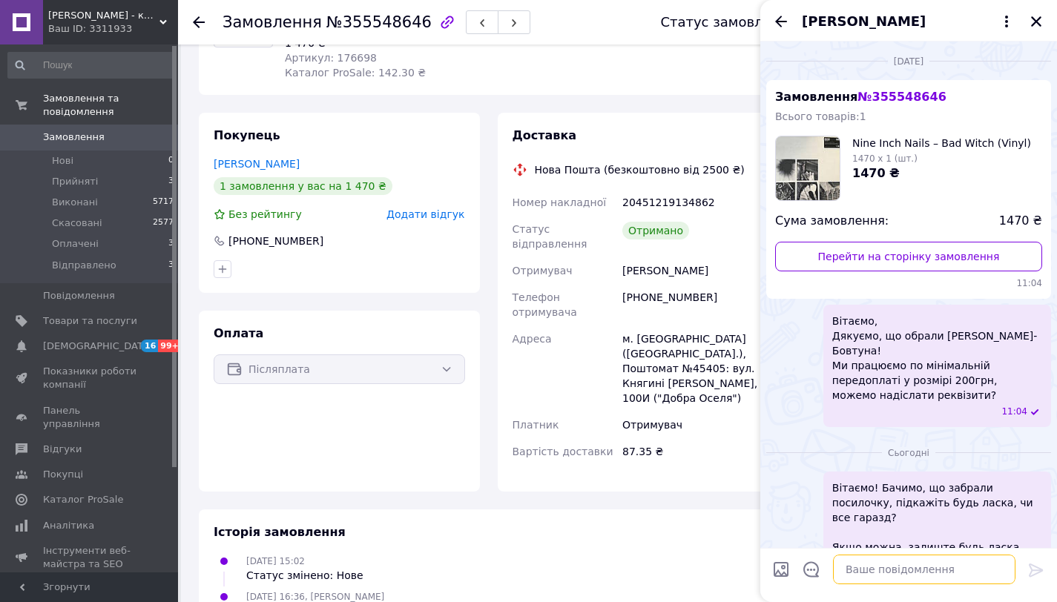
scroll to position [67, 0]
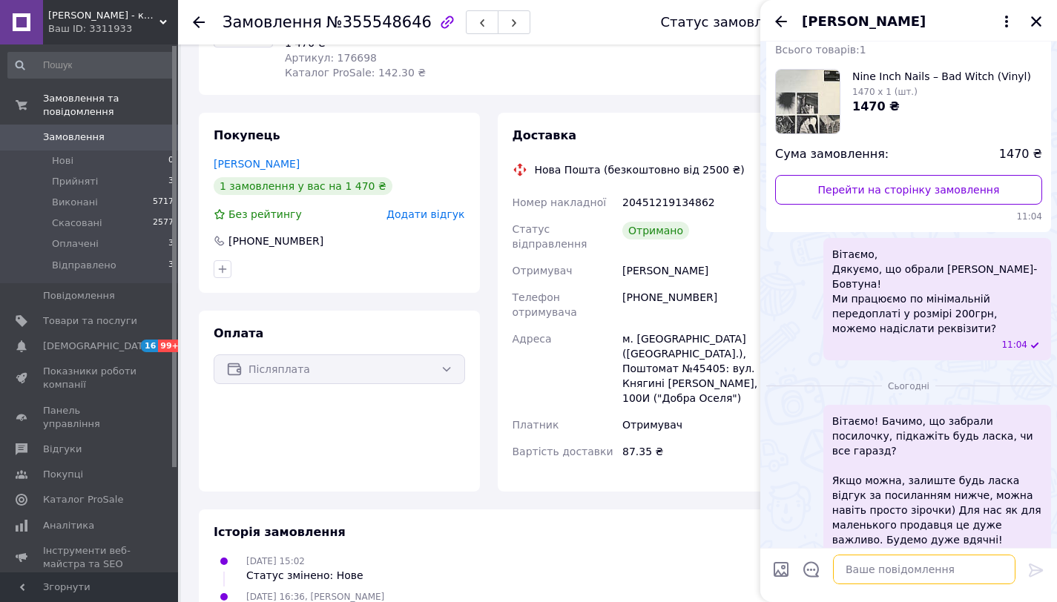
paste textarea "[URL][DOMAIN_NAME]"
type textarea "[URL][DOMAIN_NAME]"
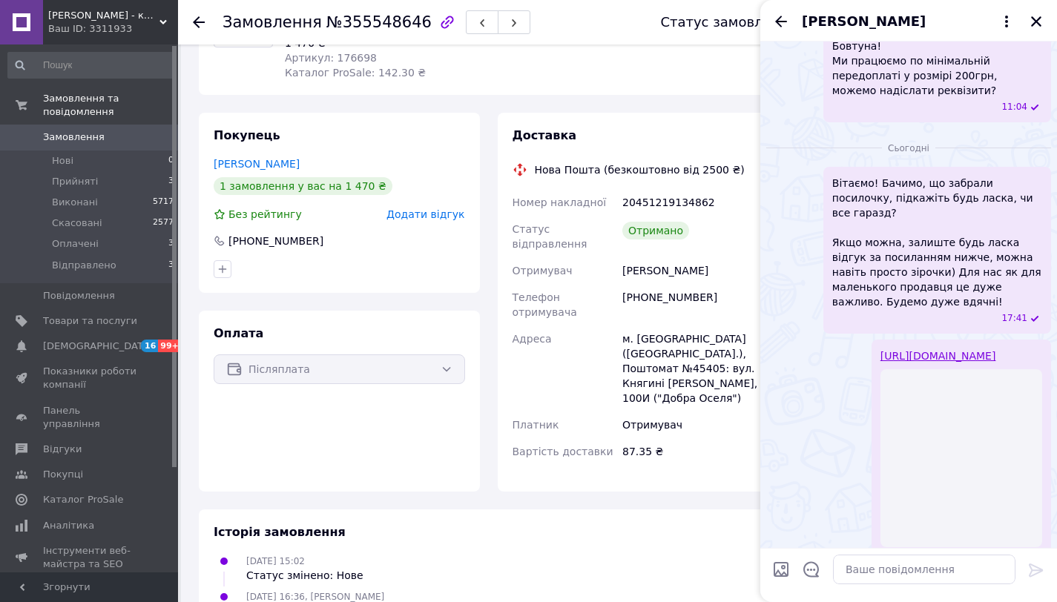
click at [1026, 15] on div "[PERSON_NAME]" at bounding box center [908, 21] width 297 height 42
click at [199, 22] on use at bounding box center [199, 22] width 12 height 12
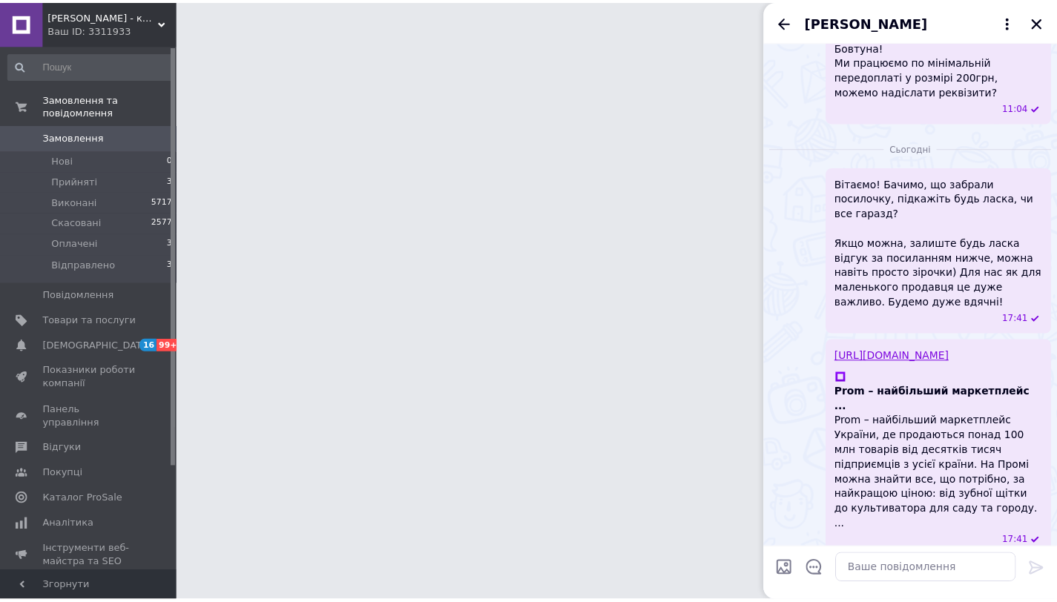
scroll to position [245, 0]
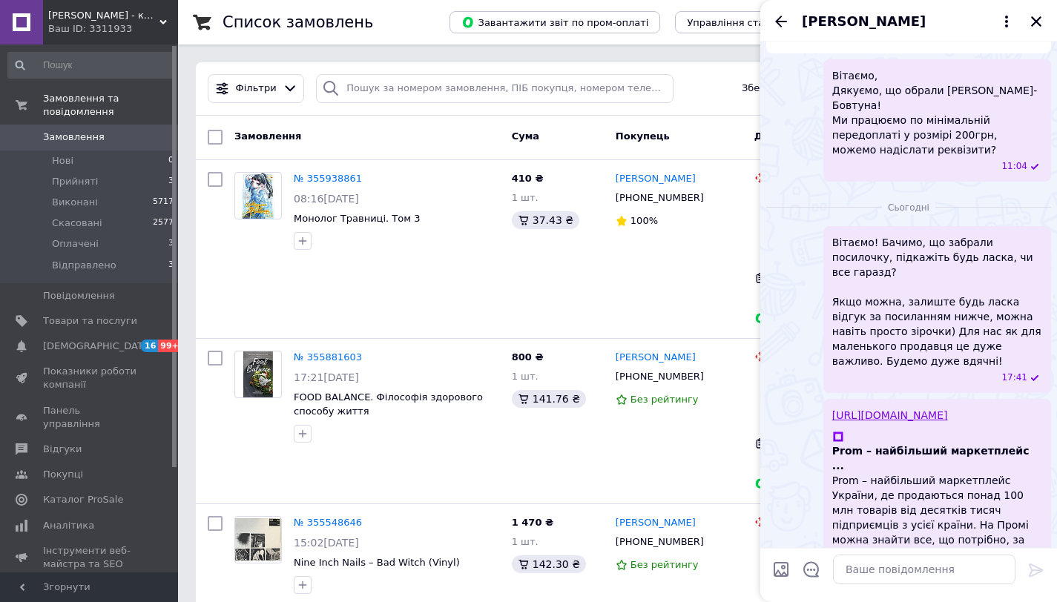
click at [1043, 14] on div at bounding box center [1036, 22] width 18 height 18
click at [1038, 20] on icon "Закрити" at bounding box center [1036, 21] width 10 height 10
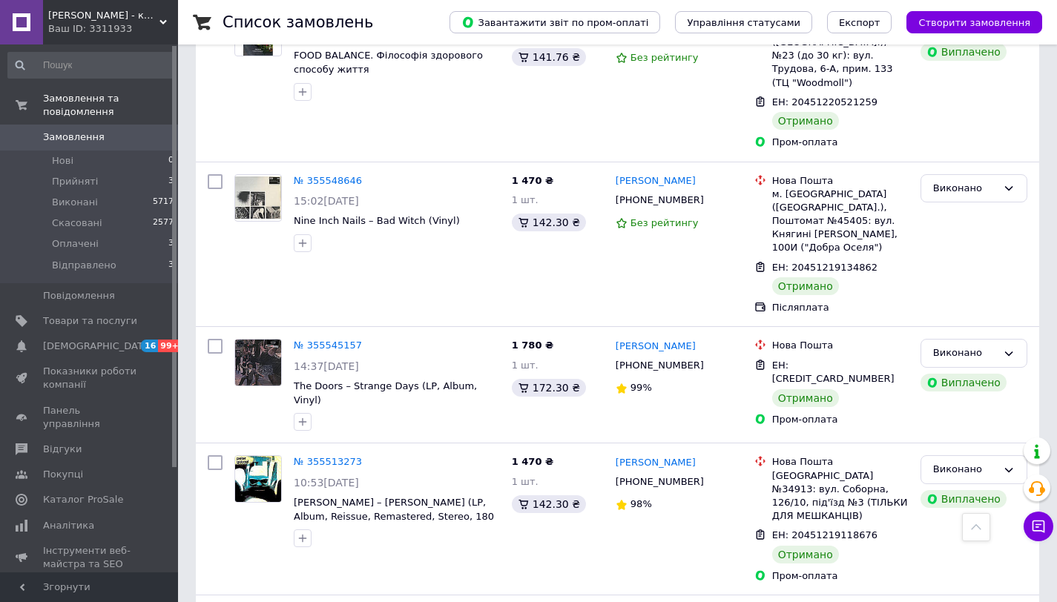
scroll to position [345, 0]
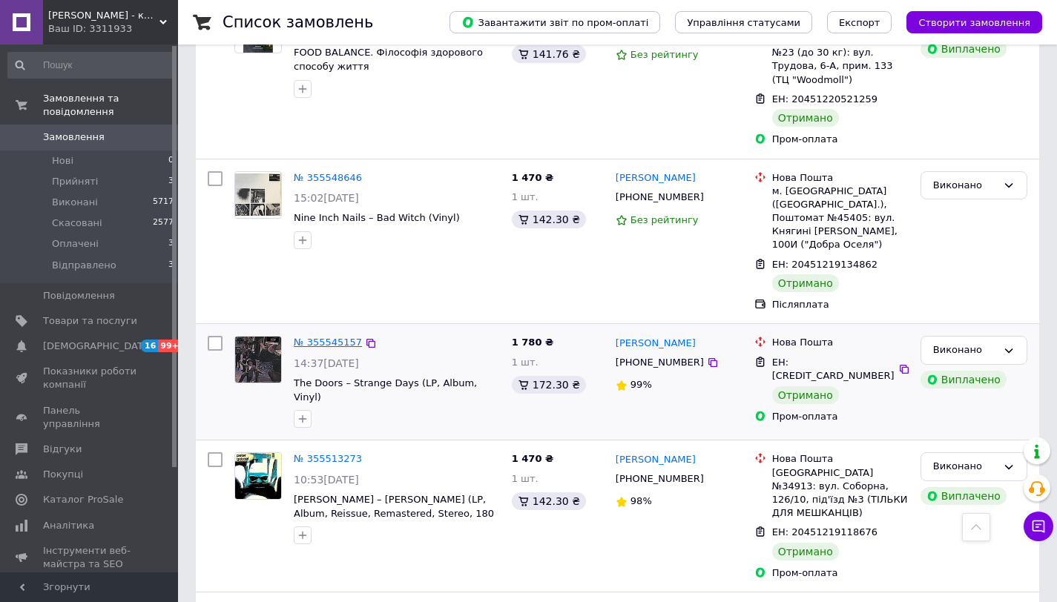
click at [336, 337] on link "№ 355545157" at bounding box center [328, 342] width 68 height 11
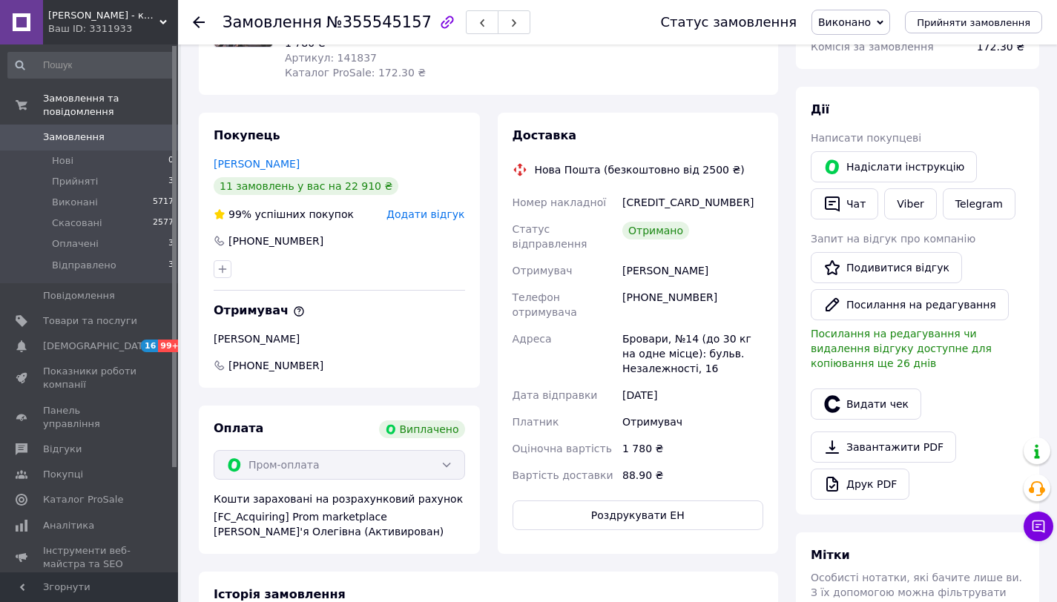
scroll to position [180, 0]
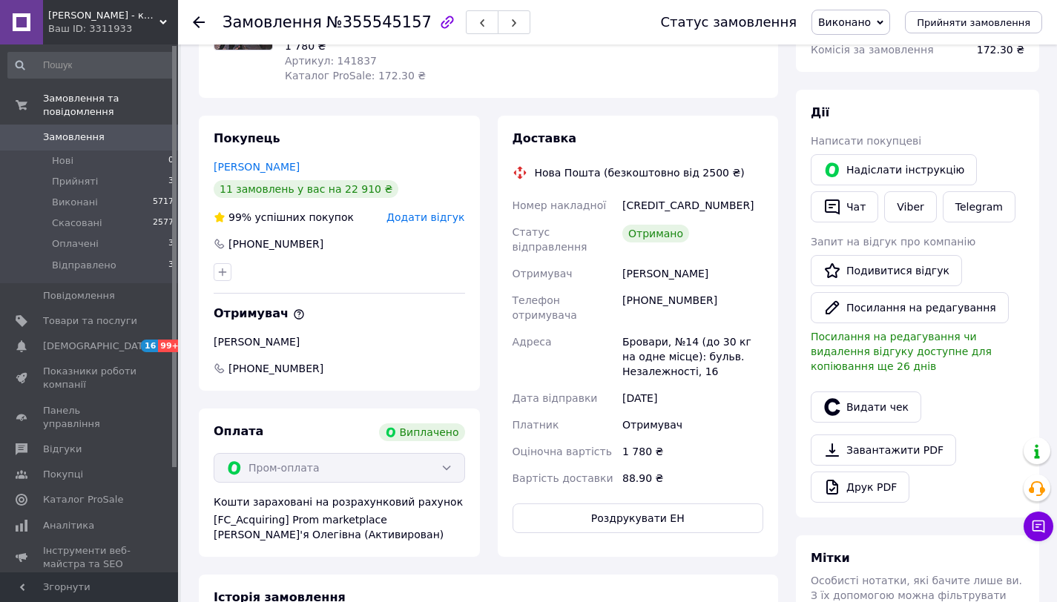
click at [205, 25] on div at bounding box center [208, 22] width 30 height 44
click at [829, 210] on icon "button" at bounding box center [832, 207] width 18 height 18
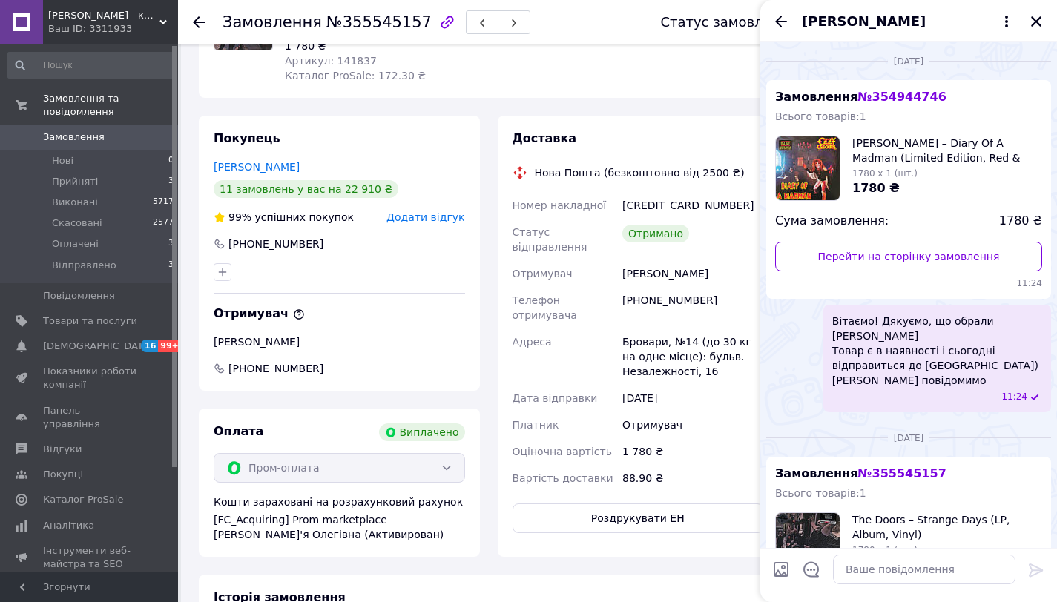
scroll to position [179, 0]
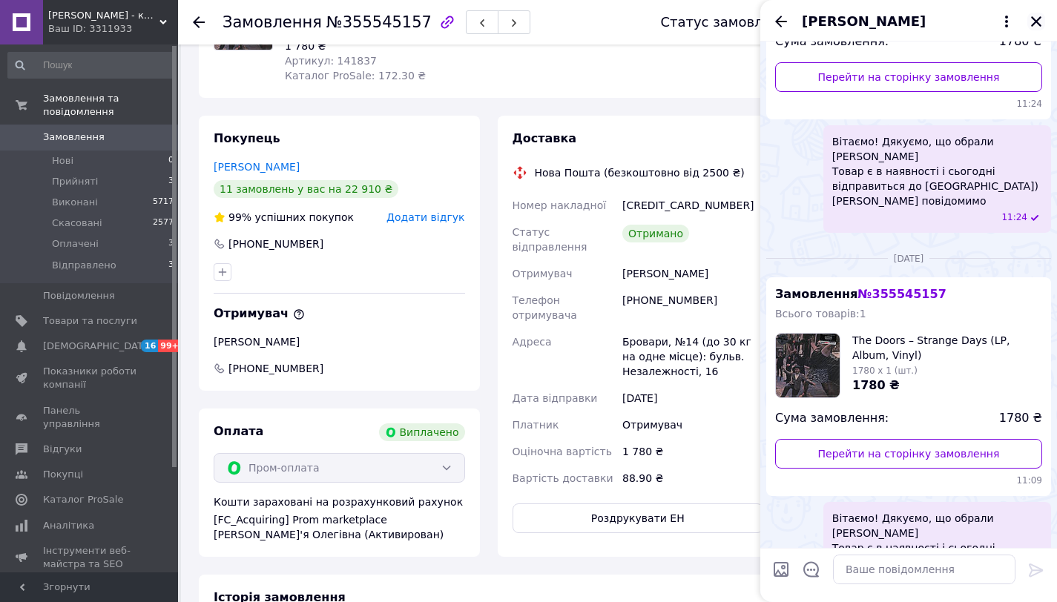
click at [1035, 23] on icon "Закрити" at bounding box center [1036, 21] width 10 height 10
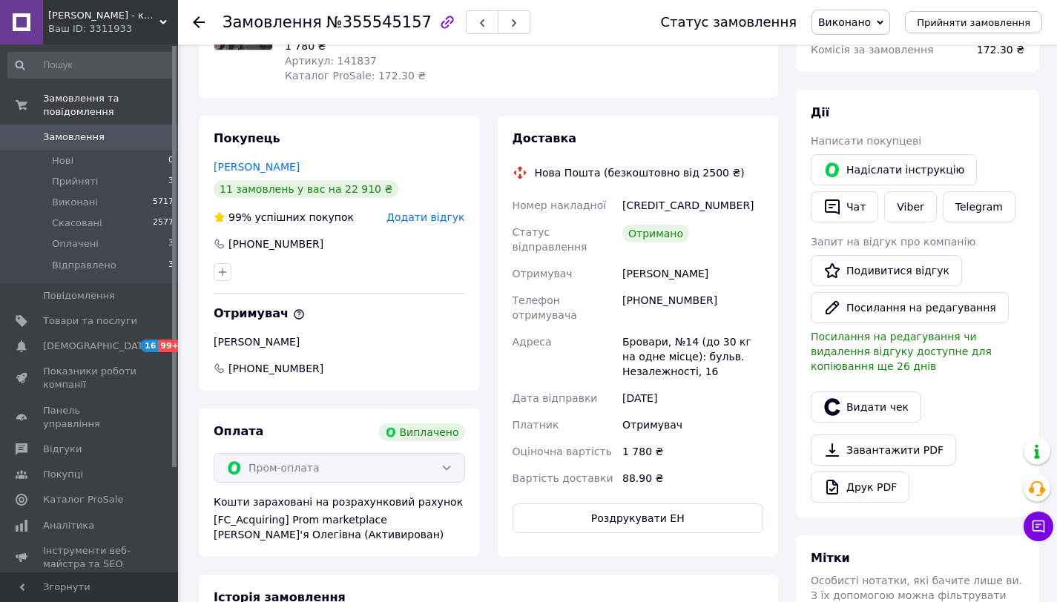
click at [199, 20] on icon at bounding box center [199, 22] width 12 height 12
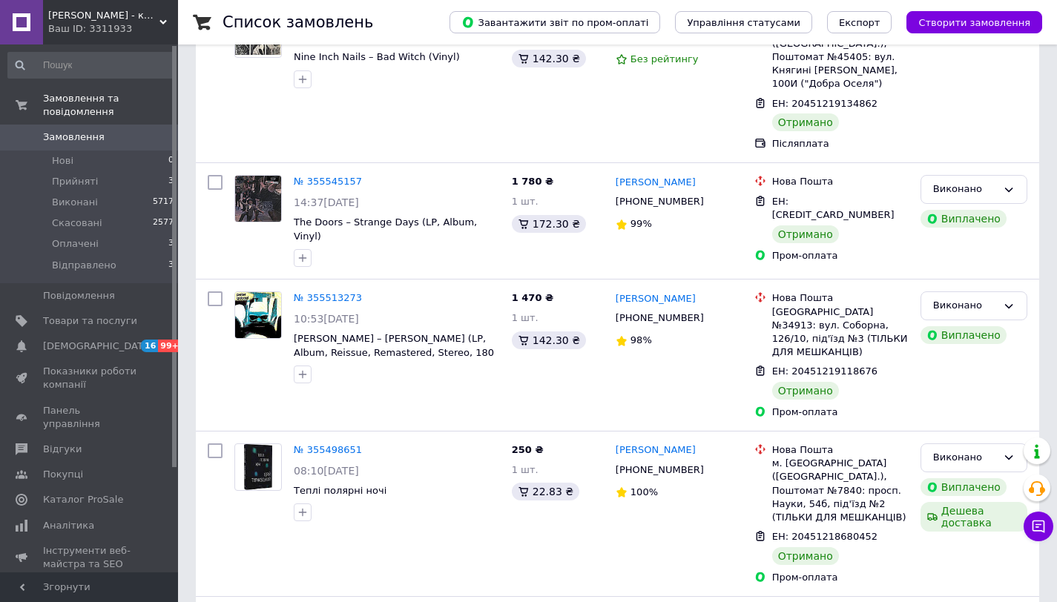
scroll to position [509, 0]
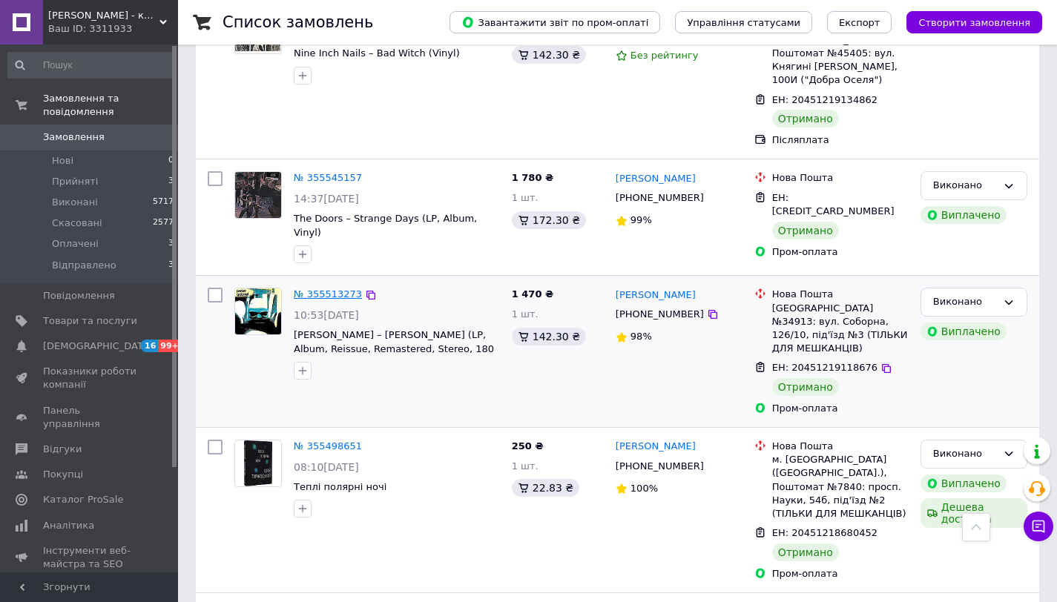
click at [323, 288] on link "№ 355513273" at bounding box center [328, 293] width 68 height 11
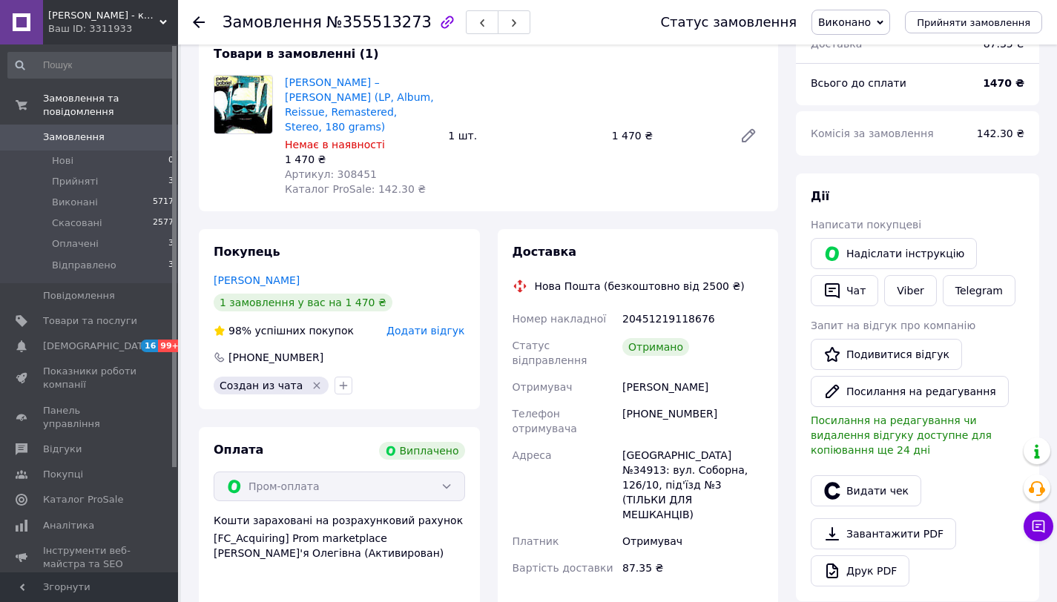
scroll to position [89, 0]
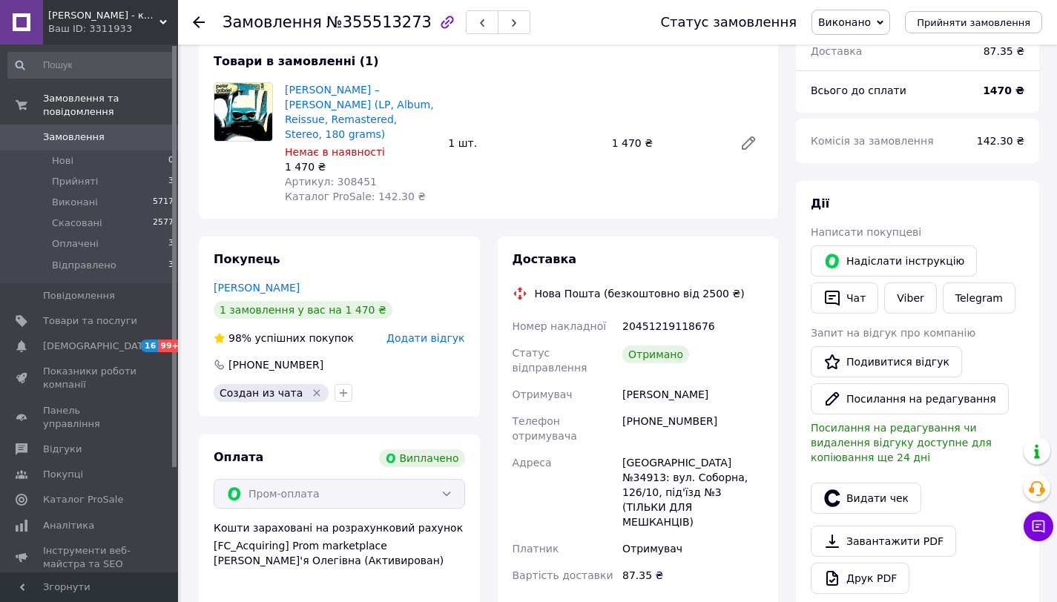
click at [191, 24] on div "Замовлення №355513273 Статус замовлення Виконано Прийнято Скасовано Оплачено Ві…" at bounding box center [617, 22] width 879 height 44
click at [840, 291] on icon "button" at bounding box center [832, 298] width 18 height 18
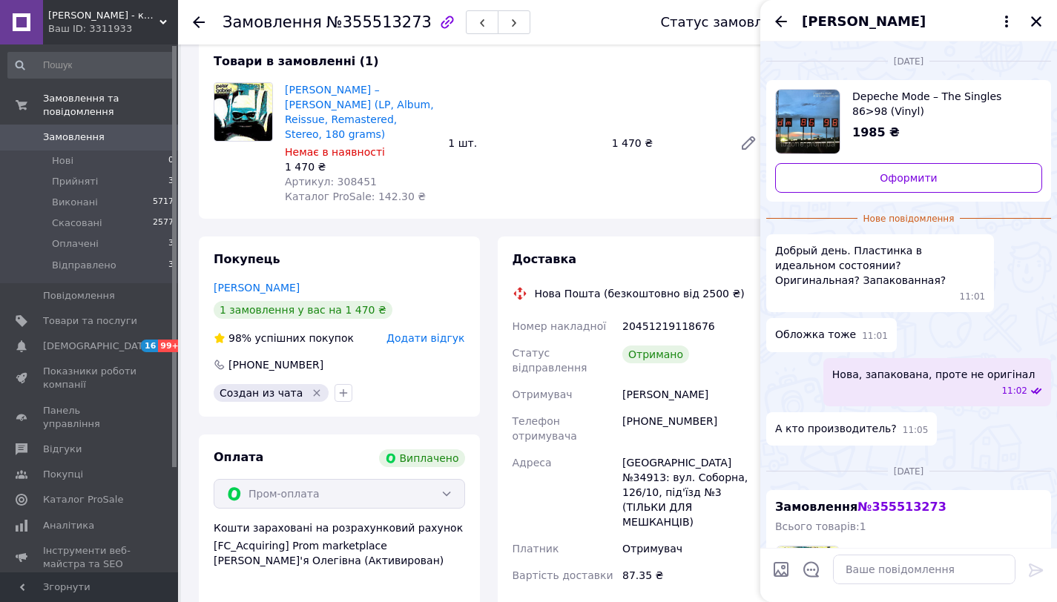
scroll to position [366, 0]
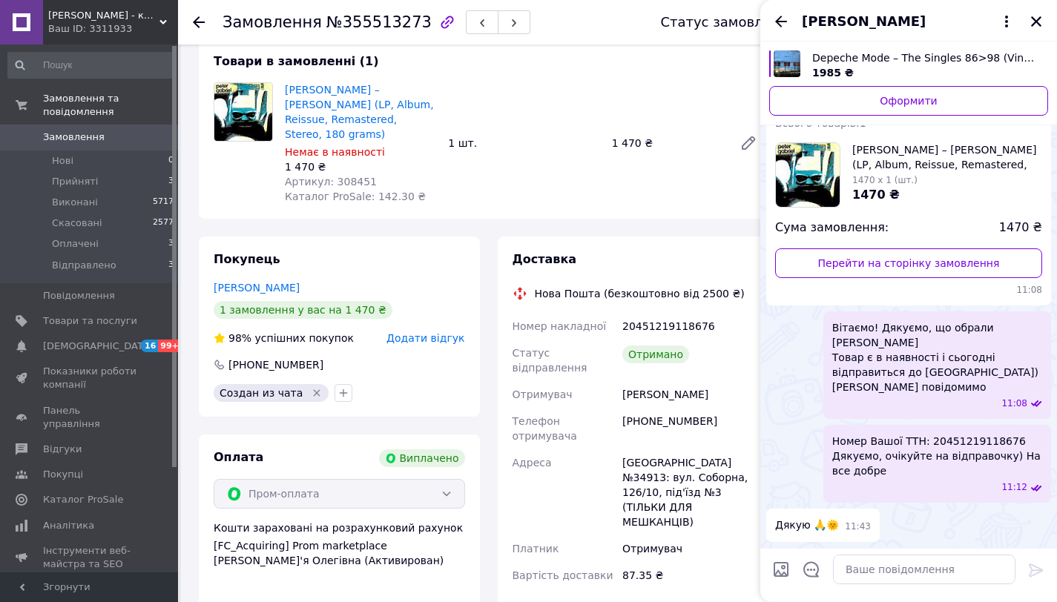
click at [202, 21] on icon at bounding box center [199, 22] width 12 height 12
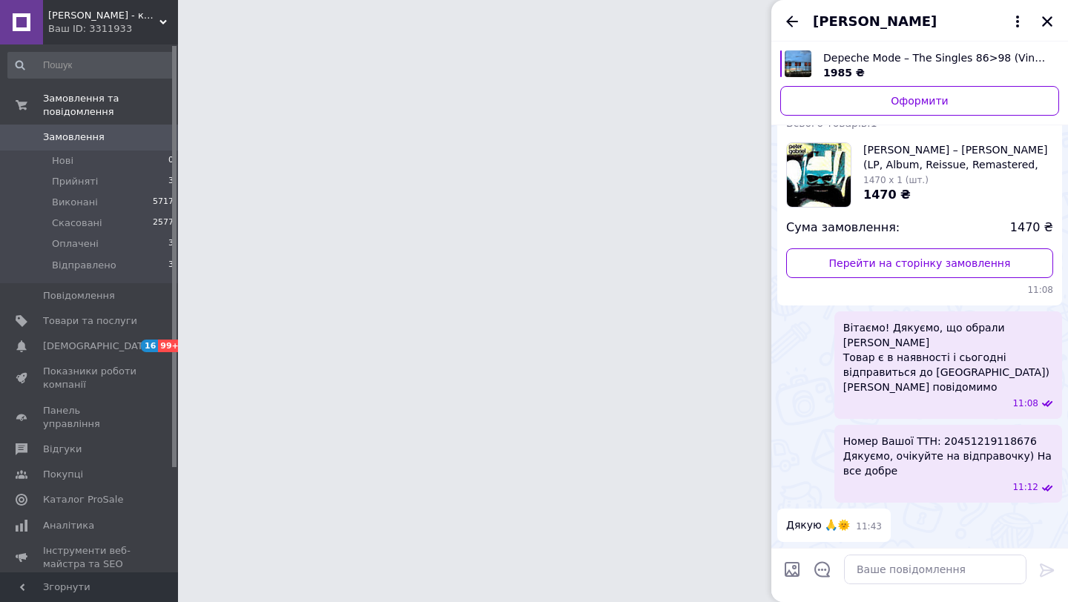
click at [1049, 22] on div "[PERSON_NAME]" at bounding box center [919, 21] width 297 height 42
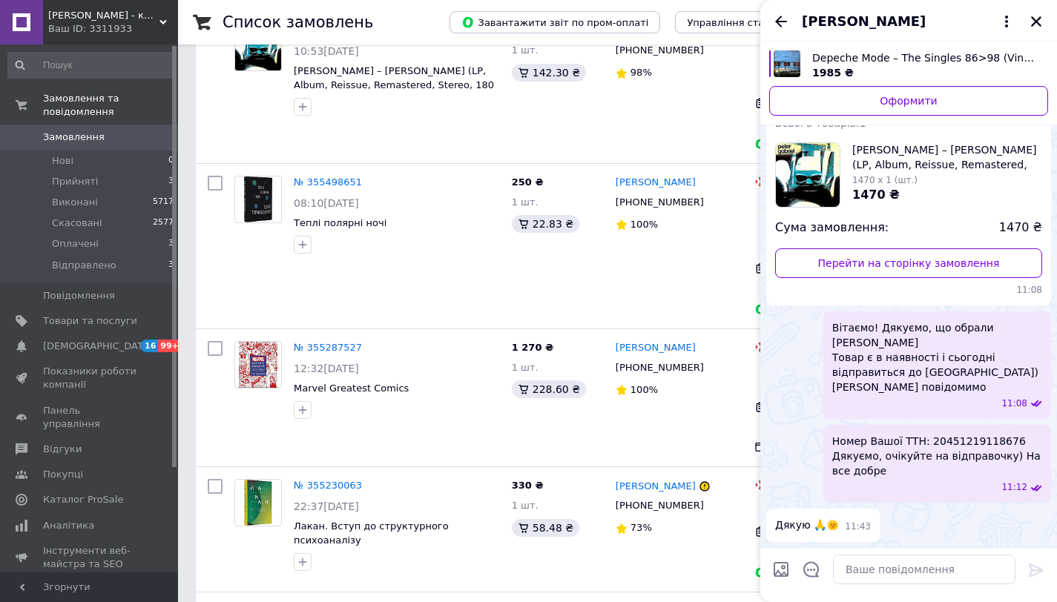
scroll to position [773, 0]
click at [1032, 26] on icon "Закрити" at bounding box center [1035, 21] width 13 height 13
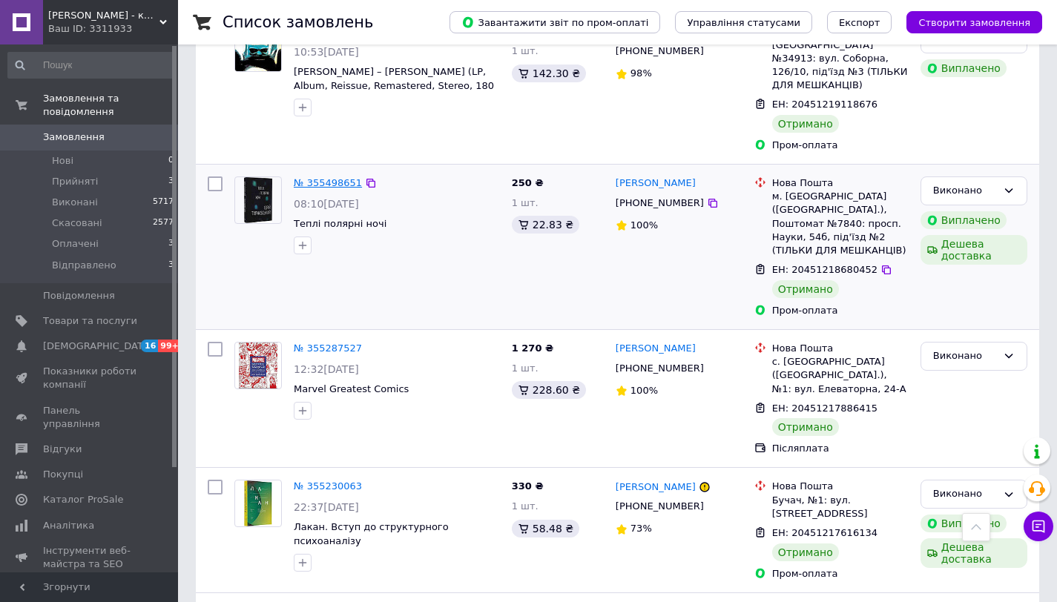
click at [332, 177] on link "№ 355498651" at bounding box center [328, 182] width 68 height 11
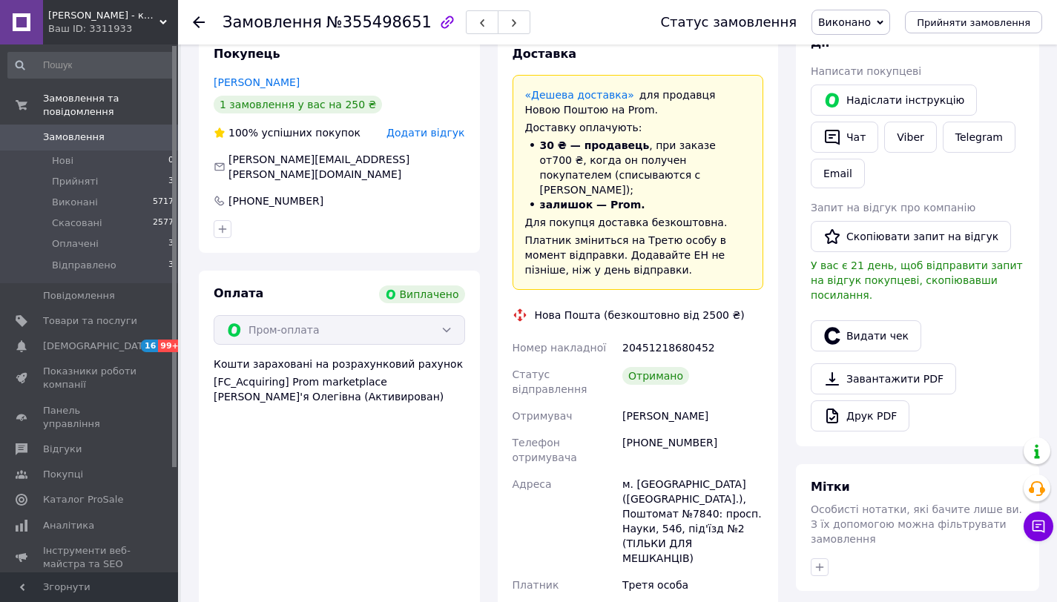
scroll to position [246, 0]
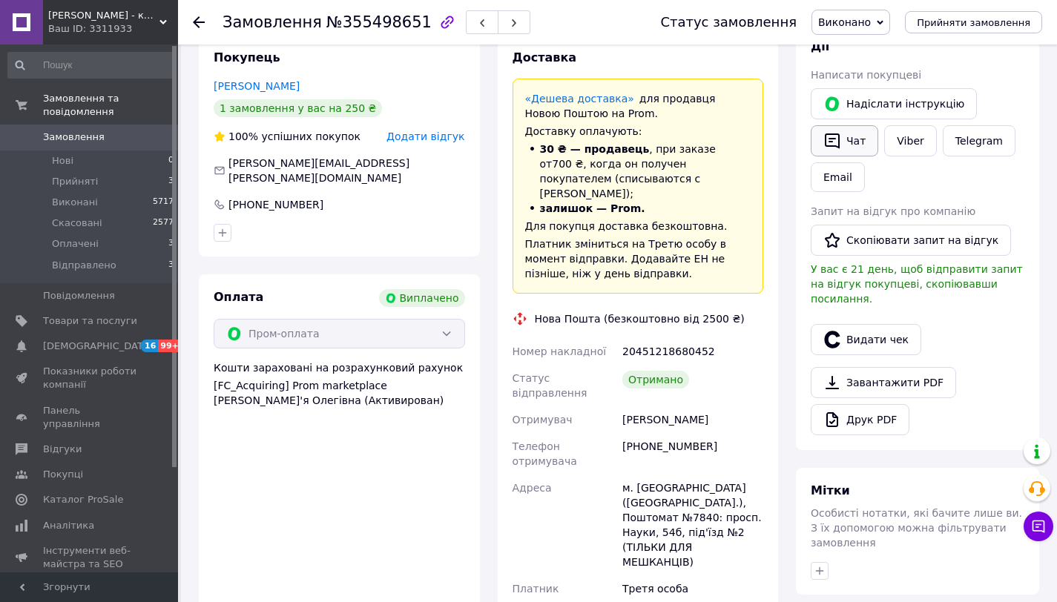
click at [844, 148] on button "Чат" at bounding box center [844, 140] width 67 height 31
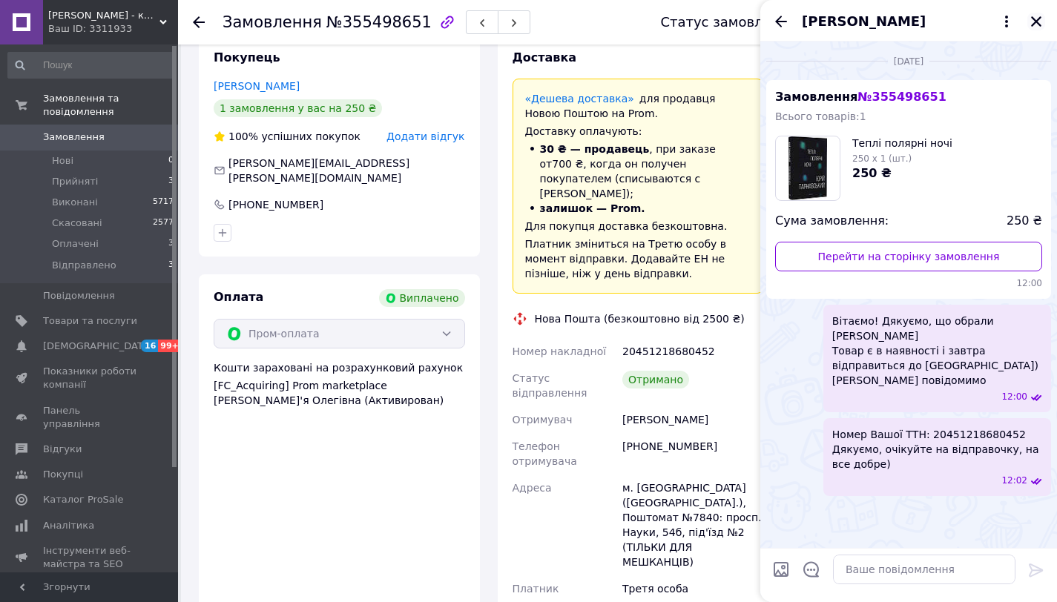
click at [1035, 23] on icon "Закрити" at bounding box center [1035, 21] width 13 height 13
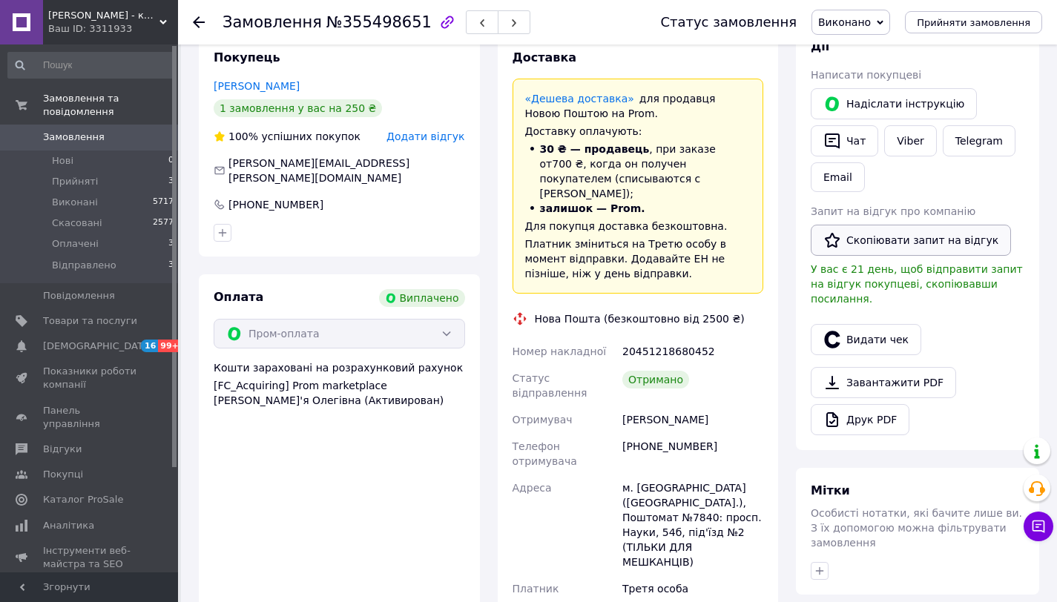
click at [895, 240] on button "Скопіювати запит на відгук" at bounding box center [911, 240] width 200 height 31
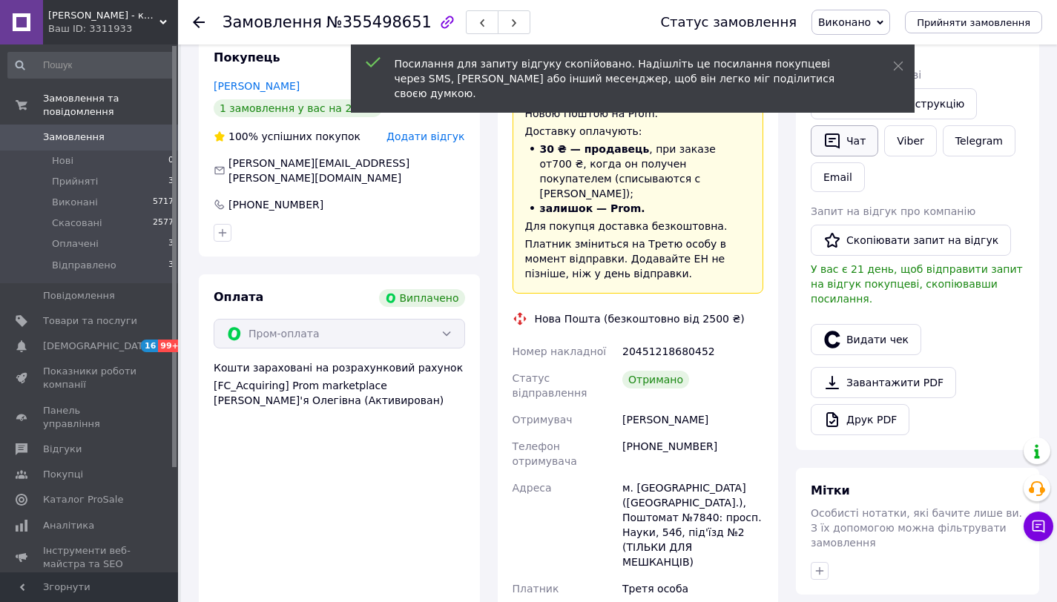
click at [849, 130] on button "Чат" at bounding box center [844, 140] width 67 height 31
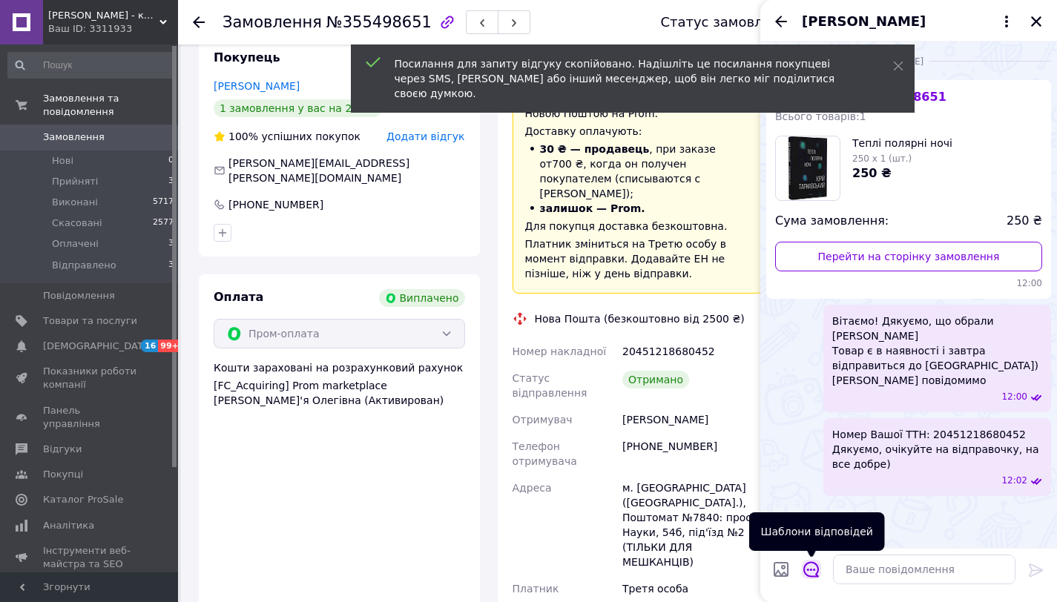
click at [818, 573] on icon "Відкрити шаблони відповідей" at bounding box center [811, 569] width 16 height 16
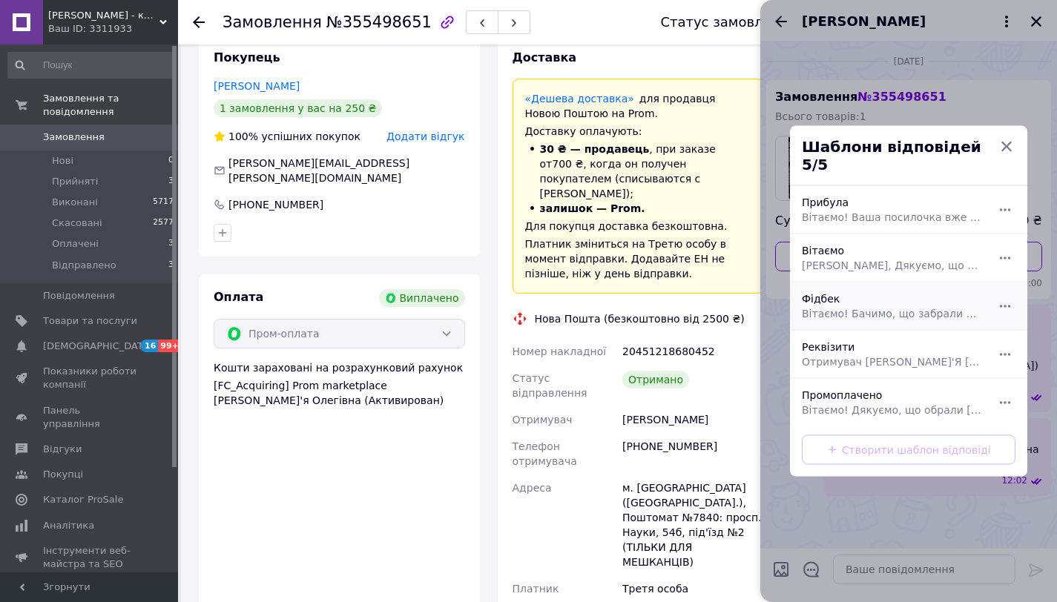
click at [883, 307] on span "Вітаємо! Бачимо, що забрали посилочку, підкажіть будь ласка, чи все гаразд? Якщ…" at bounding box center [892, 313] width 181 height 15
type textarea "Вітаємо! Бачимо, що забрали посилочку, підкажіть будь ласка, чи все гаразд? Якщ…"
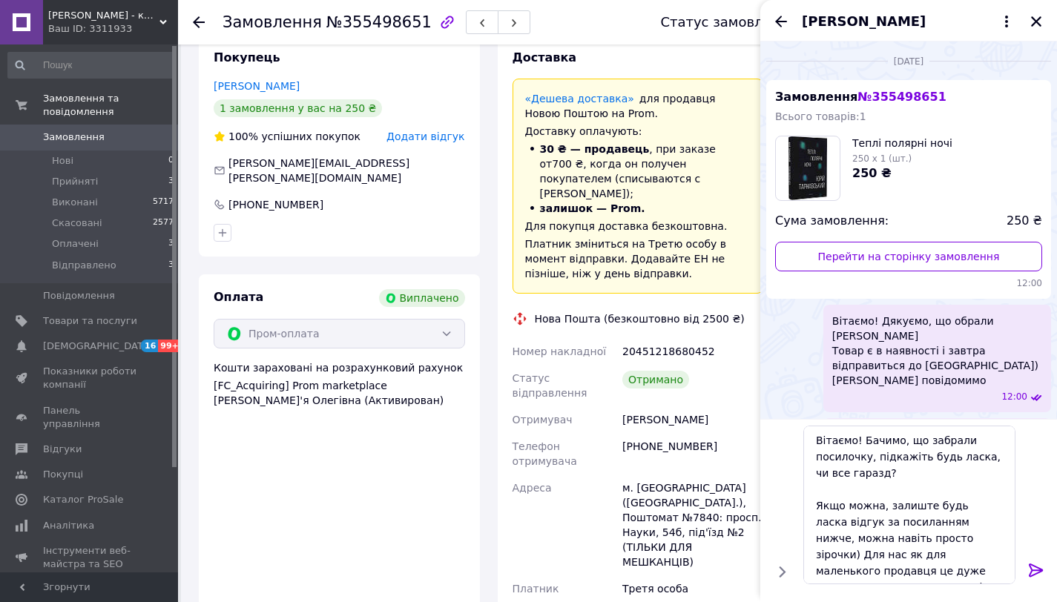
click at [1035, 566] on icon at bounding box center [1036, 570] width 14 height 13
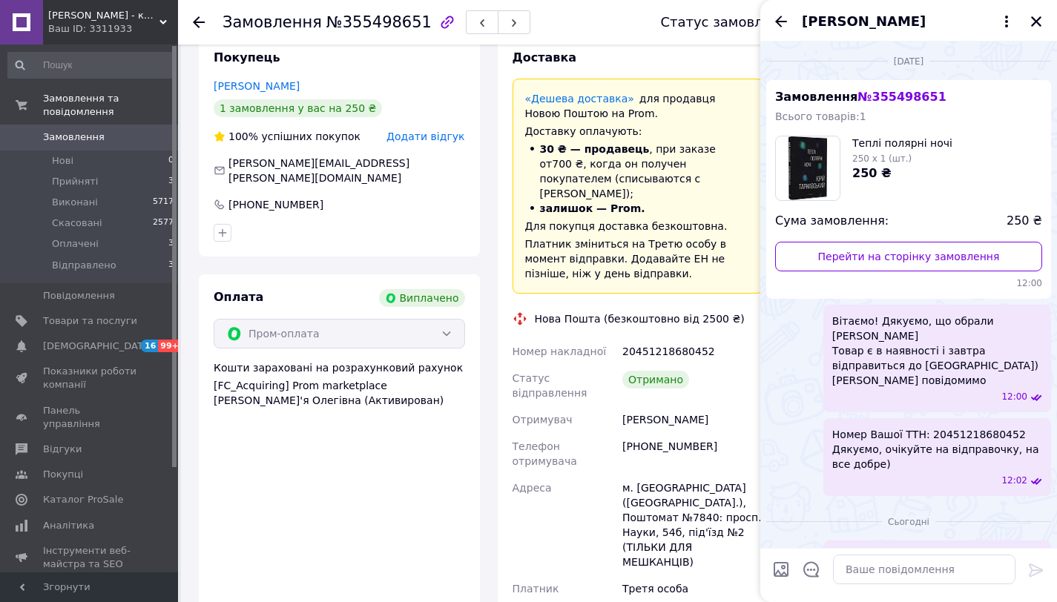
scroll to position [151, 0]
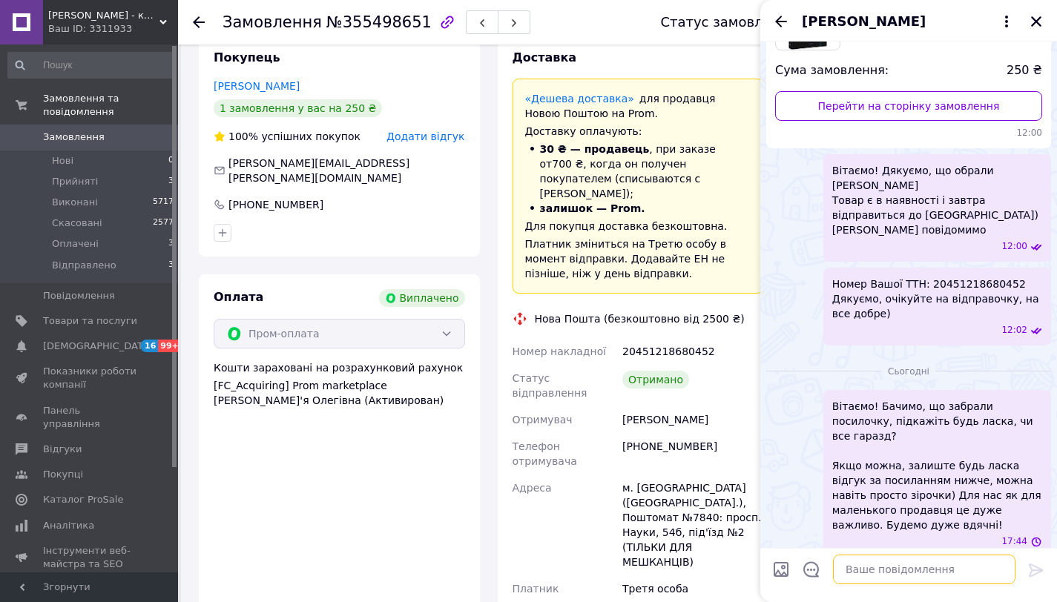
click at [969, 564] on textarea at bounding box center [924, 570] width 182 height 30
paste textarea "[URL][DOMAIN_NAME]"
type textarea "[URL][DOMAIN_NAME]"
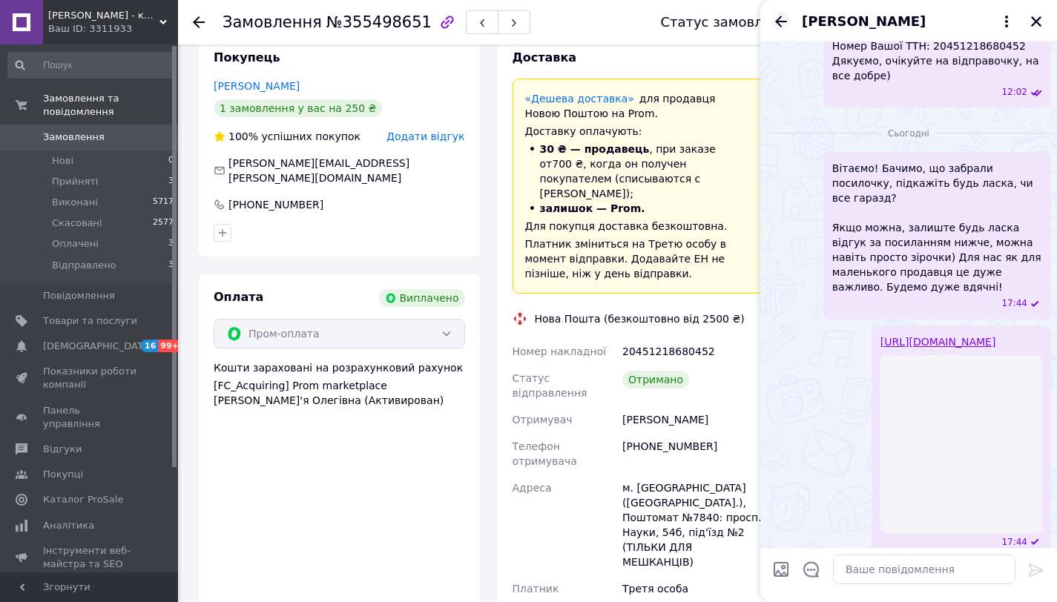
click at [783, 19] on icon "Назад" at bounding box center [781, 22] width 18 height 18
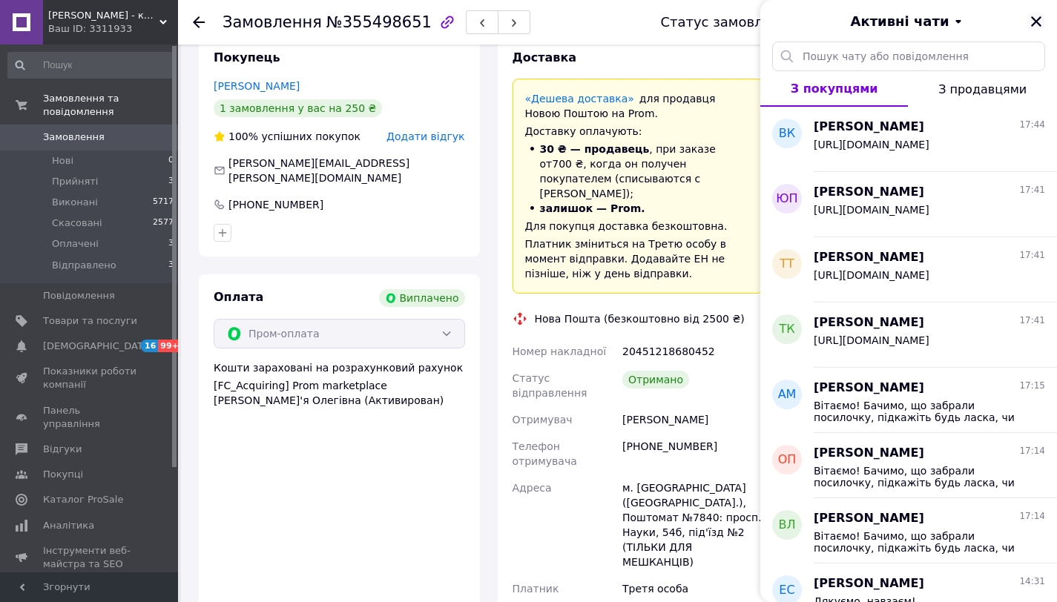
click at [1031, 17] on icon "Закрити" at bounding box center [1036, 21] width 10 height 10
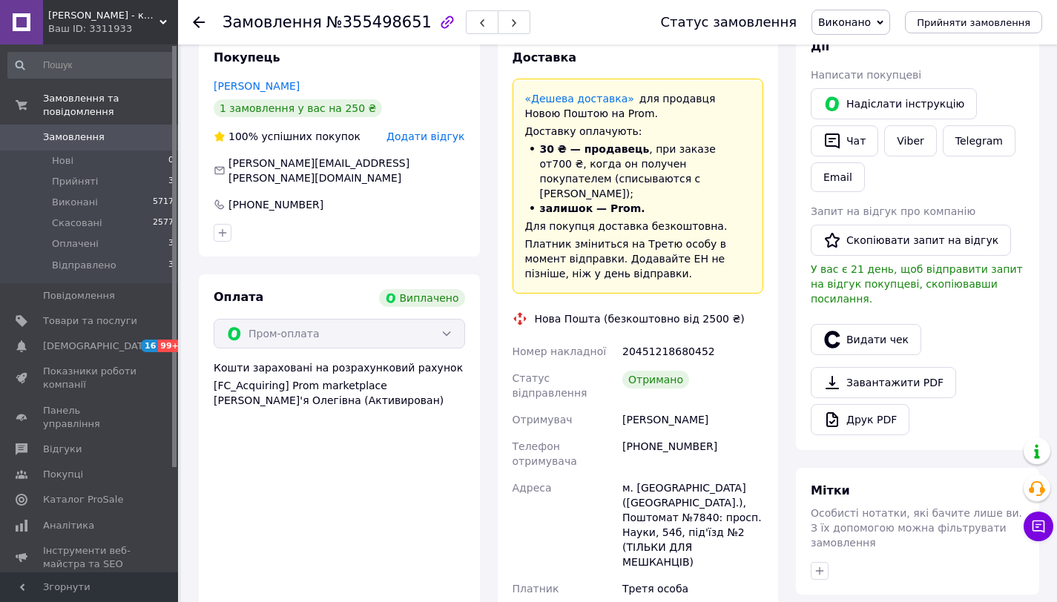
click at [201, 23] on icon at bounding box center [199, 22] width 12 height 12
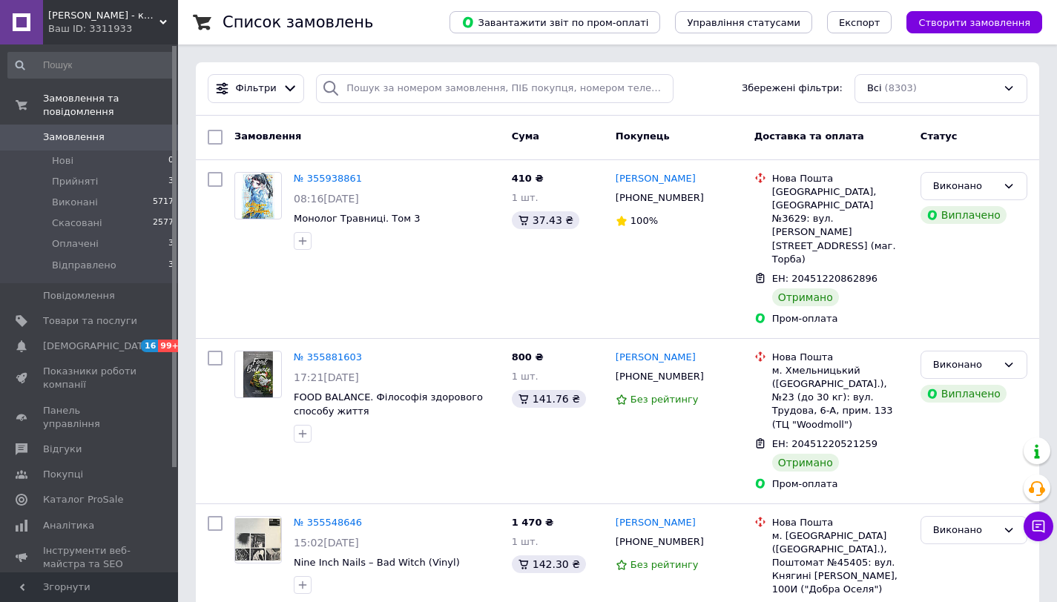
click at [99, 140] on span "Замовлення" at bounding box center [74, 137] width 62 height 13
